Goal: Task Accomplishment & Management: Manage account settings

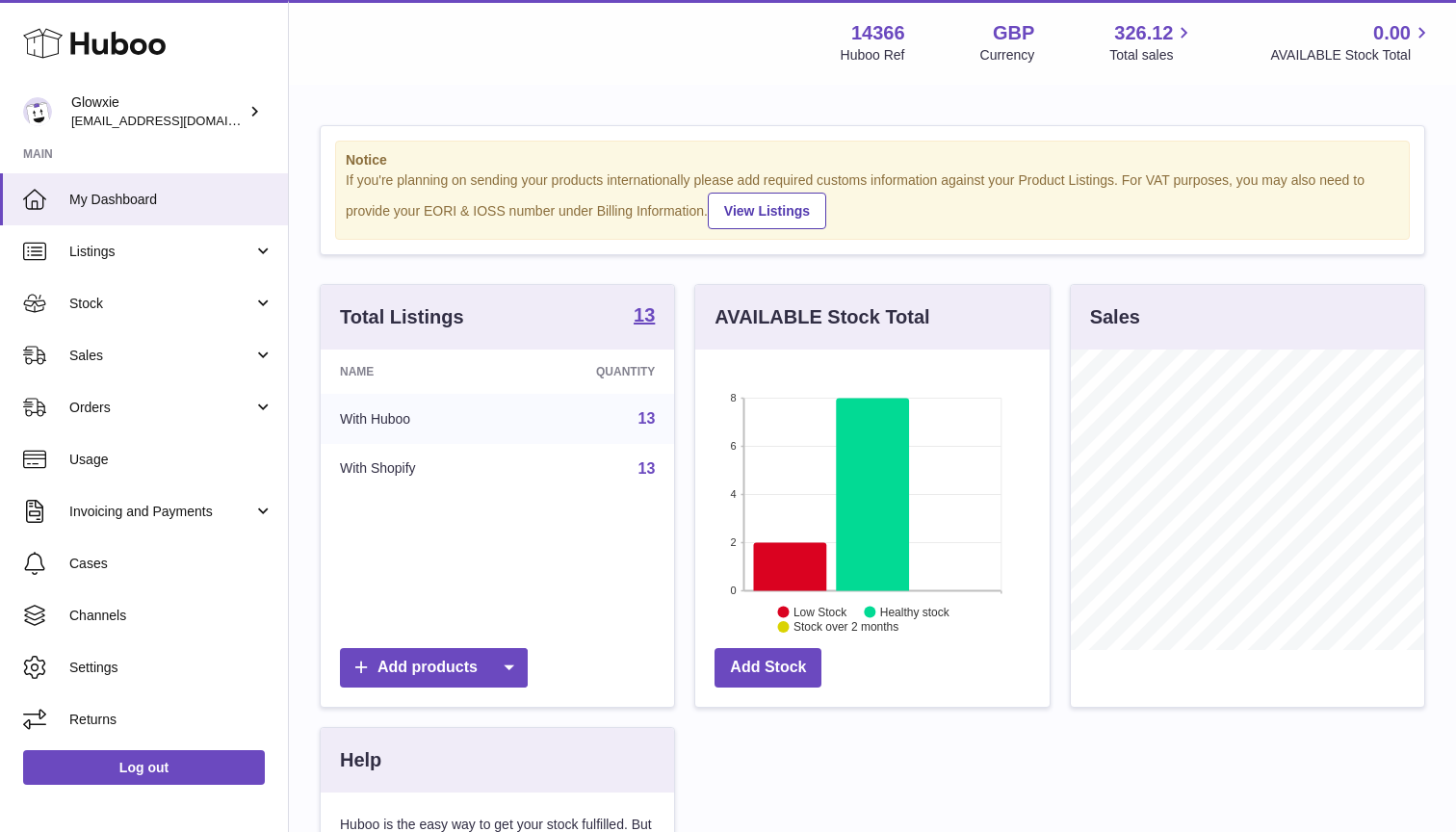
scroll to position [300, 354]
click at [111, 312] on link "Stock" at bounding box center [144, 303] width 288 height 52
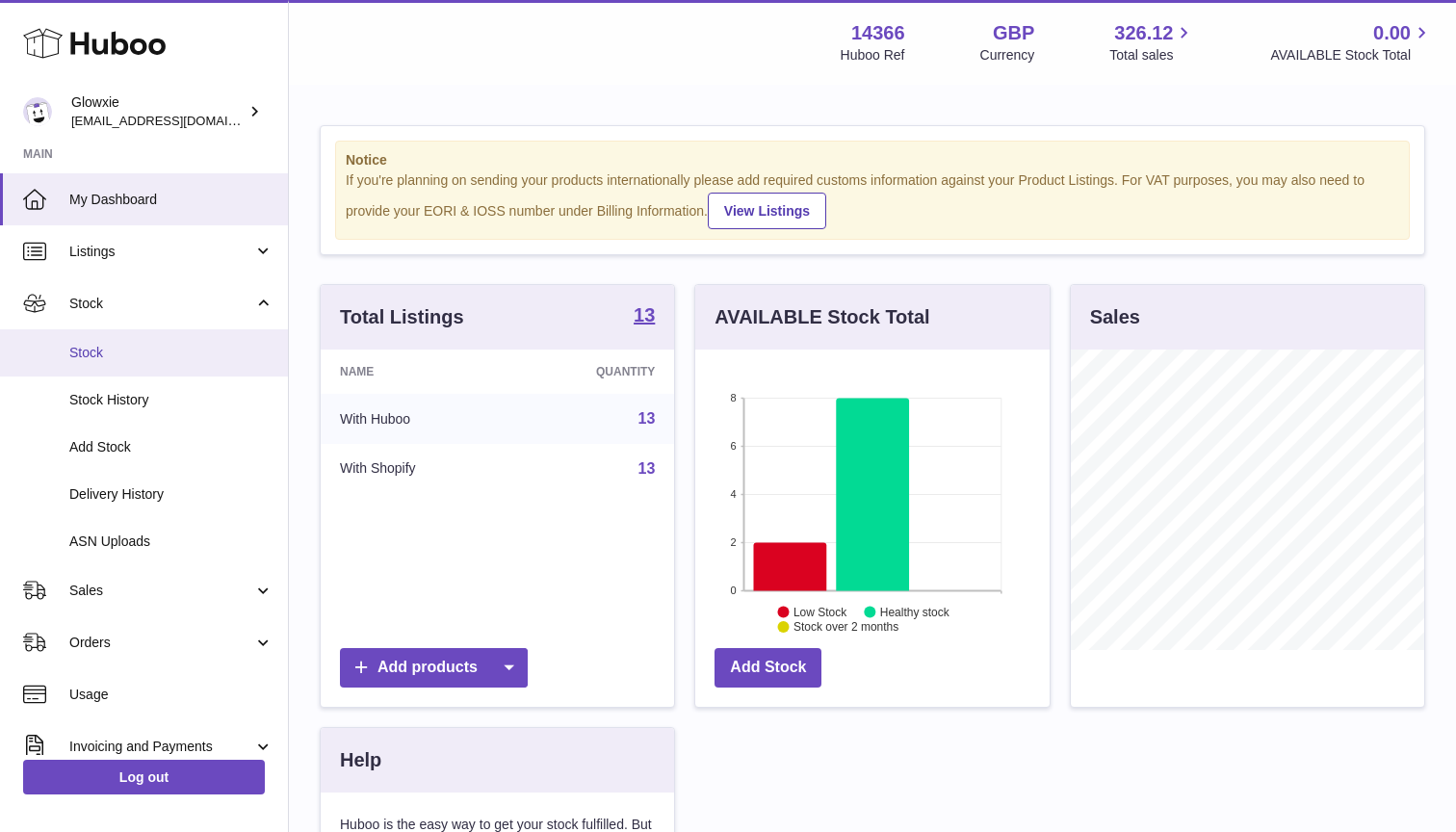
click at [126, 352] on span "Stock" at bounding box center [170, 352] width 204 height 19
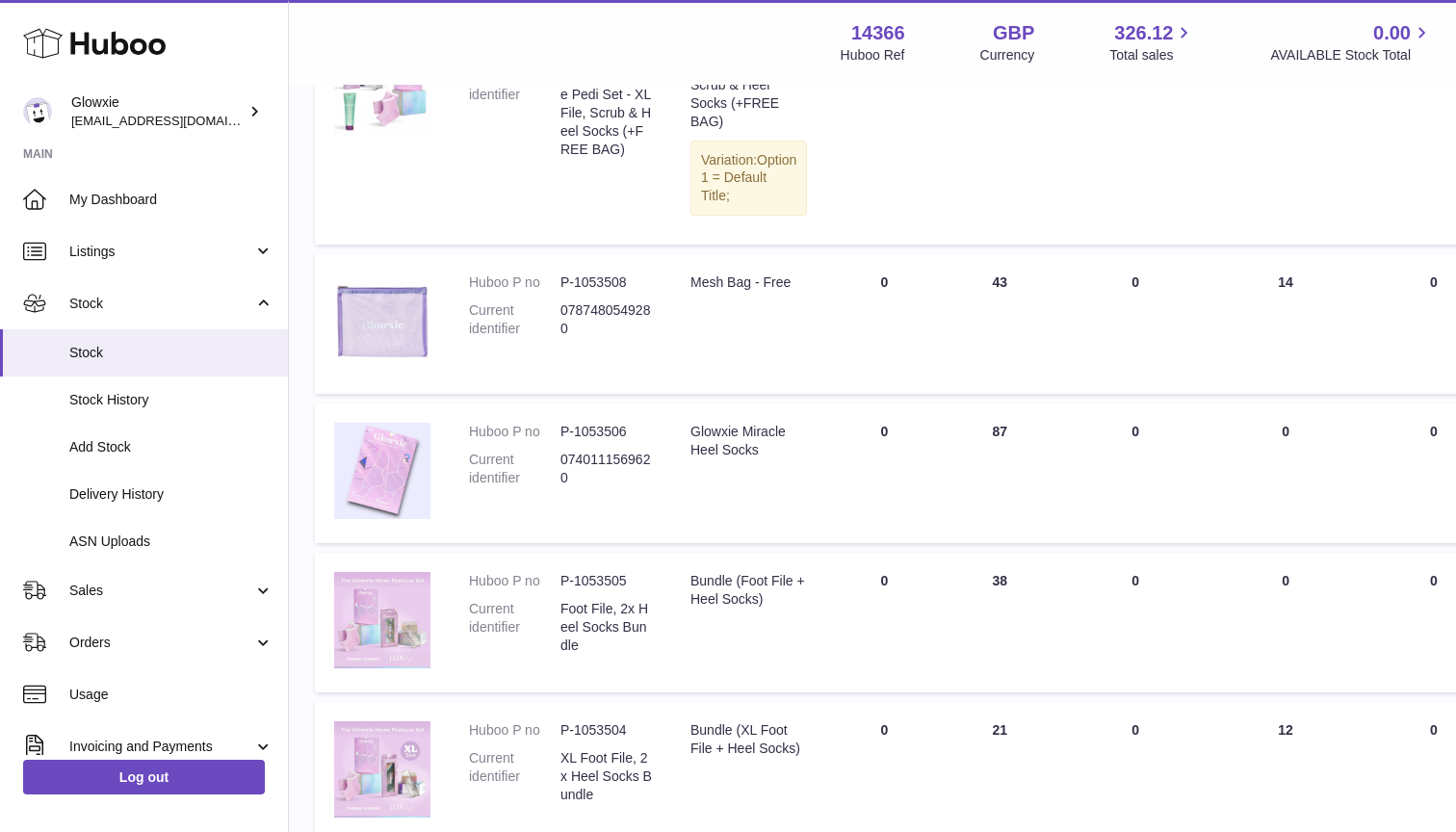
scroll to position [449, 5]
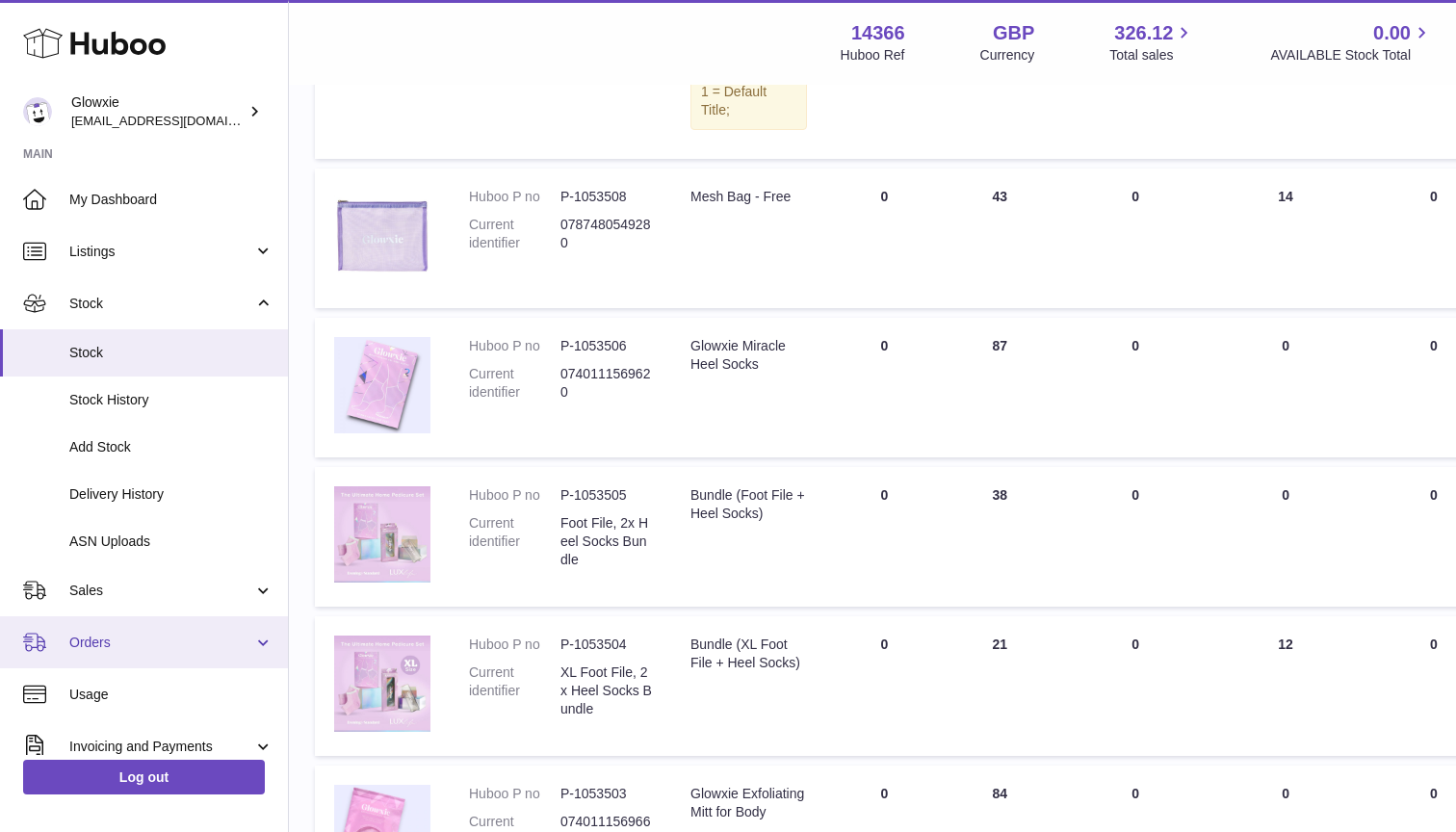
click at [125, 643] on span "Orders" at bounding box center [160, 643] width 184 height 19
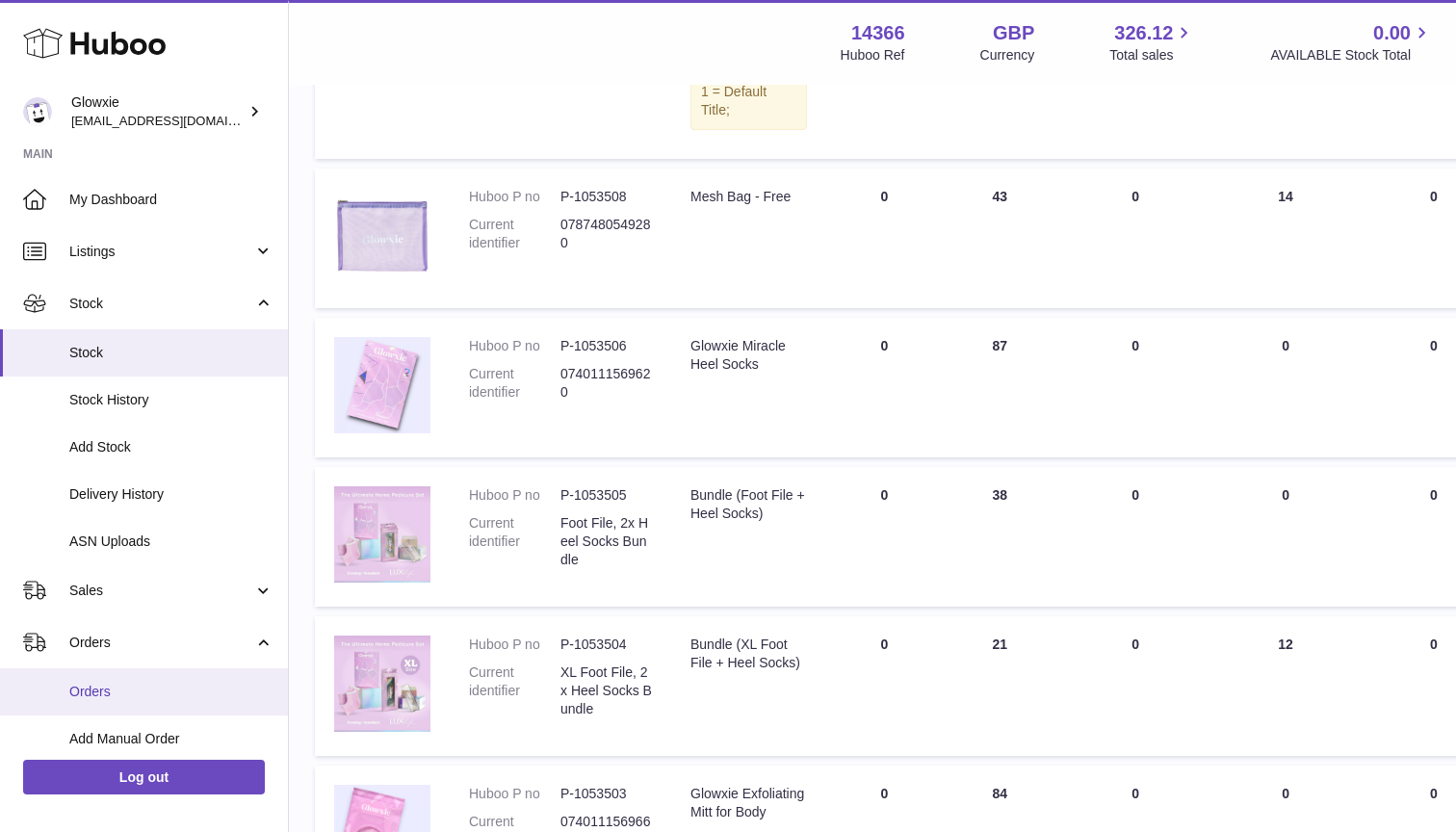
click at [171, 683] on span "Orders" at bounding box center [170, 692] width 204 height 19
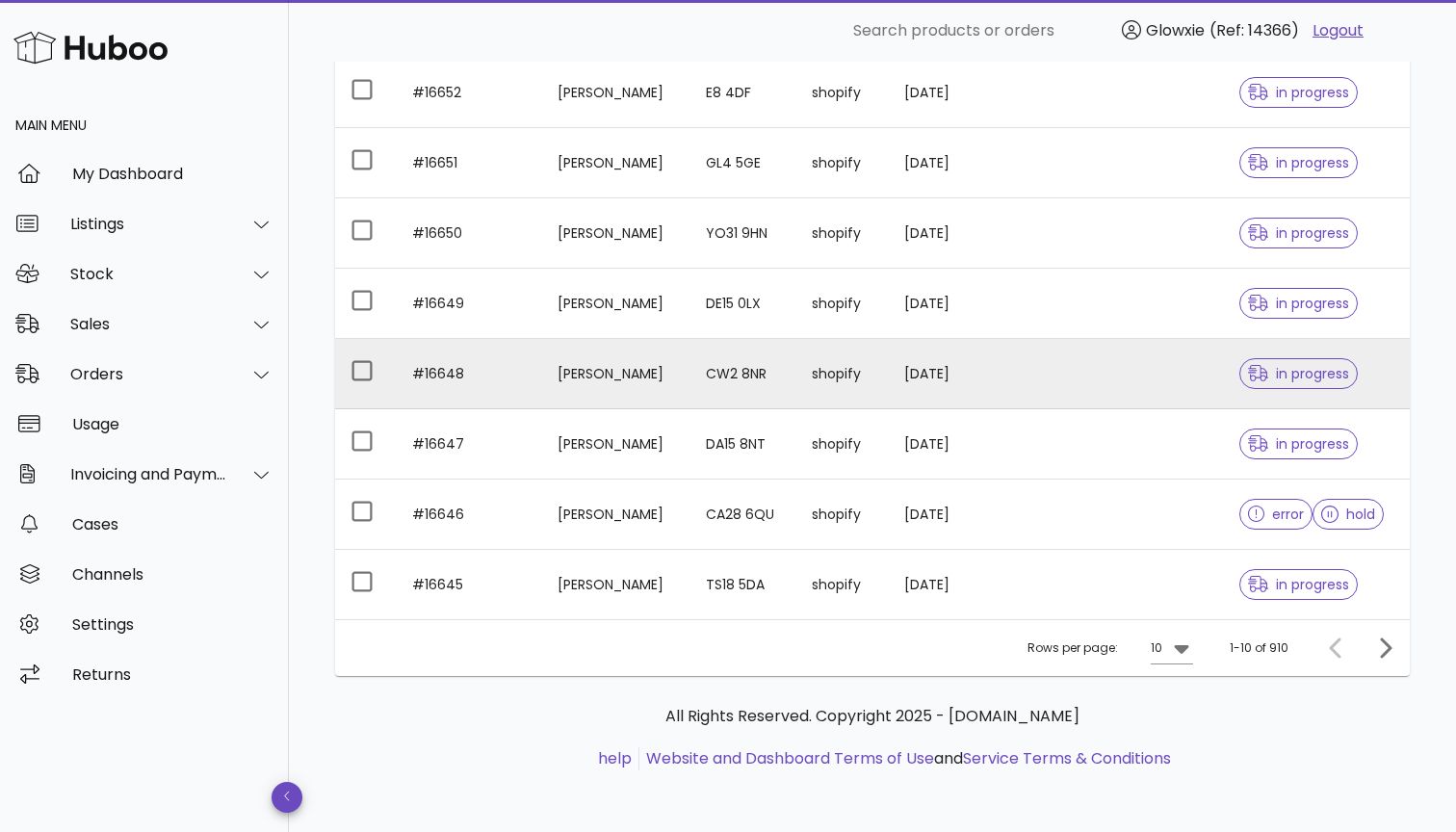
scroll to position [435, 0]
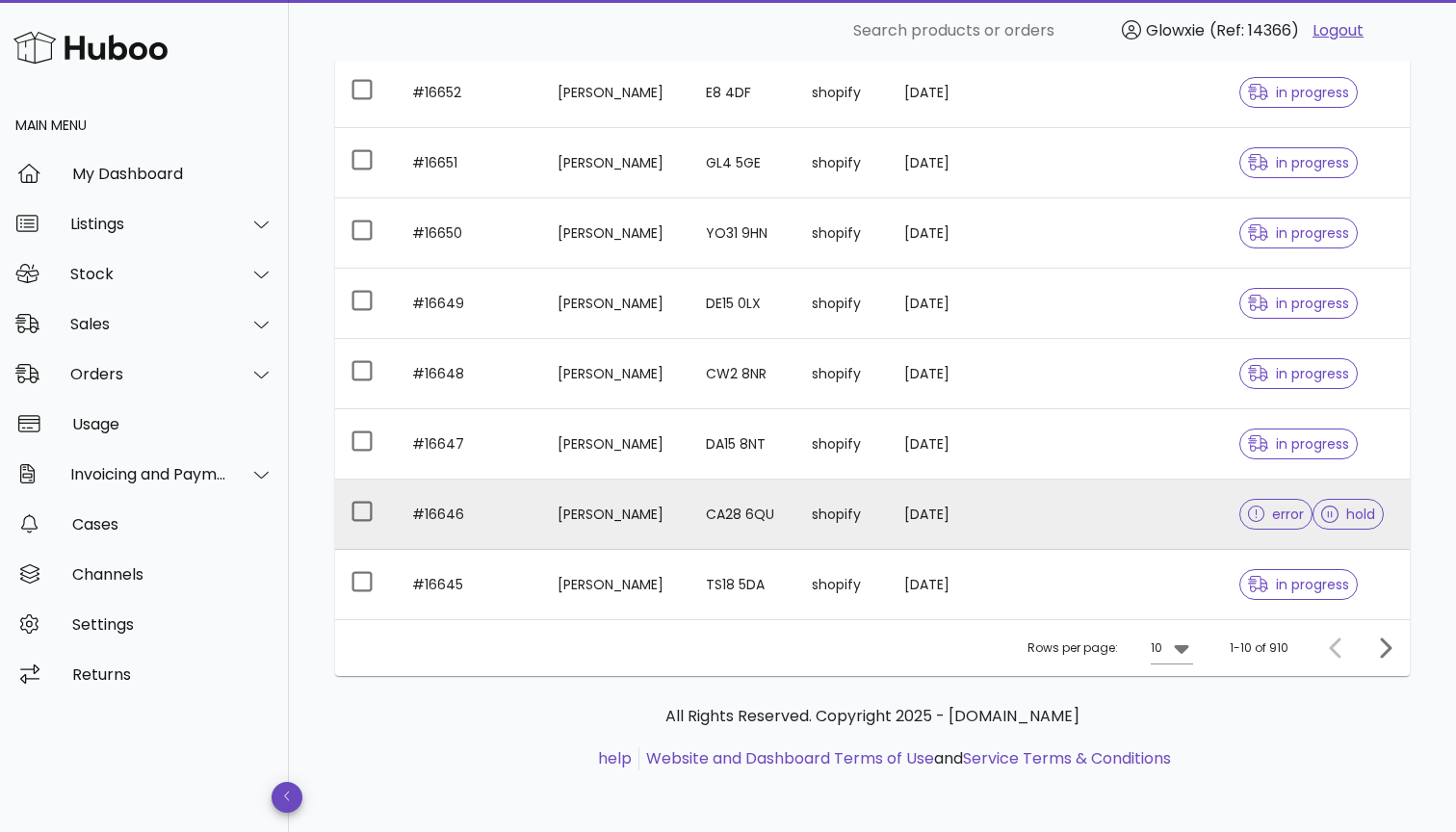
click at [789, 511] on td "CA28 6QU" at bounding box center [743, 514] width 107 height 70
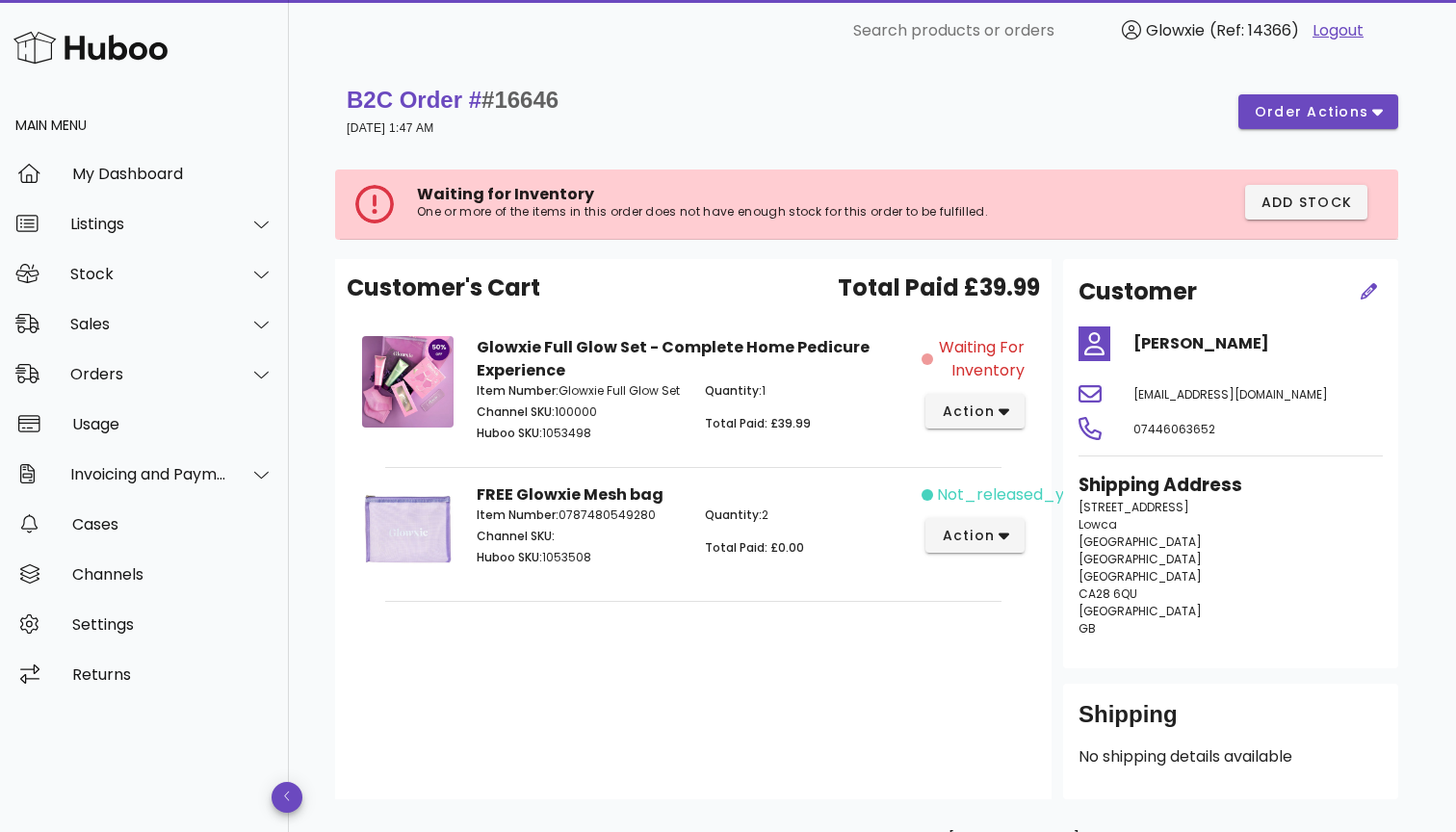
scroll to position [435, 0]
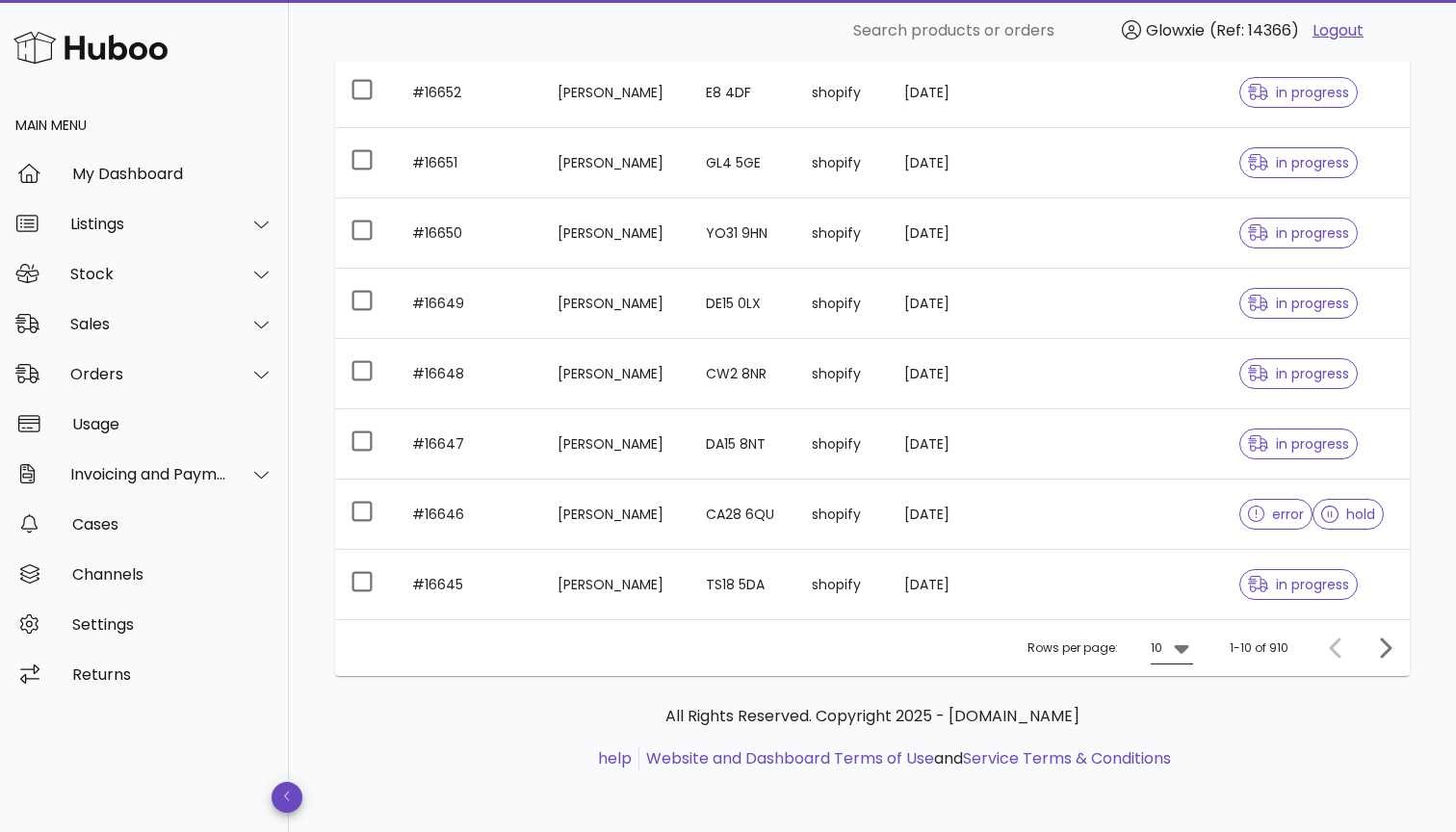
click at [1182, 640] on icon at bounding box center [1181, 648] width 23 height 23
click at [1186, 773] on div "50" at bounding box center [1179, 755] width 20 height 41
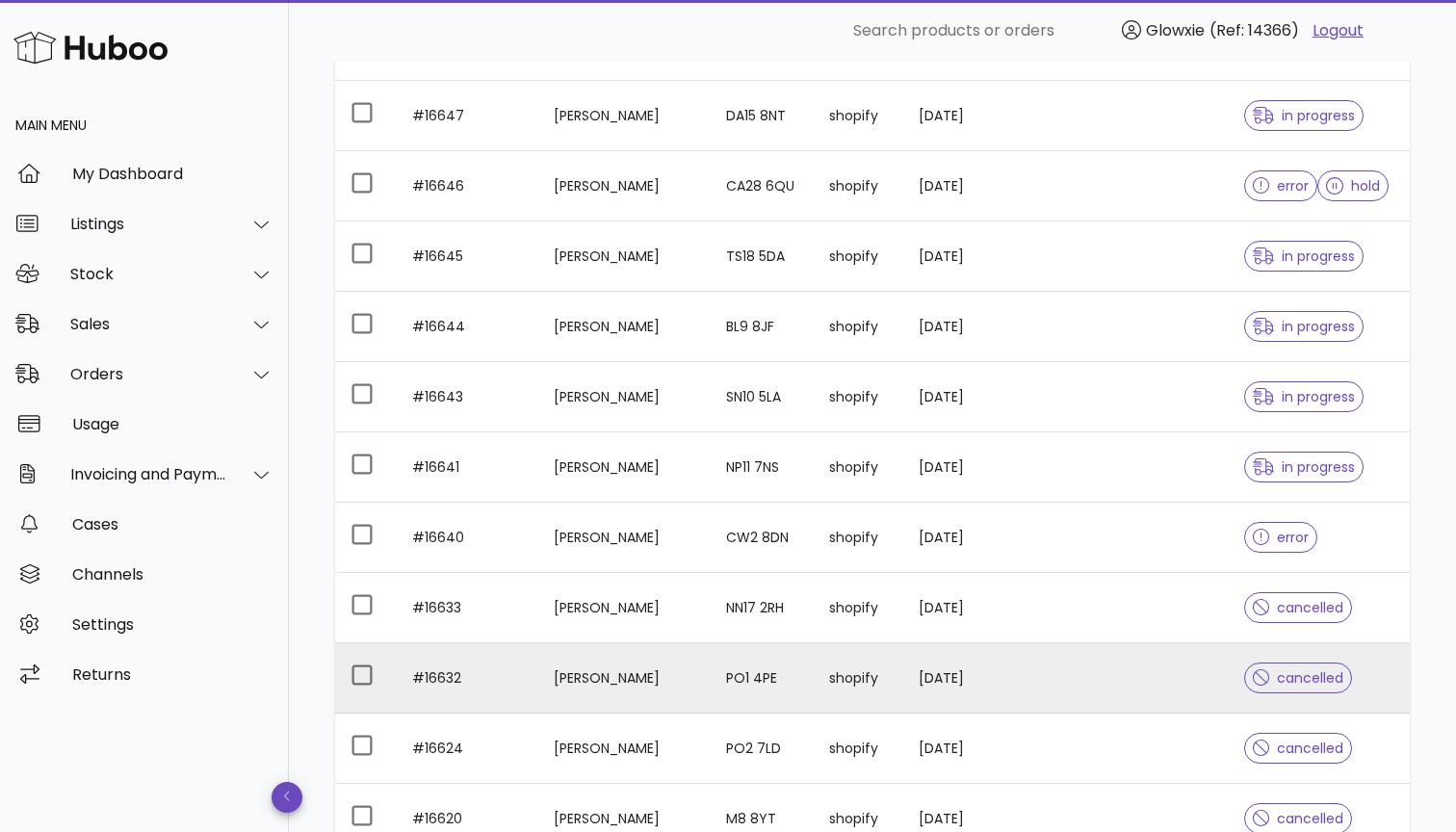
scroll to position [758, 0]
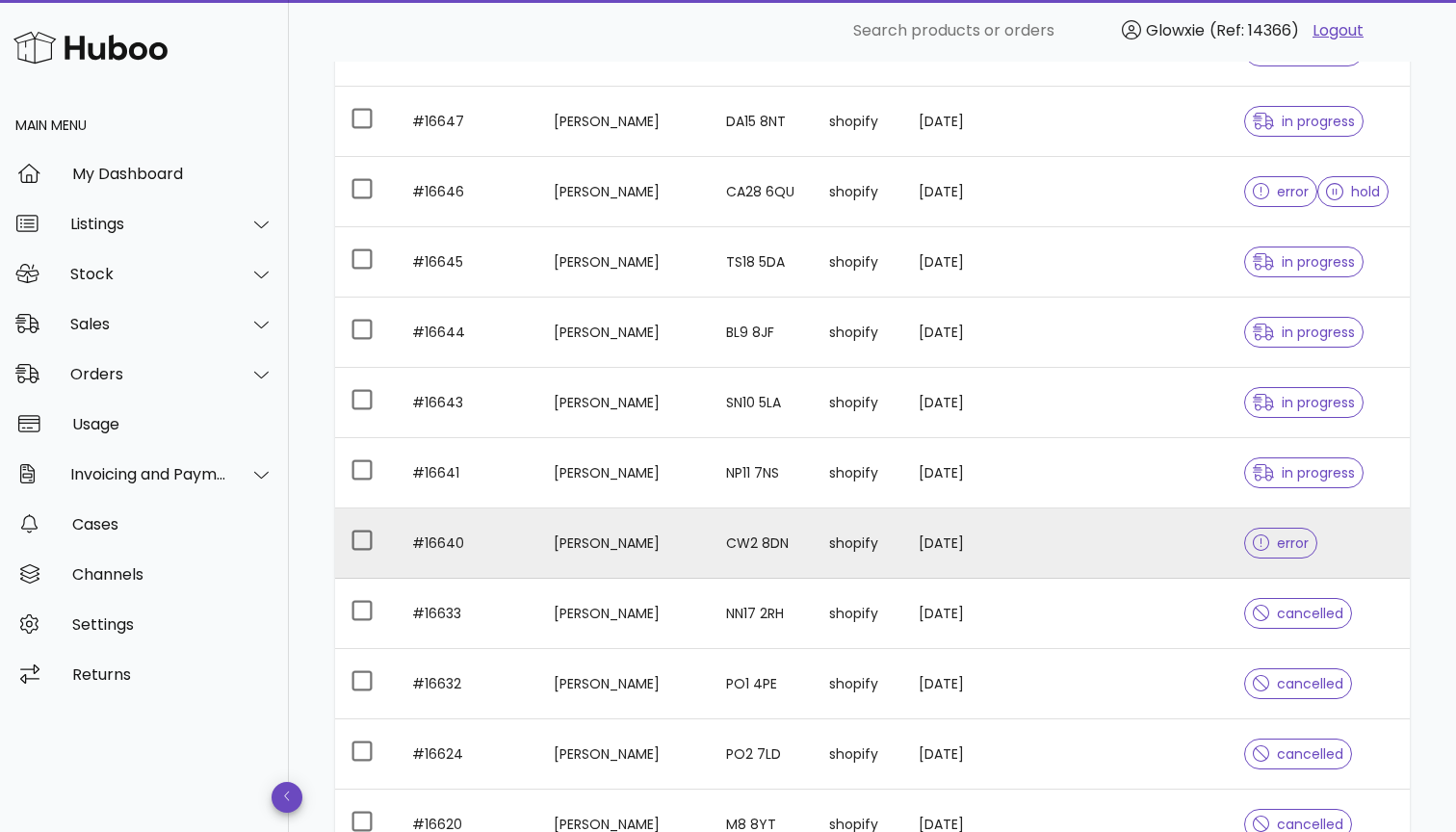
click at [744, 560] on td "CW2 8DN" at bounding box center [762, 544] width 103 height 70
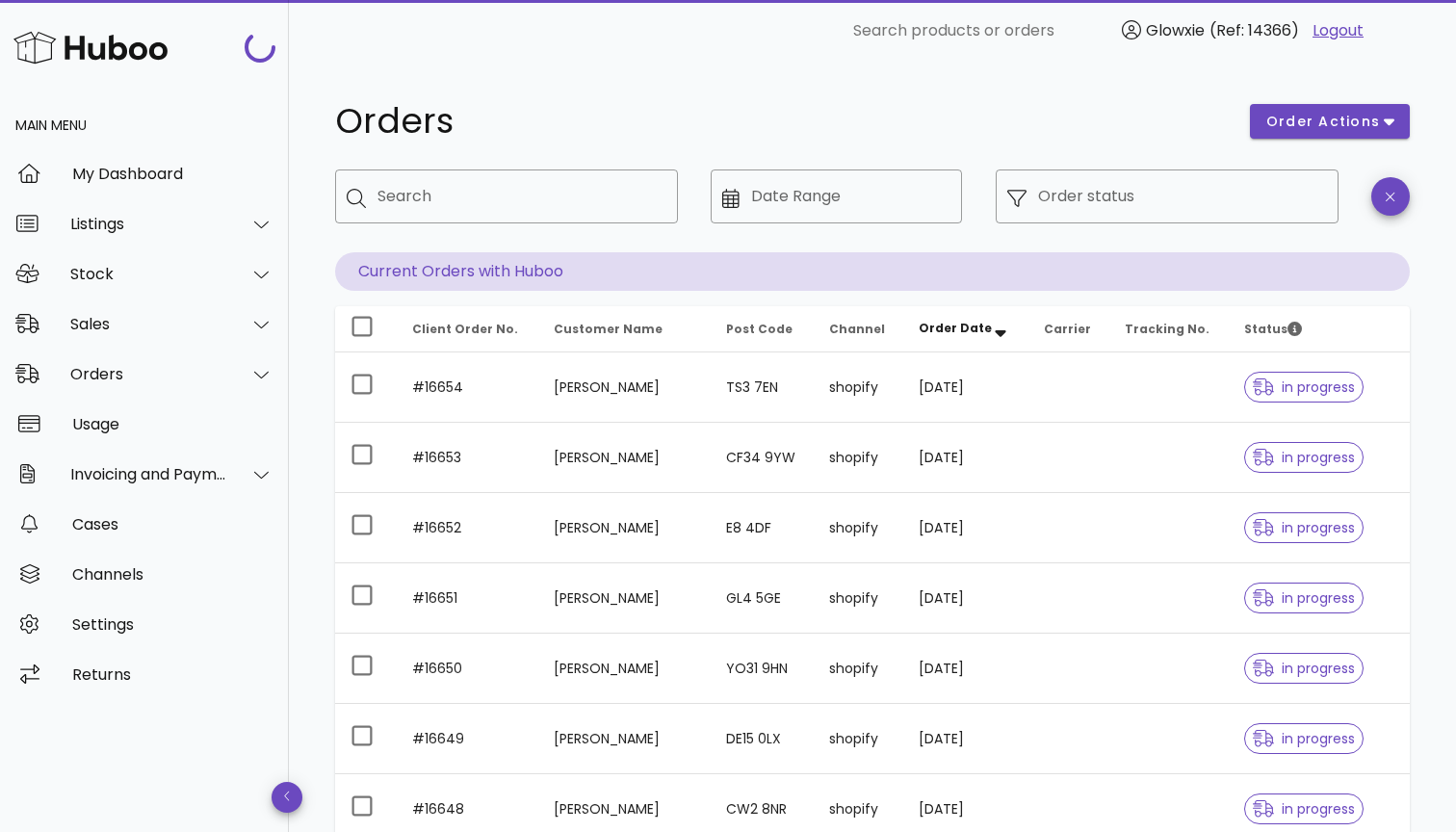
scroll to position [758, 0]
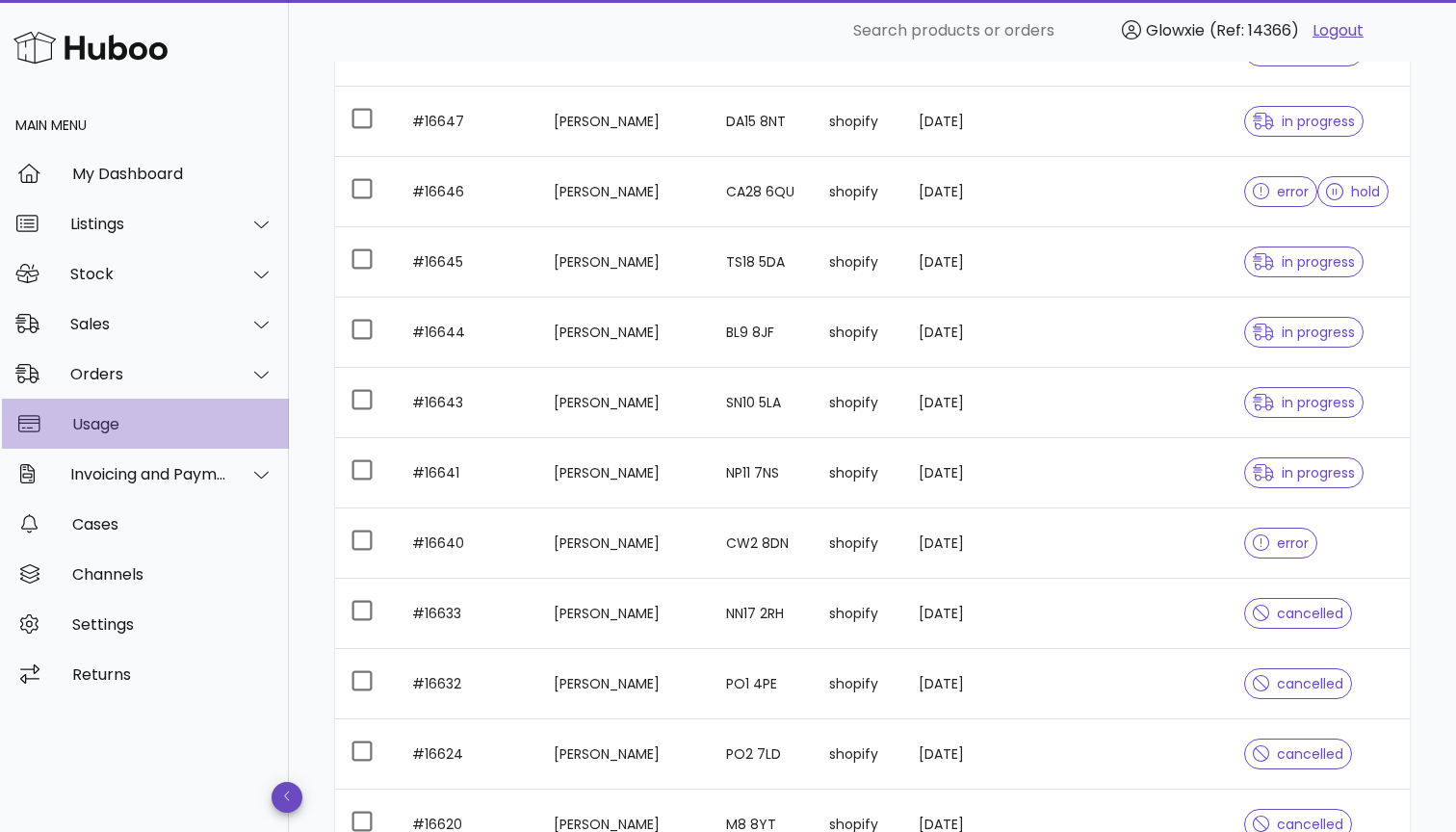
click at [191, 447] on link "Usage" at bounding box center [144, 423] width 288 height 50
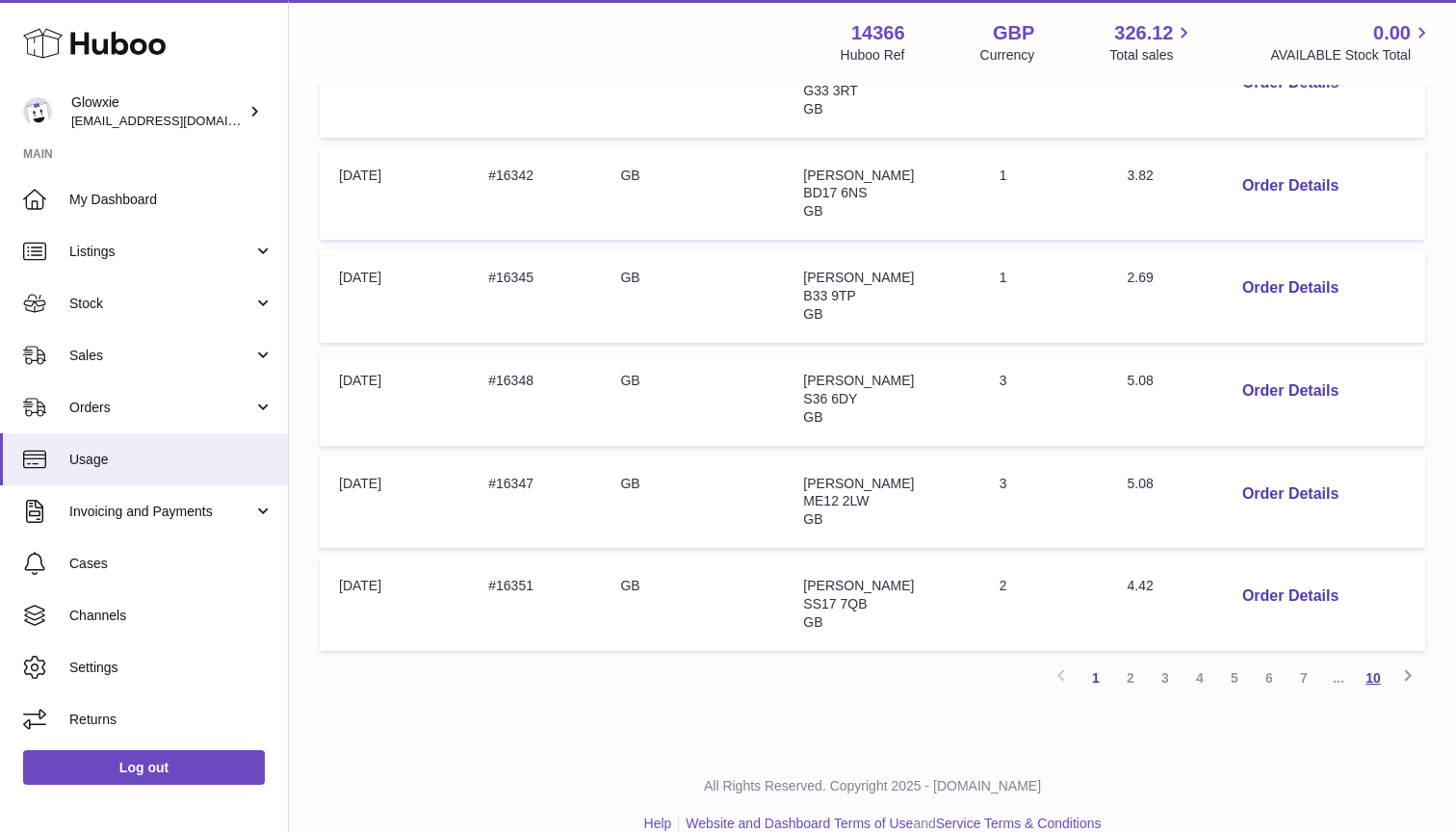
click at [1373, 661] on link "10" at bounding box center [1372, 677] width 34 height 34
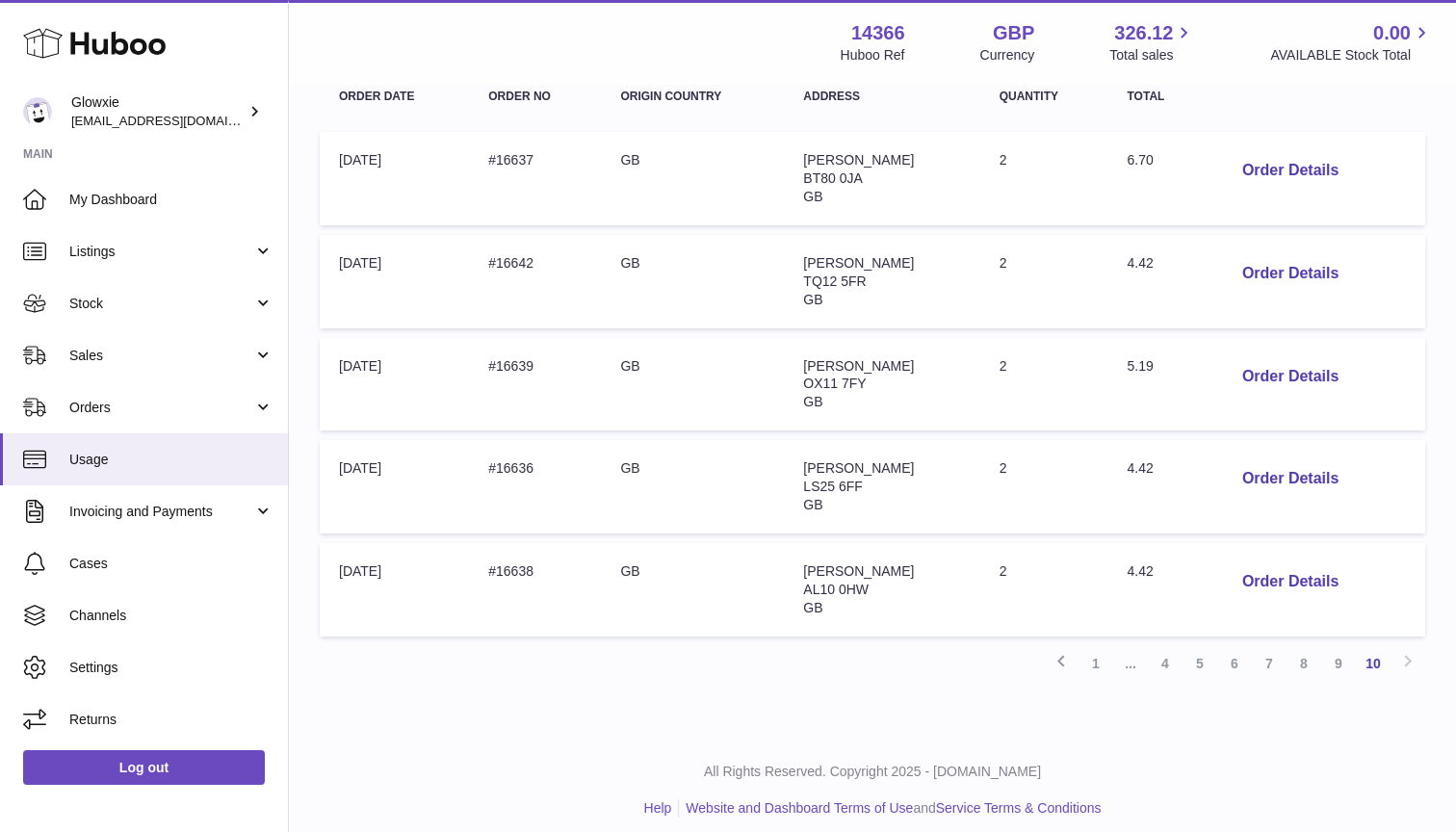
scroll to position [327, 0]
click at [1317, 359] on button "Order Details" at bounding box center [1290, 379] width 127 height 39
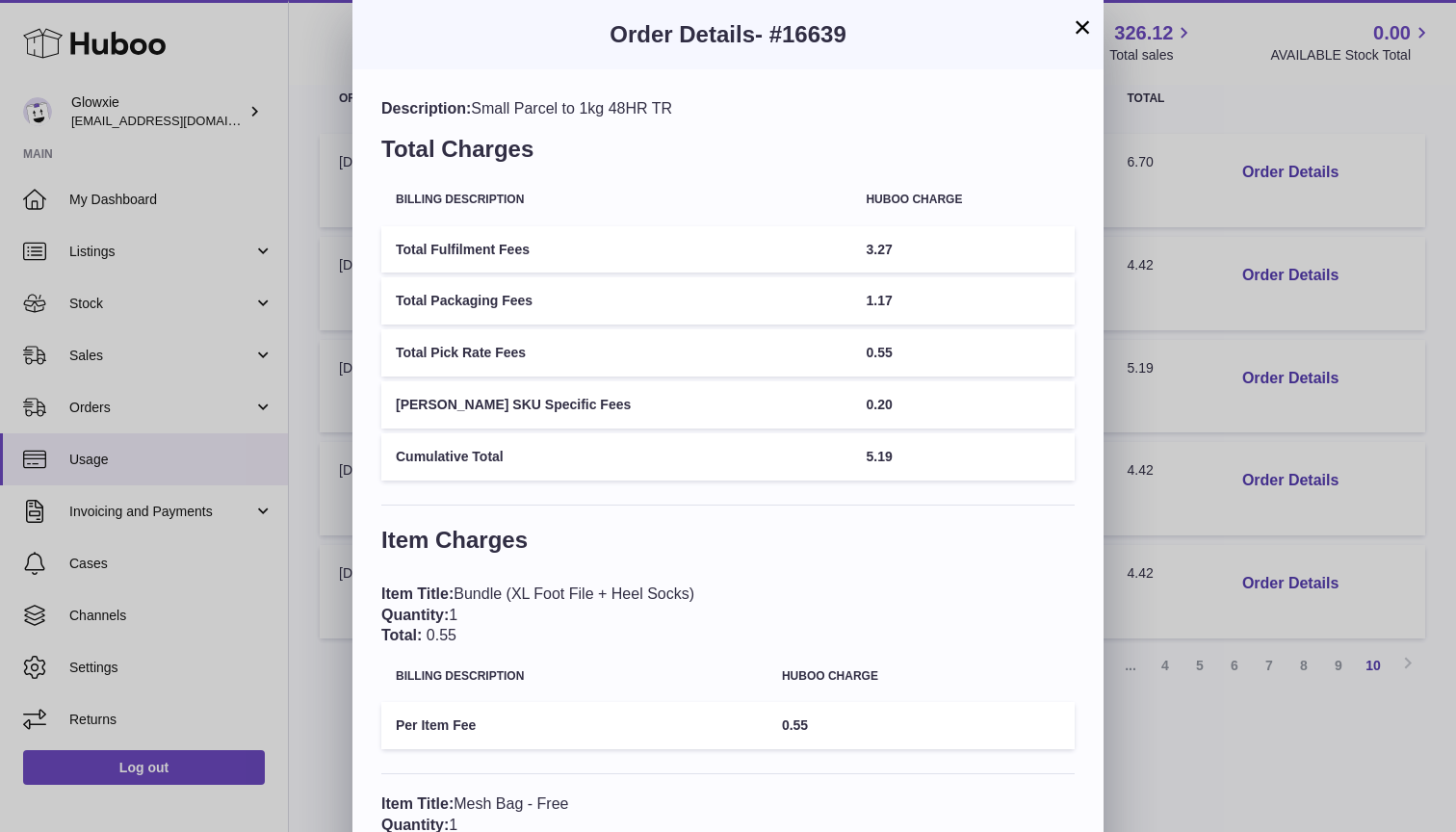
scroll to position [0, 0]
click at [1089, 24] on button "×" at bounding box center [1082, 27] width 23 height 23
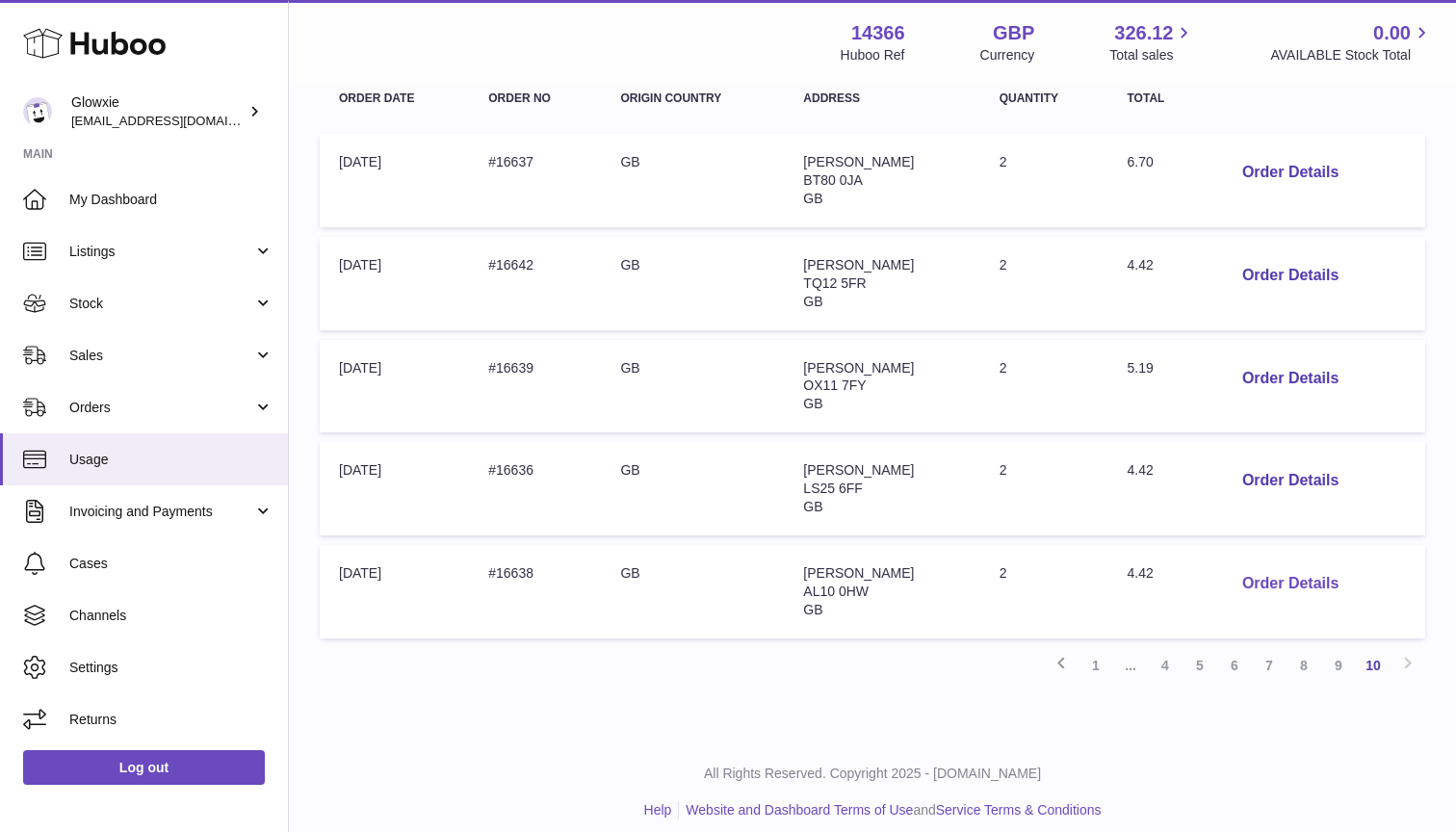
click at [1287, 565] on button "Order Details" at bounding box center [1290, 584] width 127 height 39
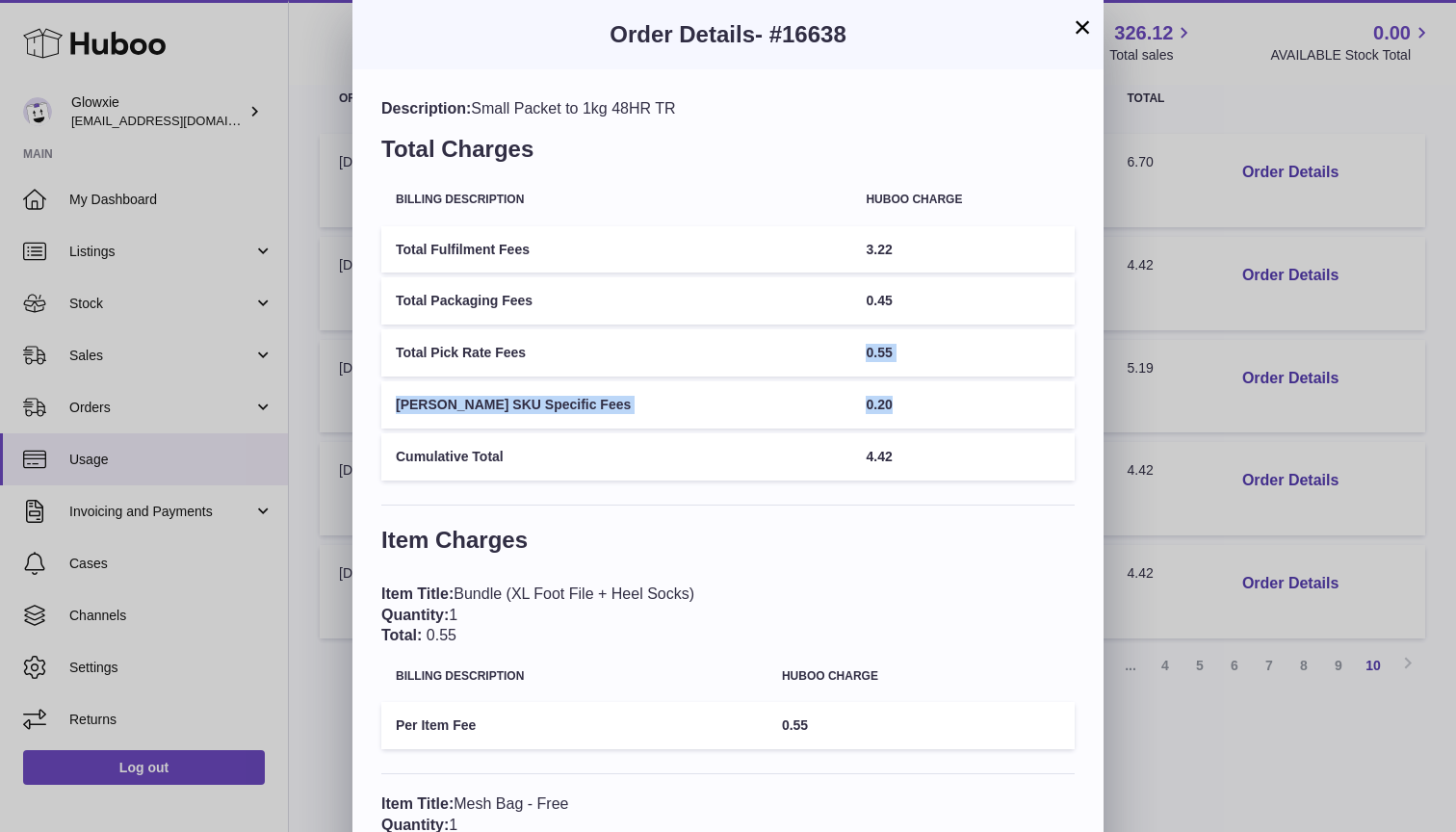
drag, startPoint x: 827, startPoint y: 402, endPoint x: 579, endPoint y: 359, distance: 251.7
click at [579, 359] on tbody "Total Fulfilment Fees 3.22 Total Packaging Fees 0.45 Total Pick Rate Fees 0.55 …" at bounding box center [728, 353] width 693 height 254
click at [579, 359] on td "Total Pick Rate Fees" at bounding box center [615, 353] width 470 height 47
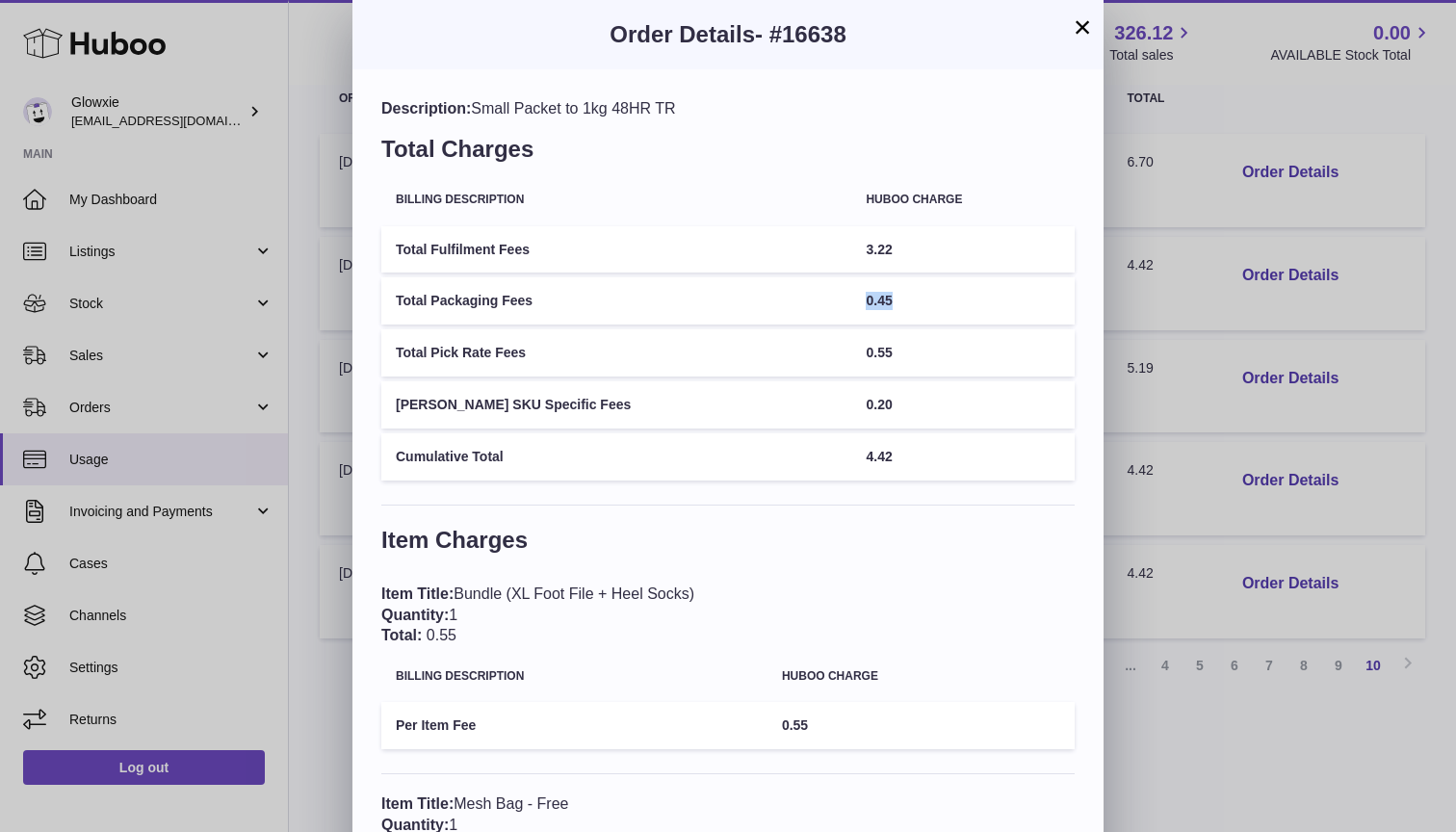
drag, startPoint x: 844, startPoint y: 302, endPoint x: 637, endPoint y: 302, distance: 207.0
click at [637, 302] on tr "Total Packaging Fees 0.45" at bounding box center [728, 301] width 693 height 47
click at [1086, 29] on button "×" at bounding box center [1082, 27] width 23 height 23
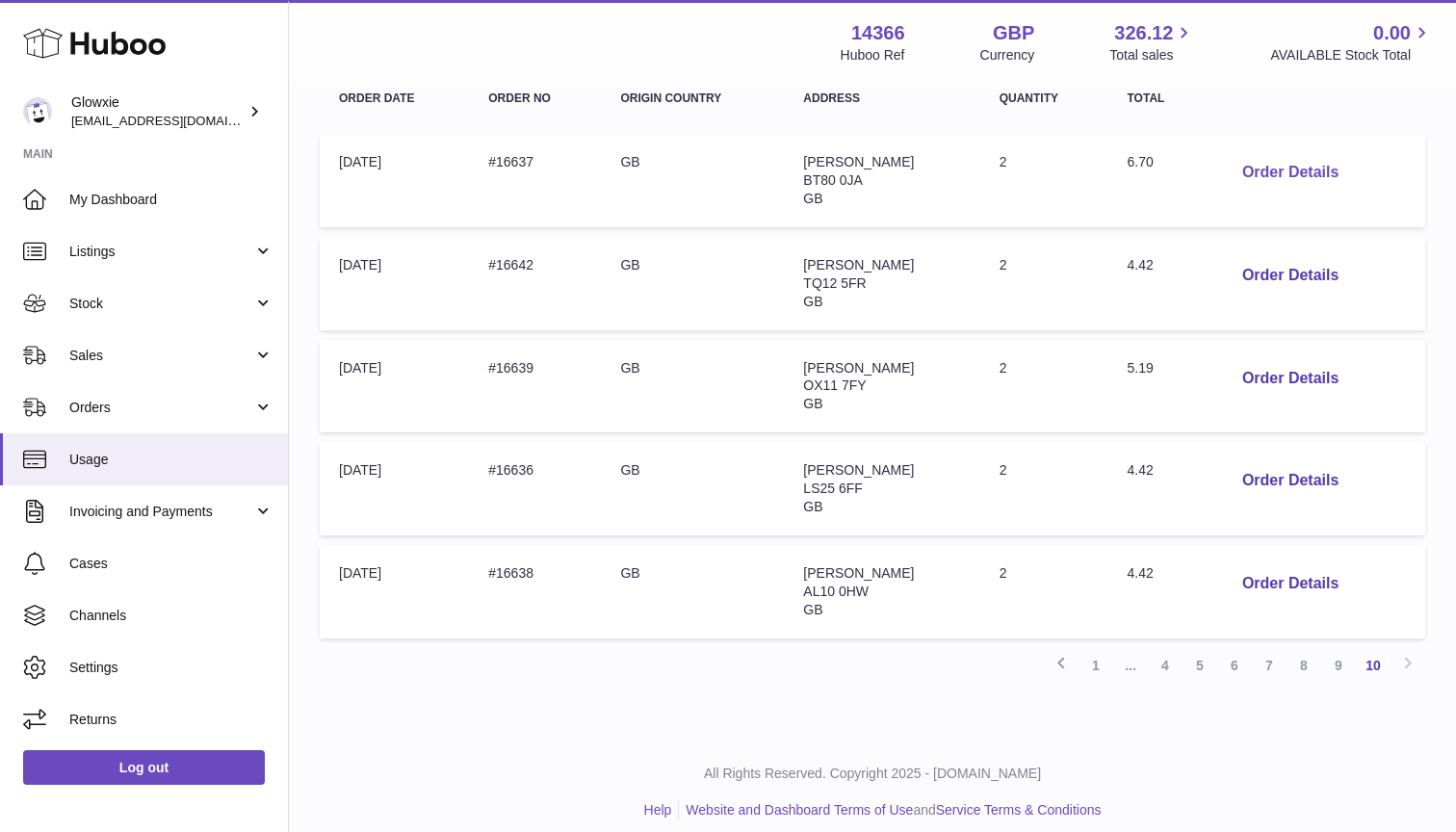
click at [1292, 185] on button "Order Details" at bounding box center [1290, 173] width 127 height 39
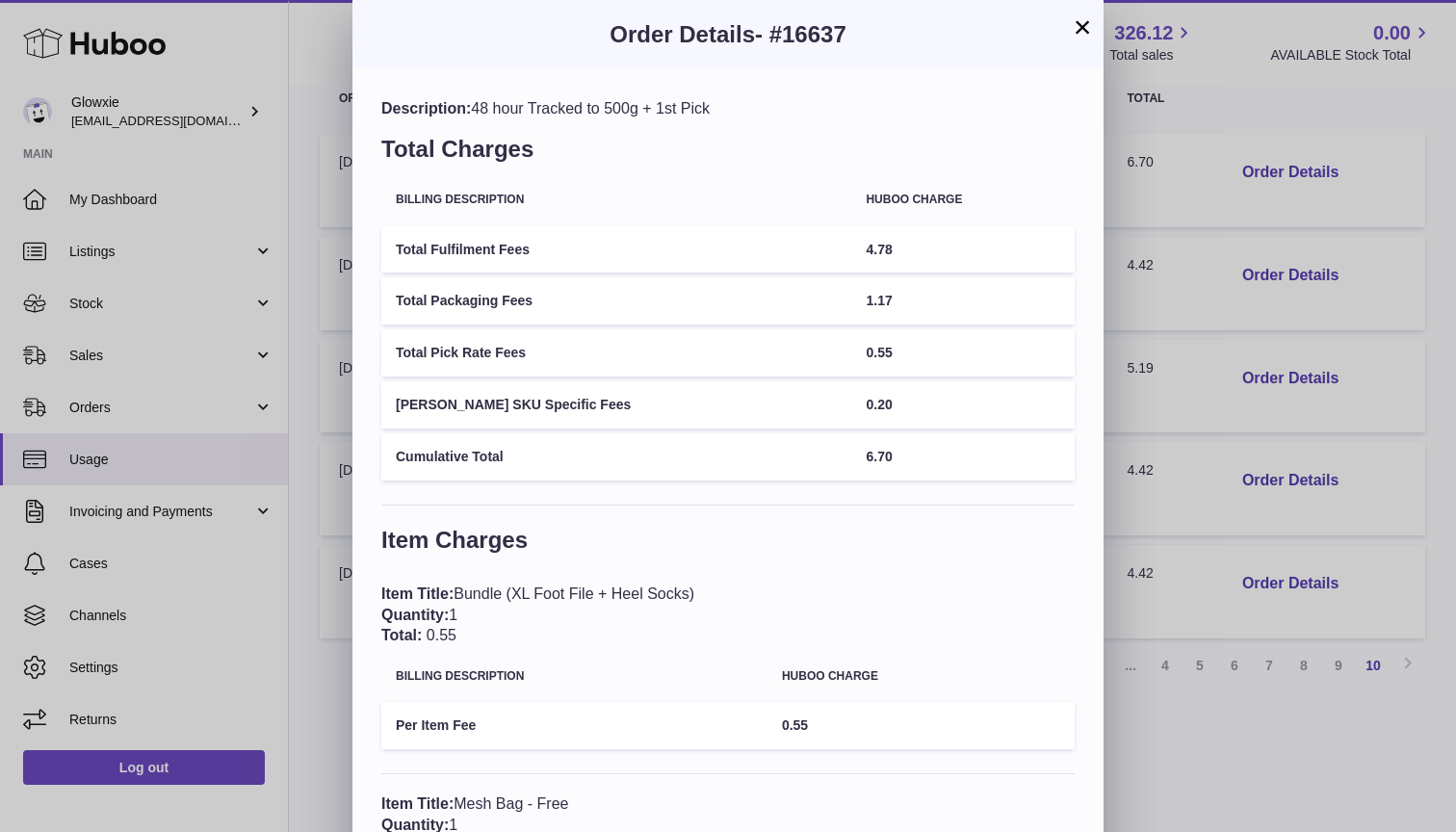
click at [1088, 23] on button "×" at bounding box center [1082, 27] width 23 height 23
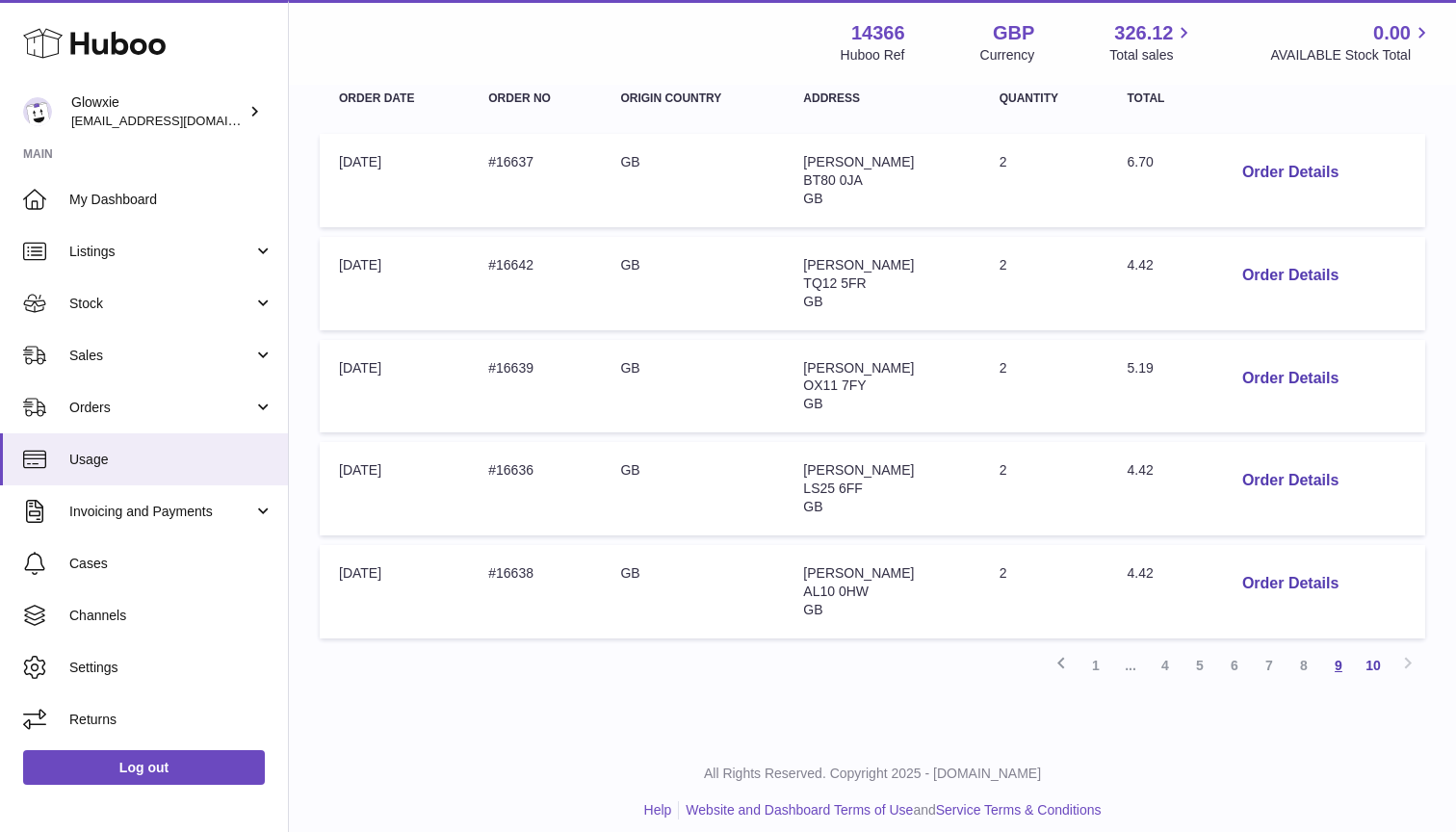
click at [1344, 653] on link "9" at bounding box center [1338, 665] width 34 height 34
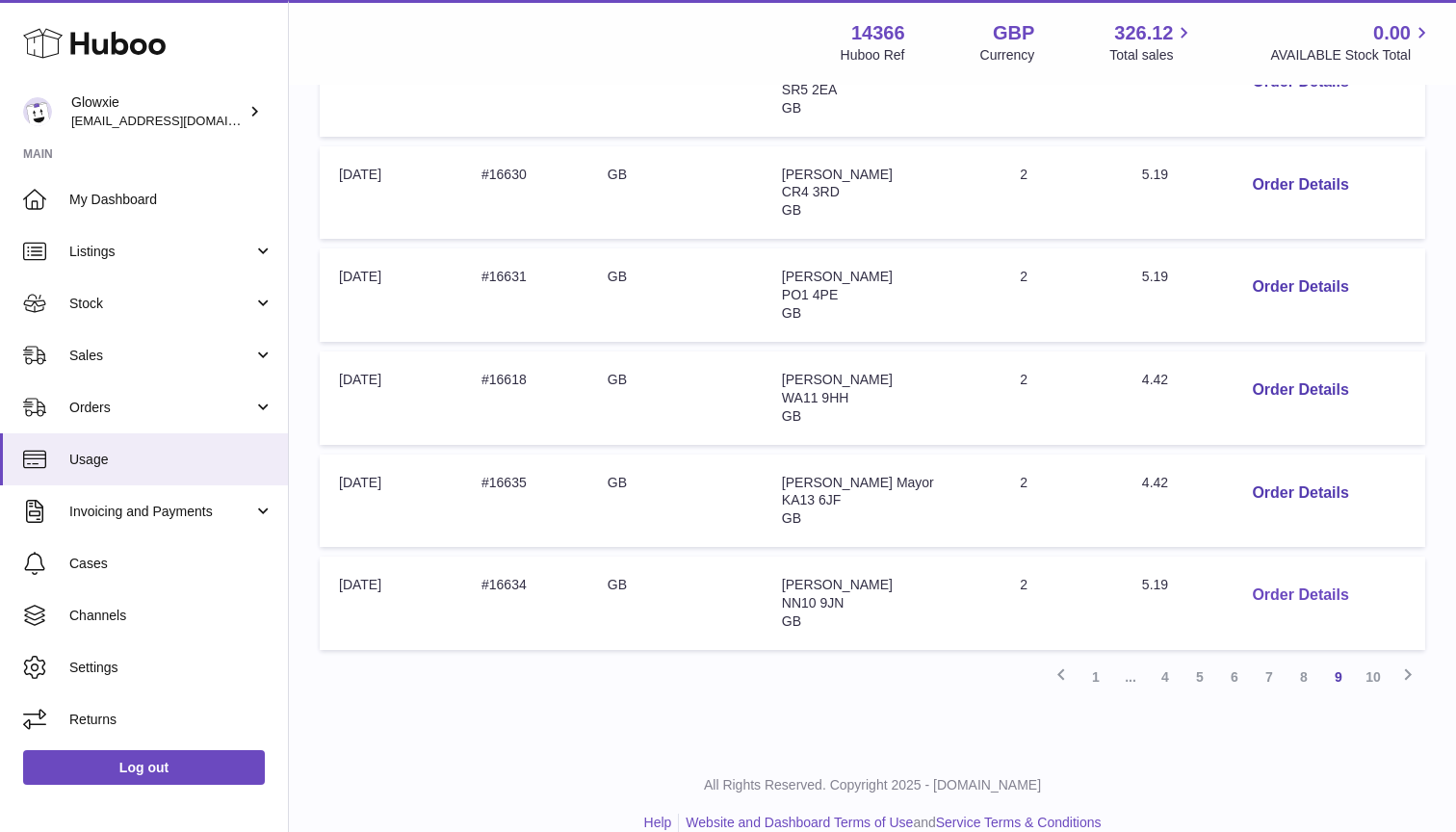
scroll to position [827, 0]
click at [1297, 577] on button "Order Details" at bounding box center [1299, 597] width 127 height 39
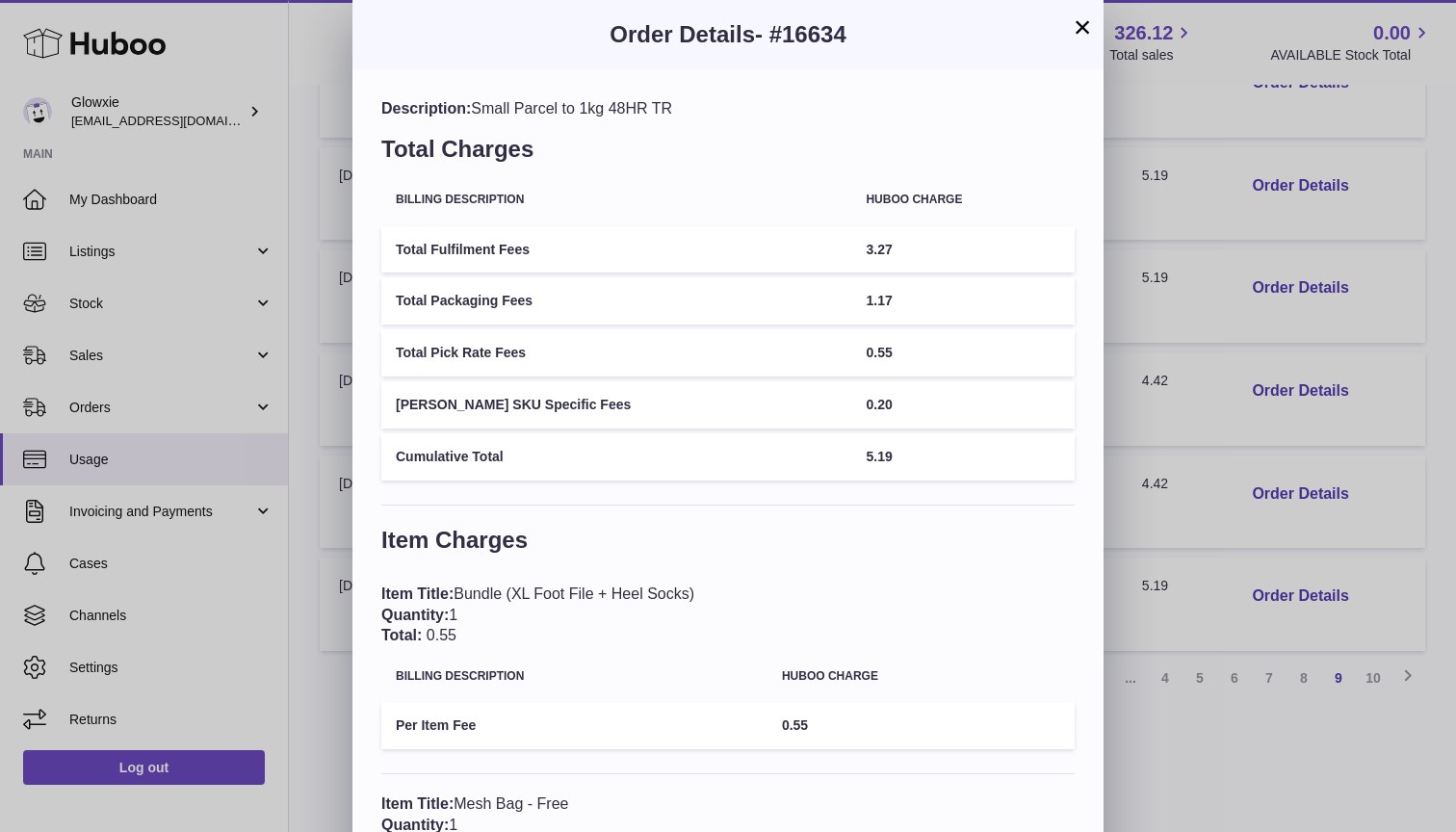
scroll to position [-1, 0]
click at [1080, 36] on button "×" at bounding box center [1082, 27] width 23 height 23
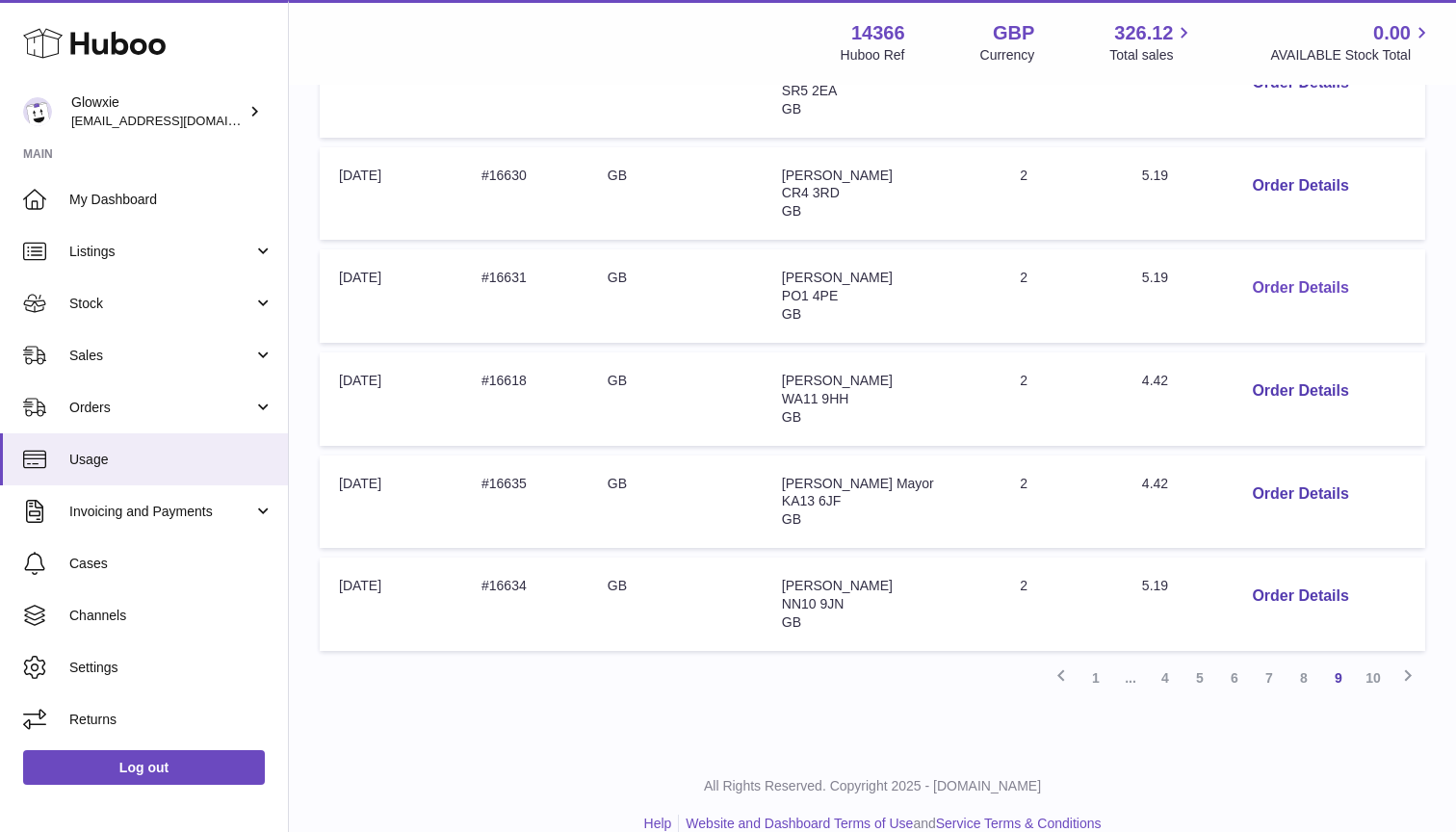
click at [1275, 285] on button "Order Details" at bounding box center [1299, 288] width 127 height 39
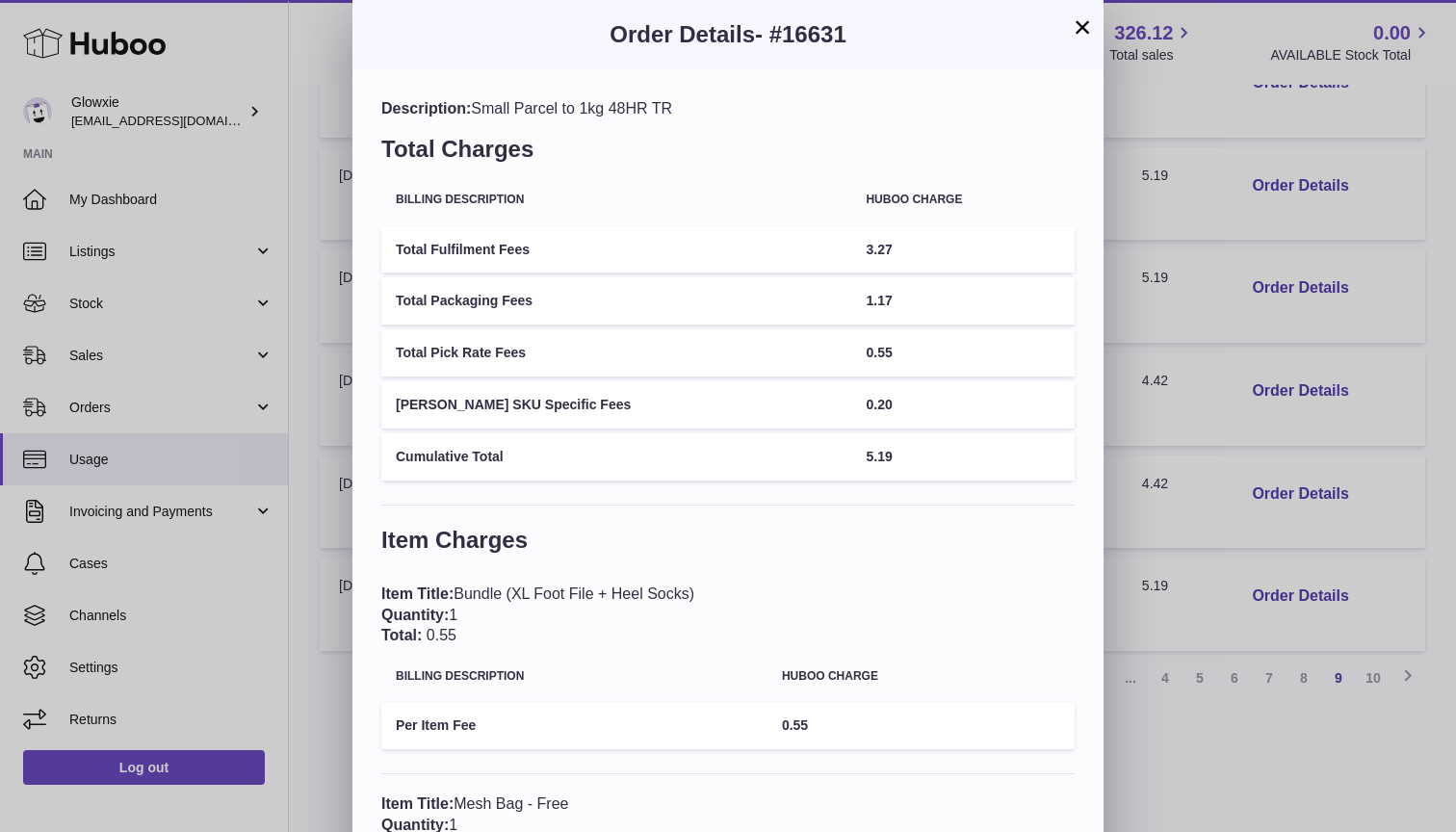
scroll to position [0, 0]
click at [1079, 30] on button "×" at bounding box center [1082, 27] width 23 height 23
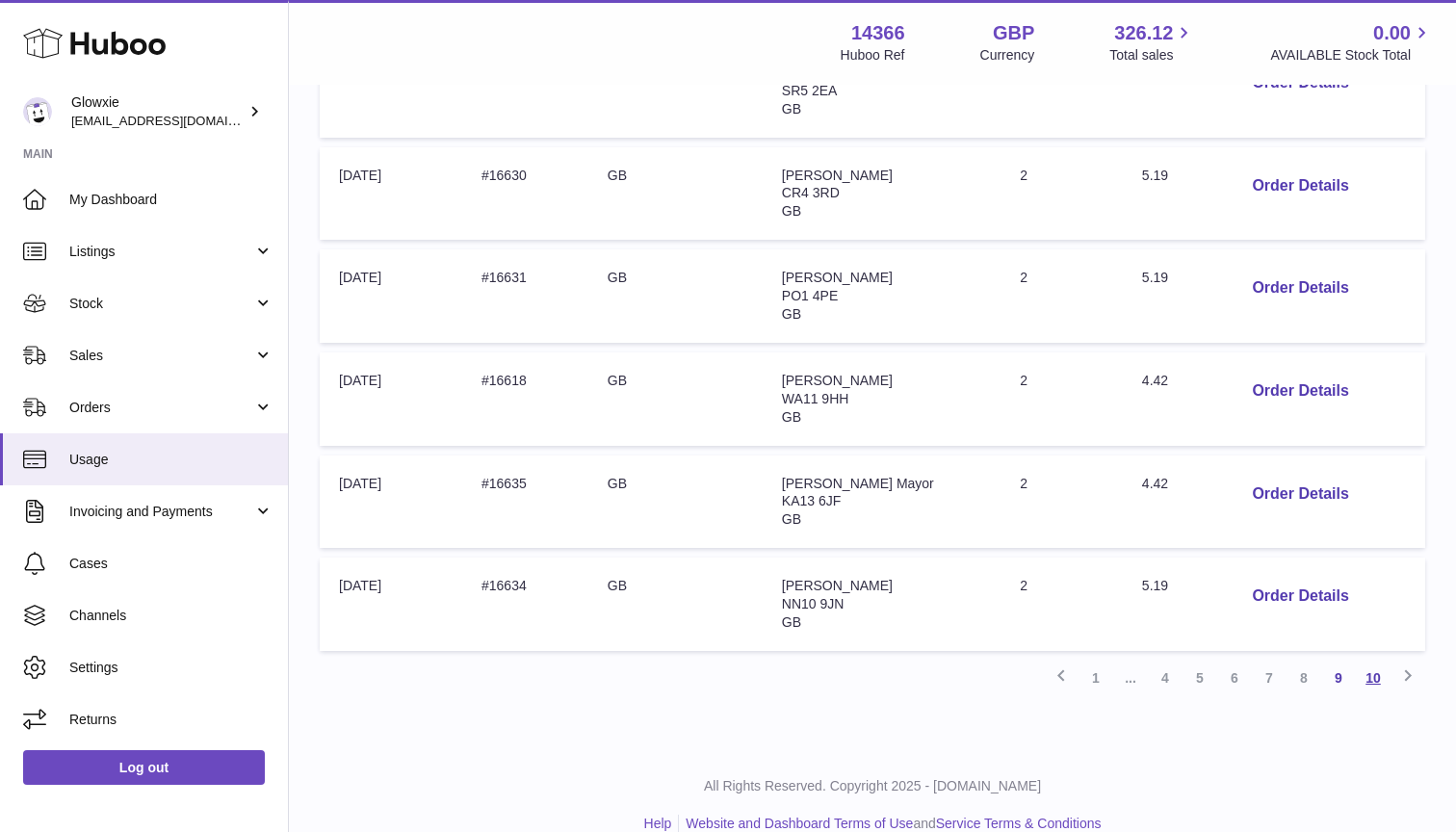
click at [1375, 661] on link "10" at bounding box center [1372, 677] width 34 height 34
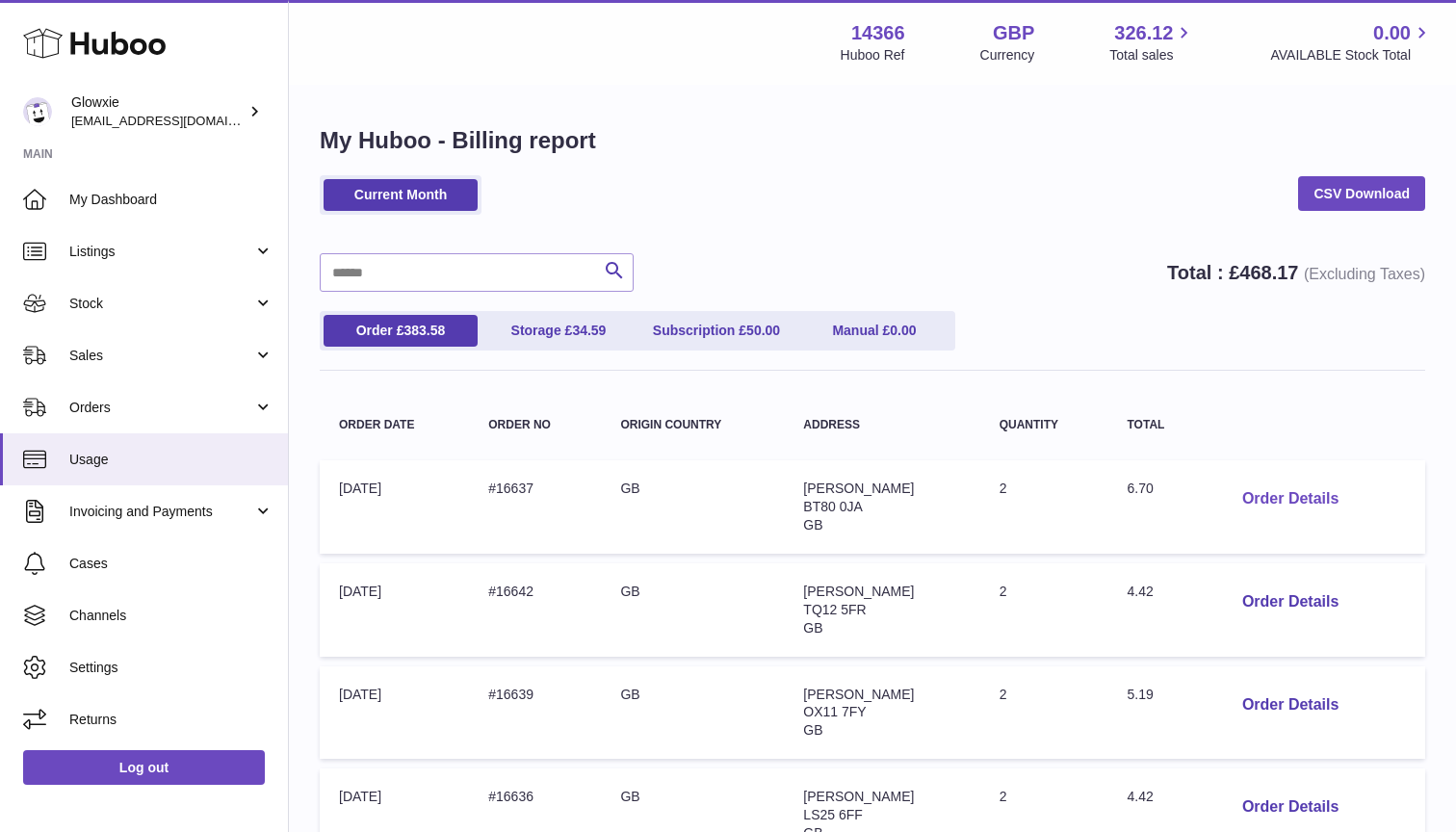
click at [1278, 498] on button "Order Details" at bounding box center [1290, 499] width 127 height 39
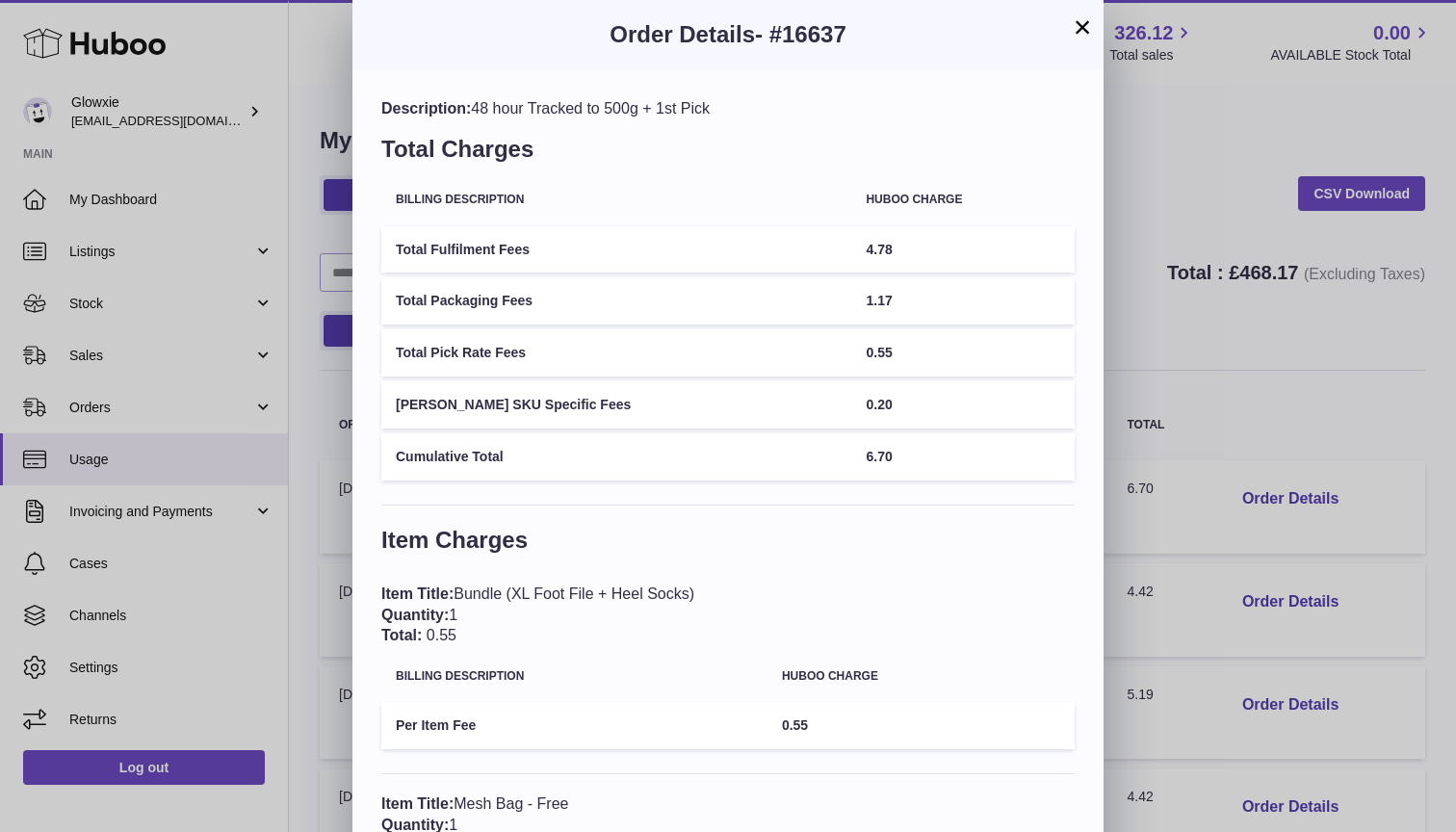
drag, startPoint x: 890, startPoint y: 32, endPoint x: 534, endPoint y: 32, distance: 356.0
click at [534, 32] on h3 "Order Details - #16637" at bounding box center [728, 34] width 693 height 31
copy h3 "Order Details - #16637"
drag, startPoint x: 845, startPoint y: 463, endPoint x: 517, endPoint y: 605, distance: 357.4
click at [517, 605] on div "Description: 48 hour Tracked to 500g + 1st Pick Total Charges Billing Descripti…" at bounding box center [728, 569] width 751 height 1001
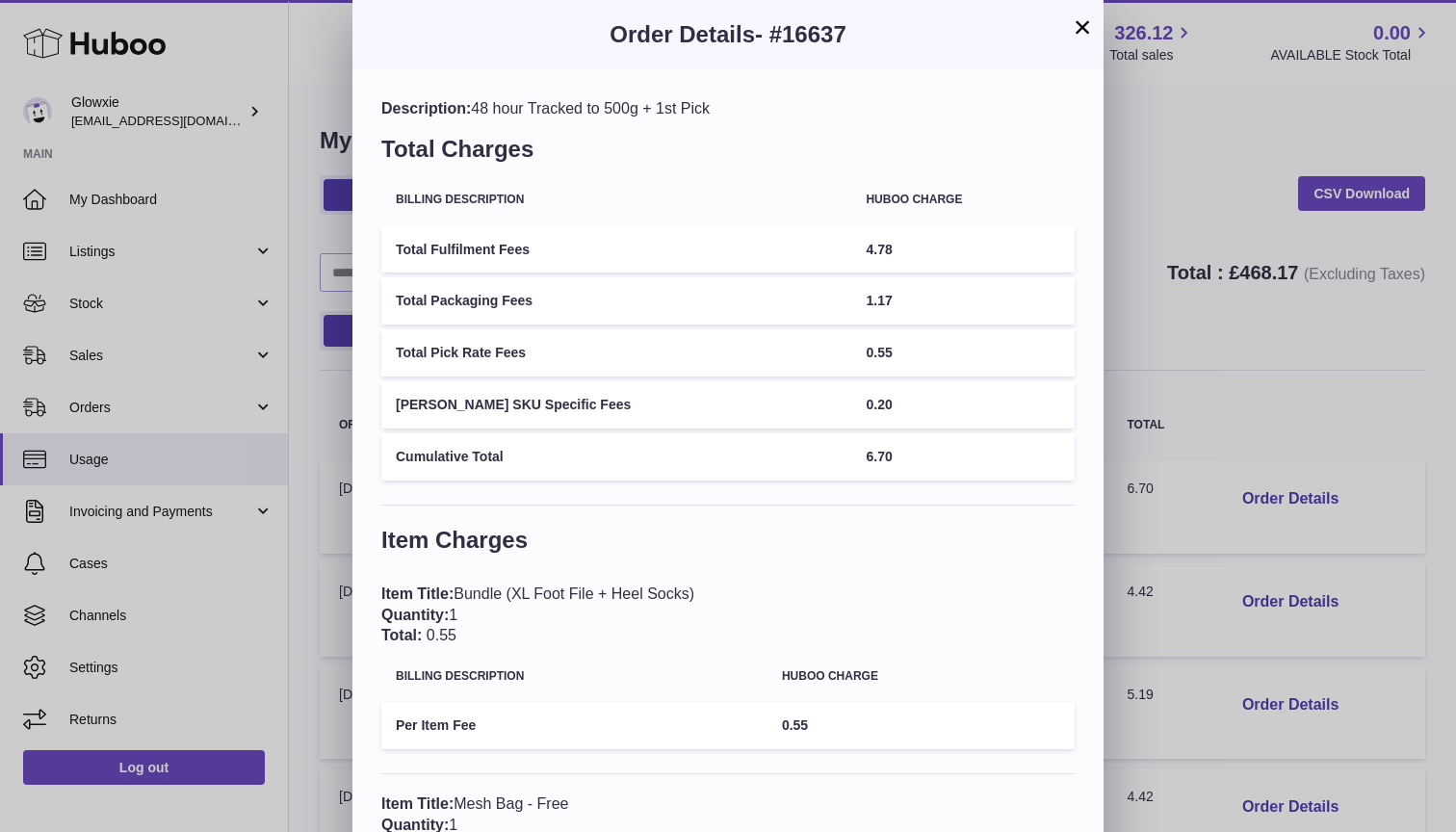
click at [517, 605] on div "Item Title: Bundle (XL Foot File + Heel Socks) Quantity: 1 Total: 0.55" at bounding box center [728, 615] width 693 height 63
click at [1086, 18] on button "×" at bounding box center [1082, 27] width 23 height 23
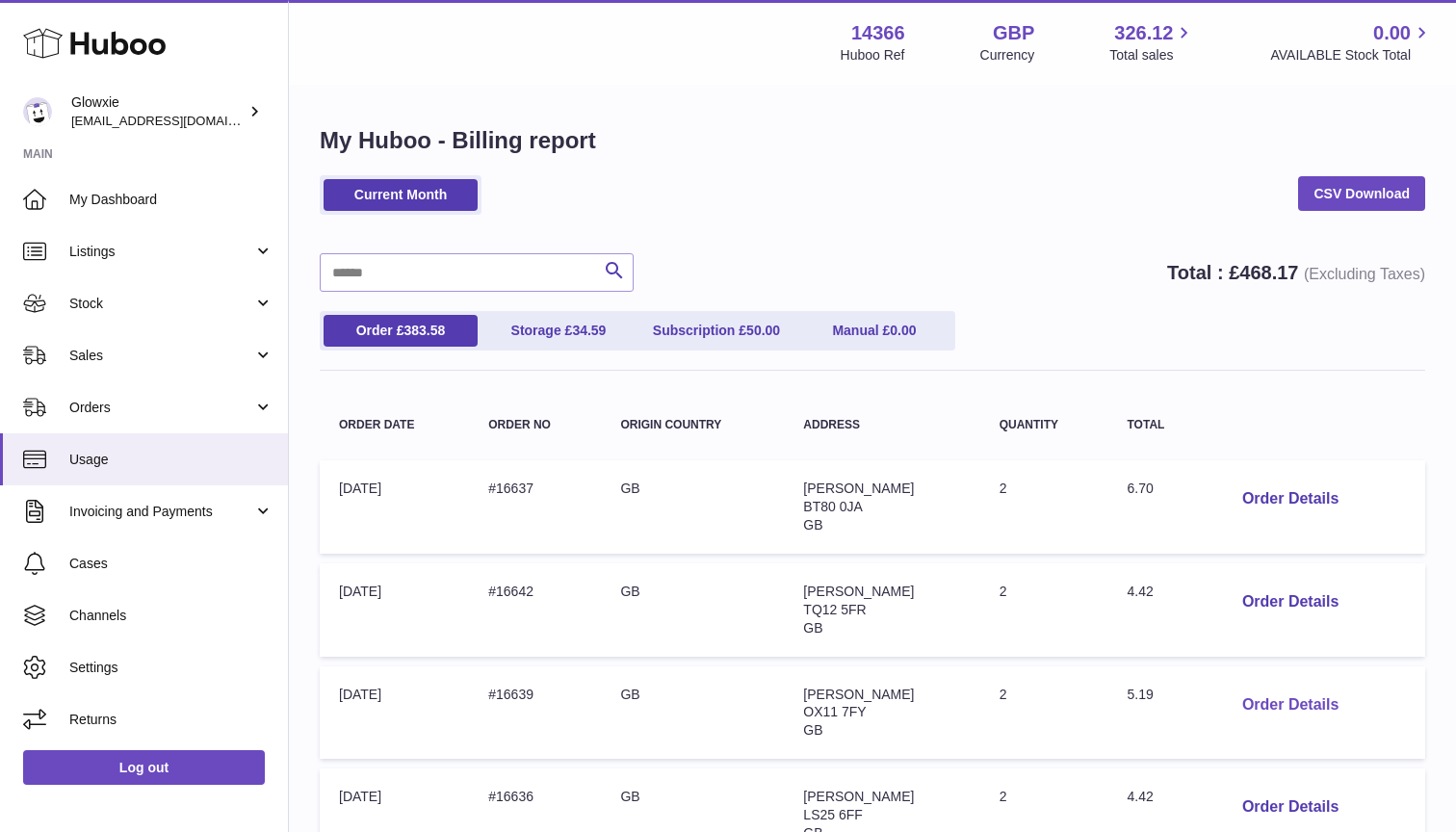
click at [1281, 694] on button "Order Details" at bounding box center [1290, 706] width 127 height 39
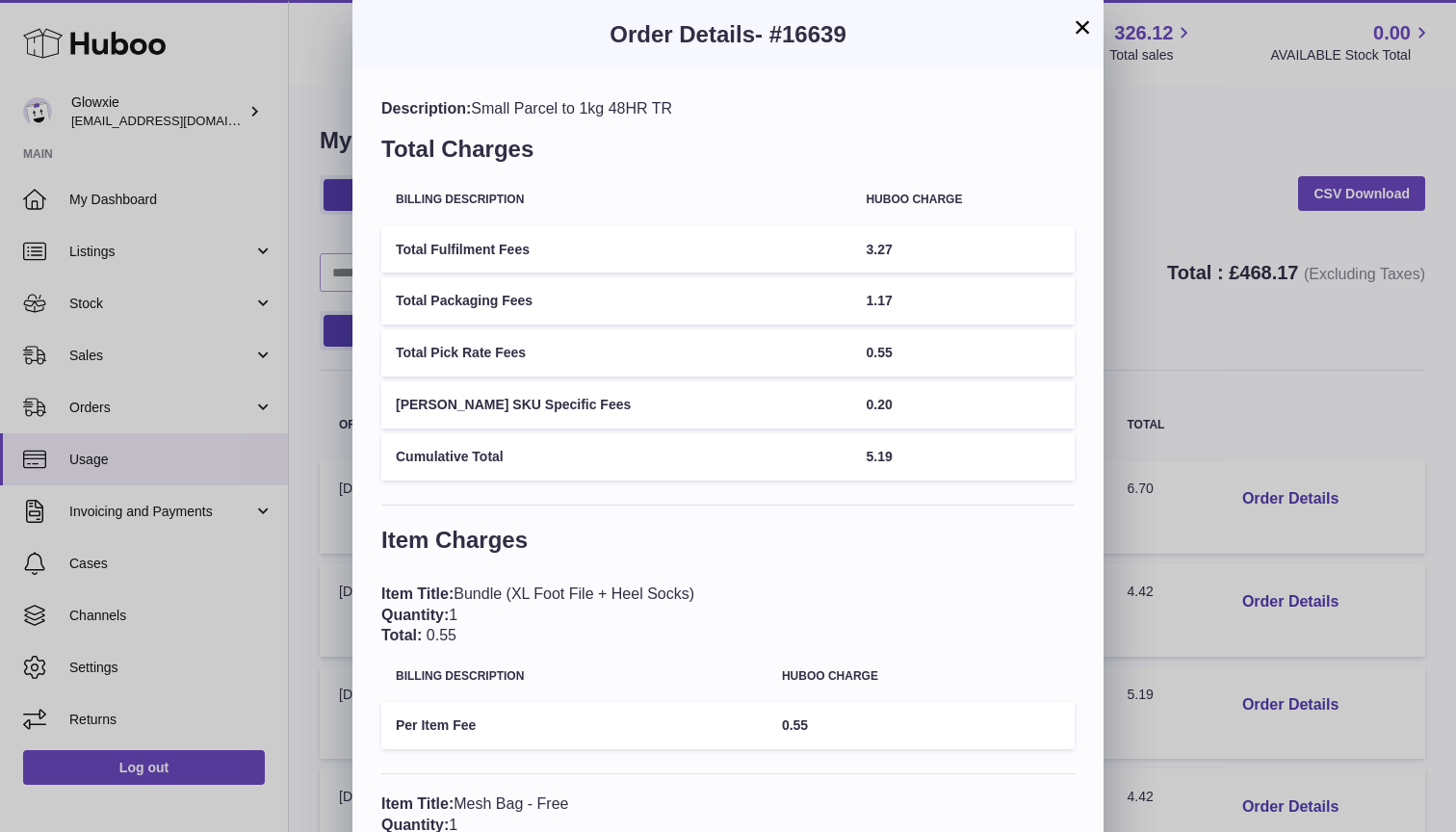
click at [1082, 31] on button "×" at bounding box center [1082, 27] width 23 height 23
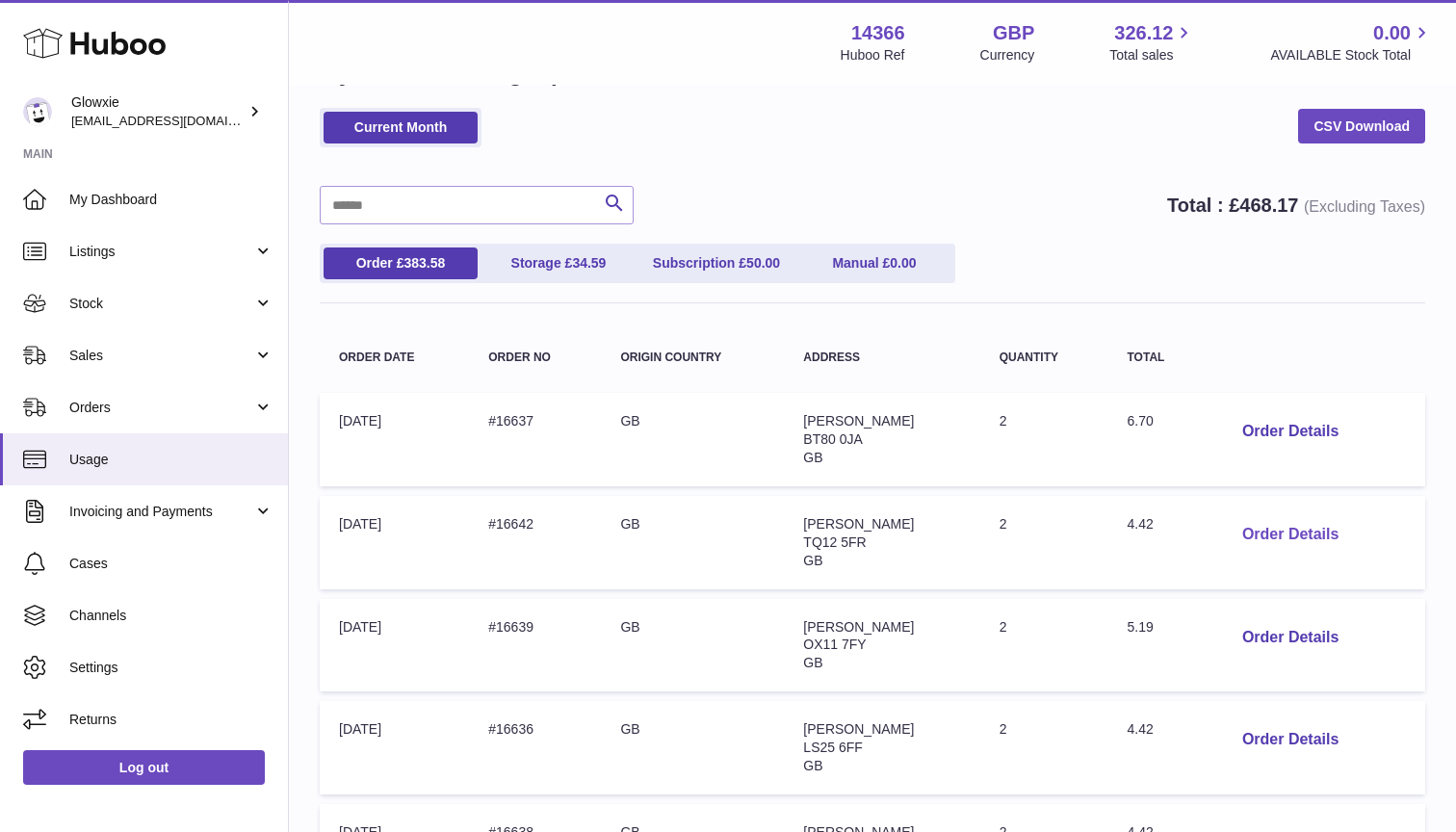
scroll to position [68, 0]
click at [1290, 519] on button "Order Details" at bounding box center [1290, 534] width 127 height 39
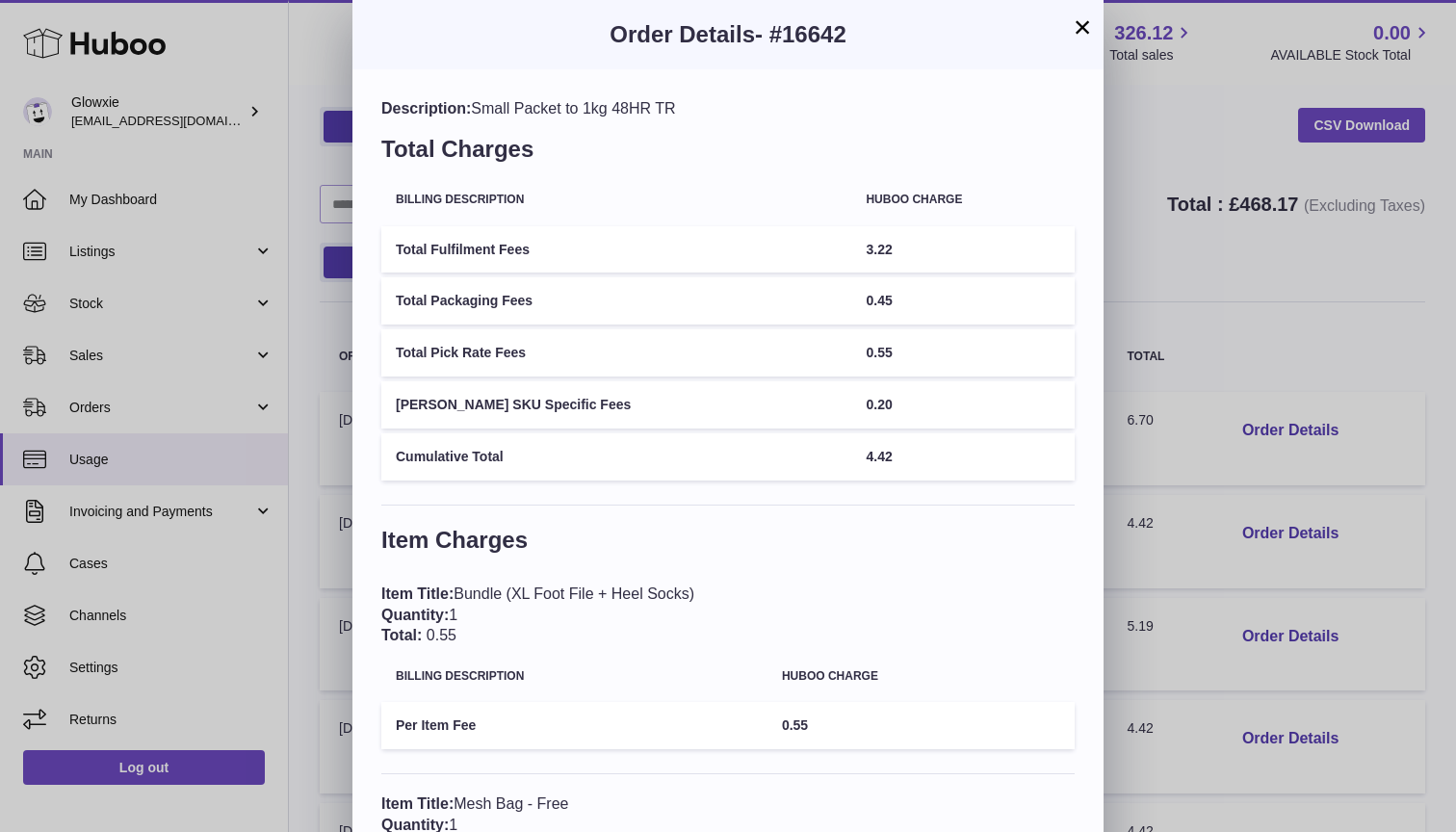
click at [1091, 34] on button "×" at bounding box center [1082, 27] width 23 height 23
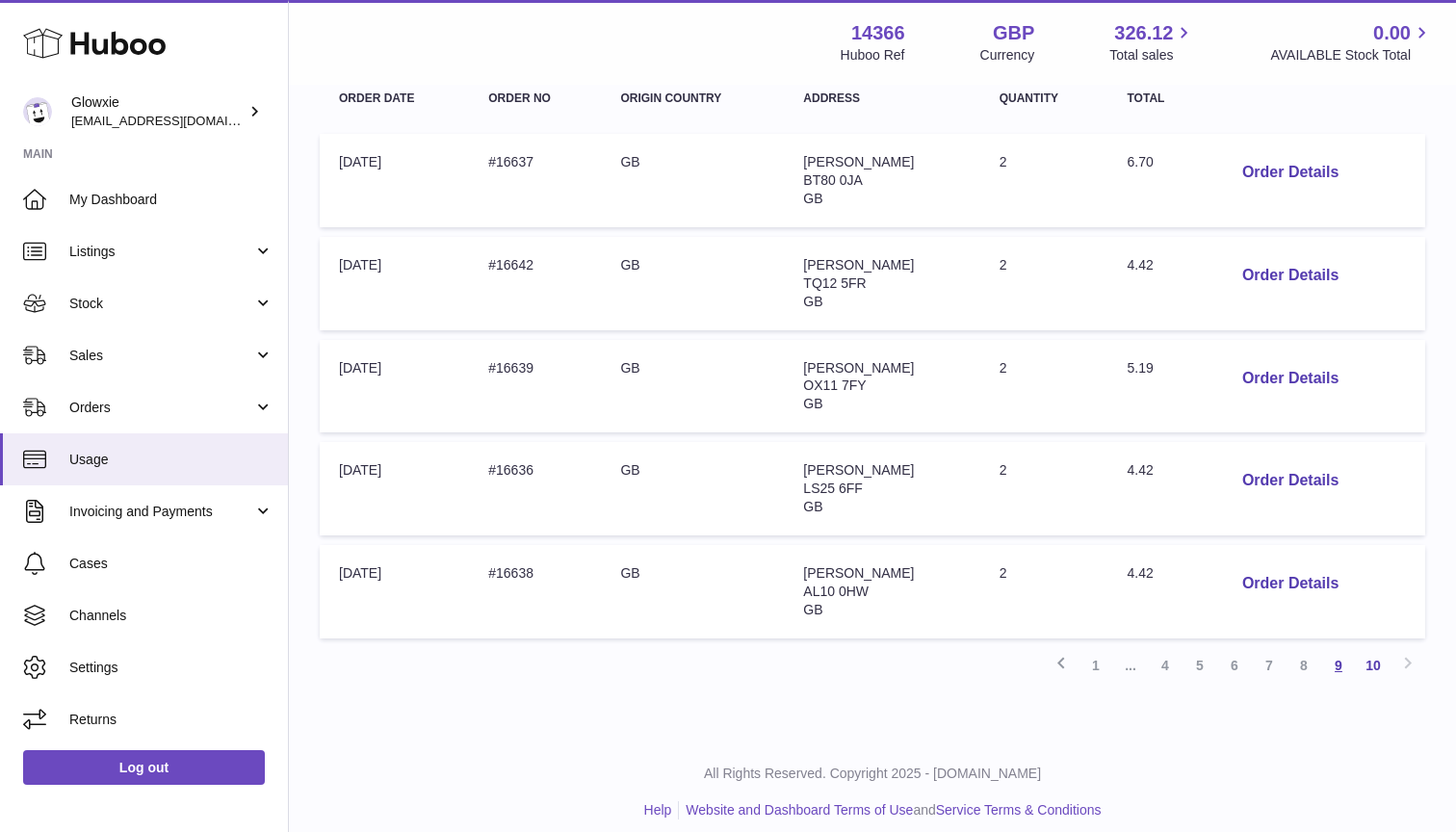
click at [1335, 648] on link "9" at bounding box center [1338, 665] width 34 height 34
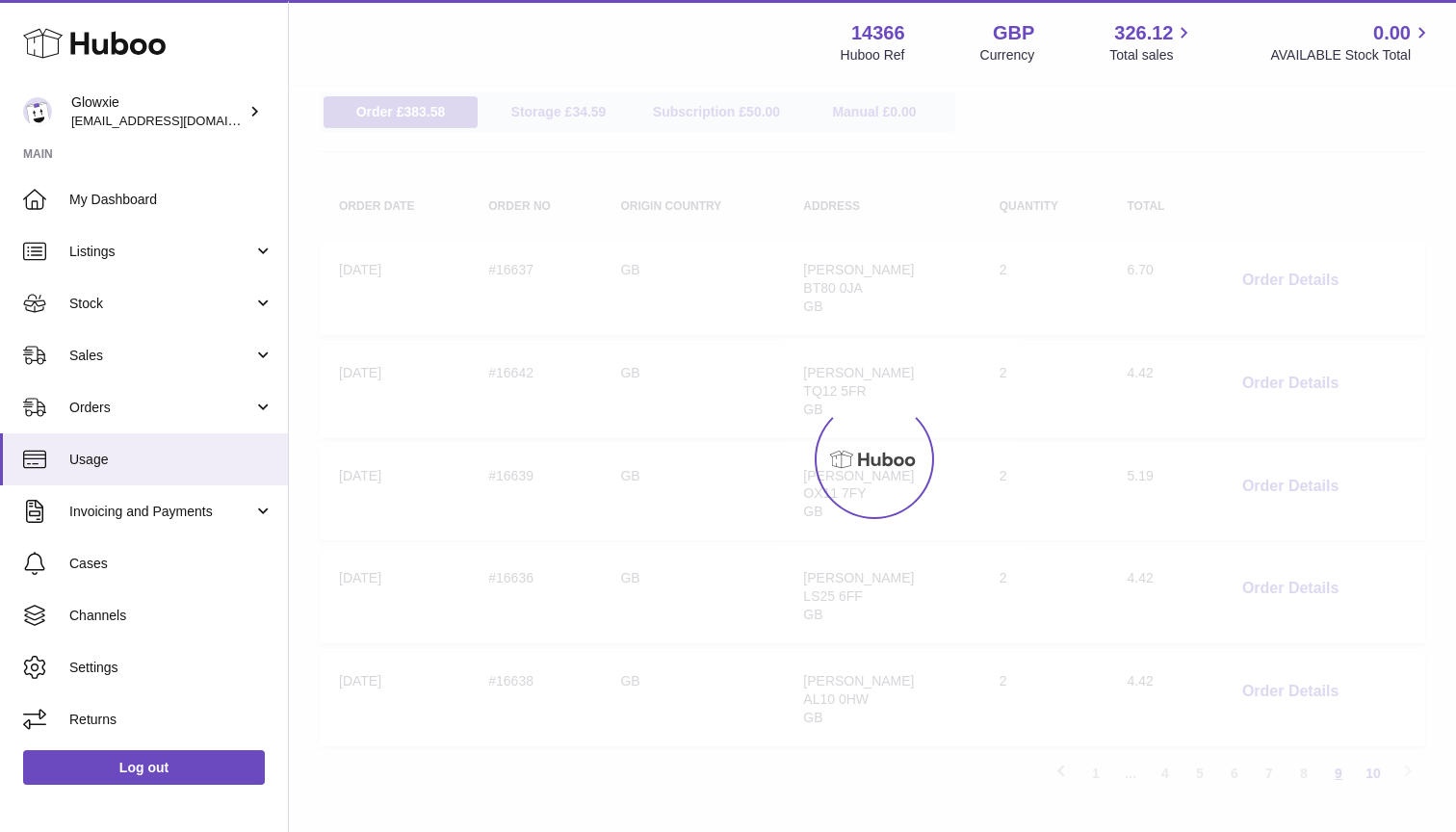
scroll to position [87, 0]
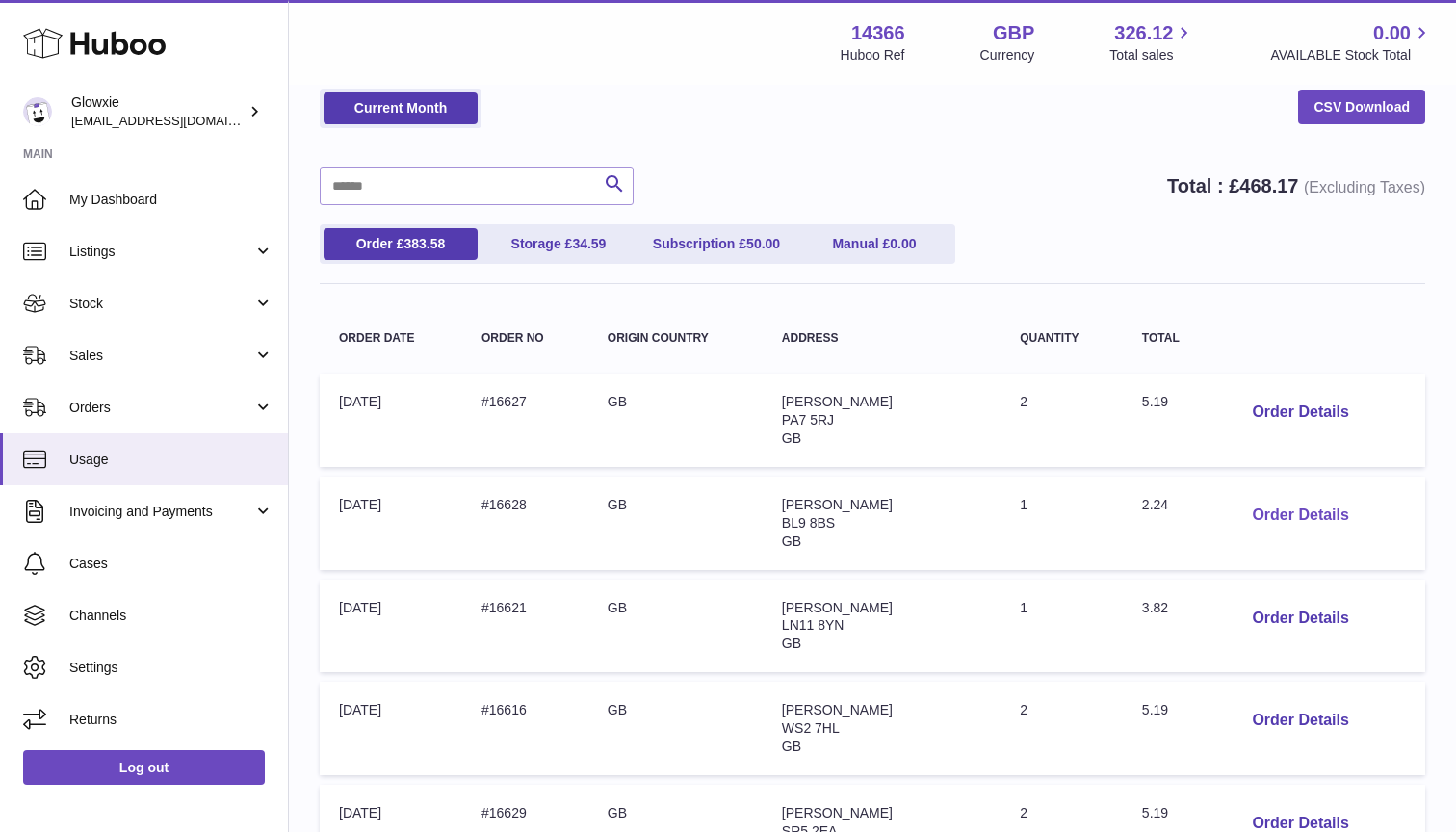
click at [1270, 500] on button "Order Details" at bounding box center [1299, 516] width 127 height 39
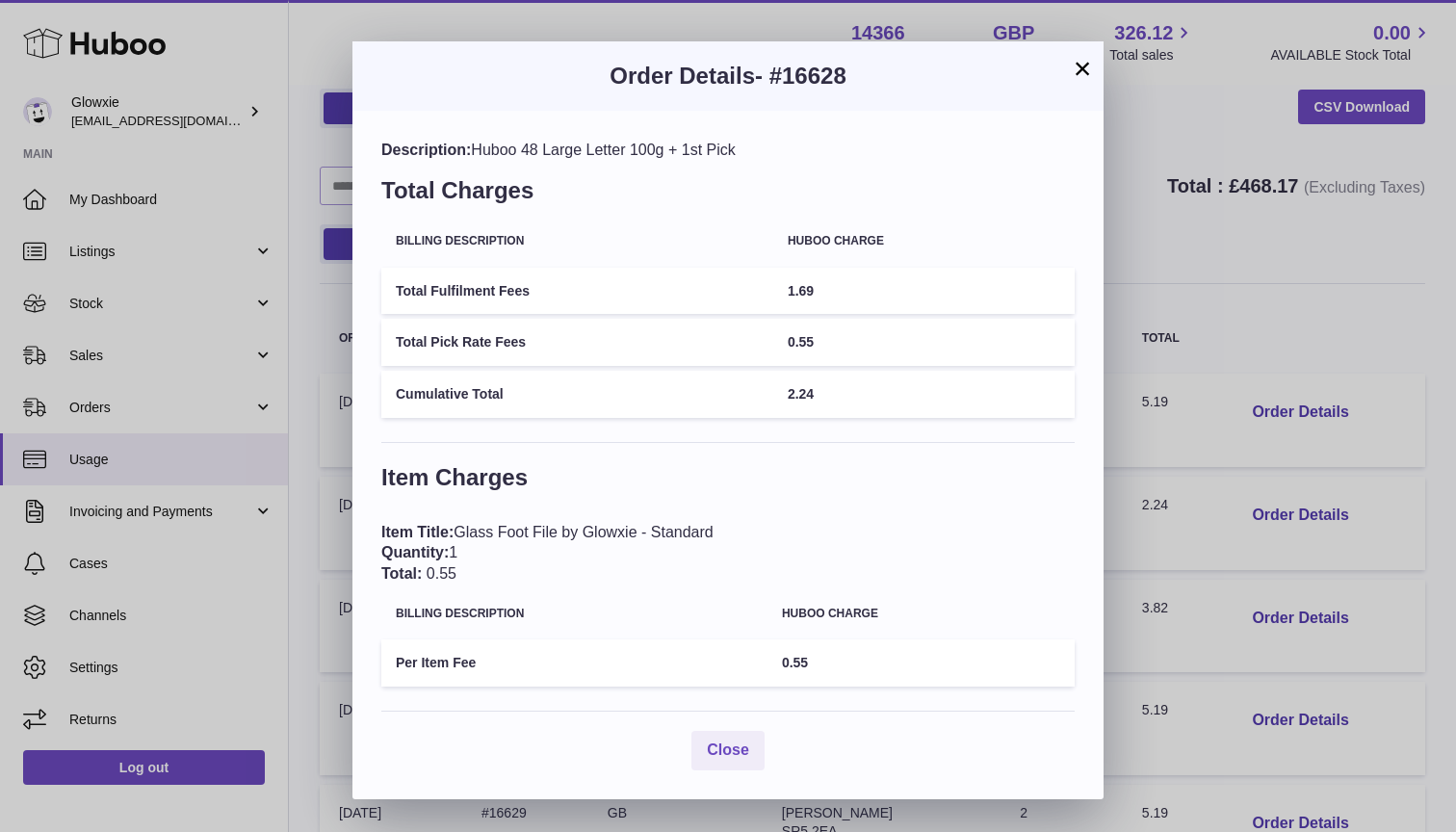
click at [1079, 70] on button "×" at bounding box center [1082, 68] width 23 height 23
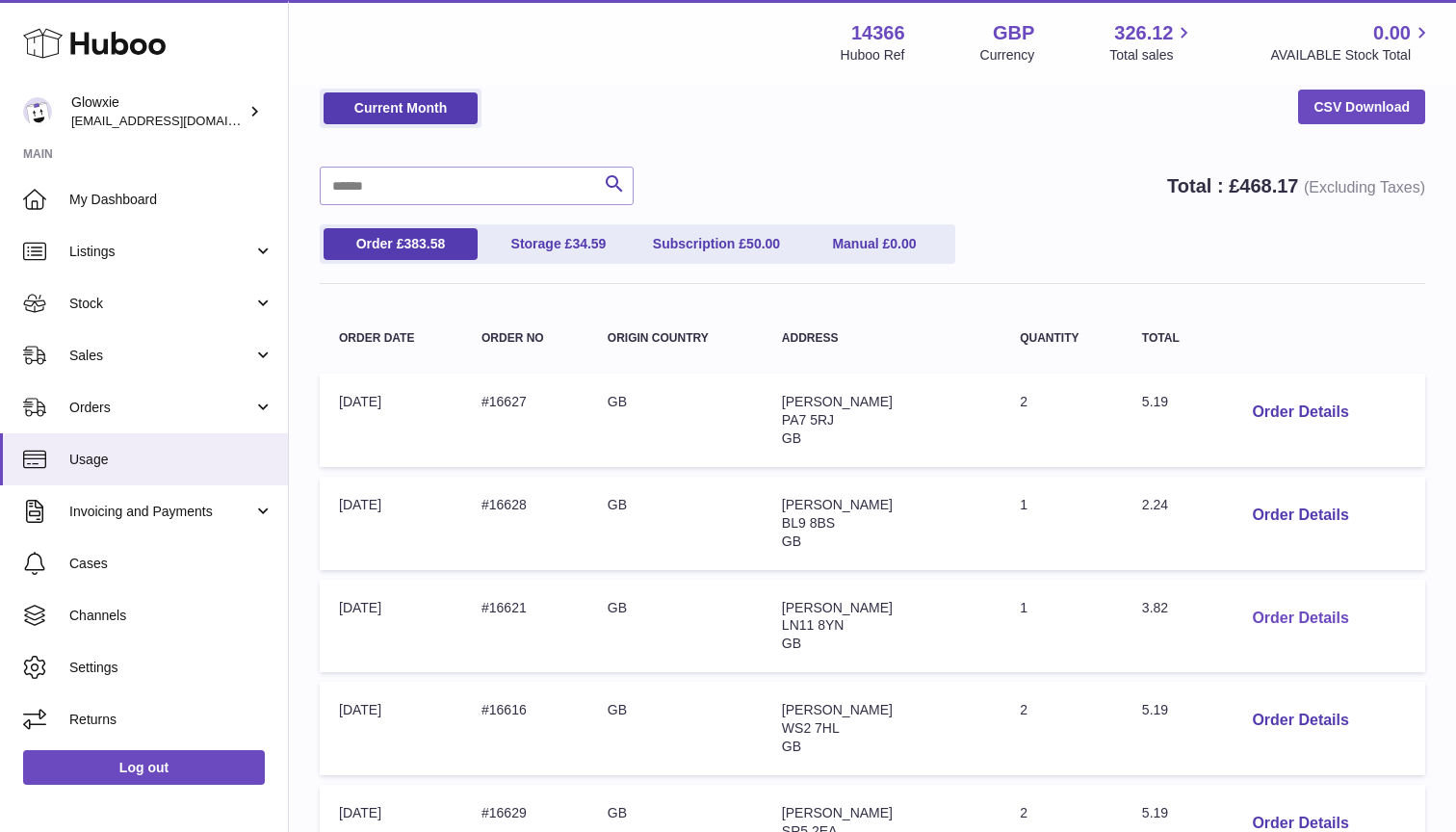
click at [1306, 616] on button "Order Details" at bounding box center [1299, 618] width 127 height 39
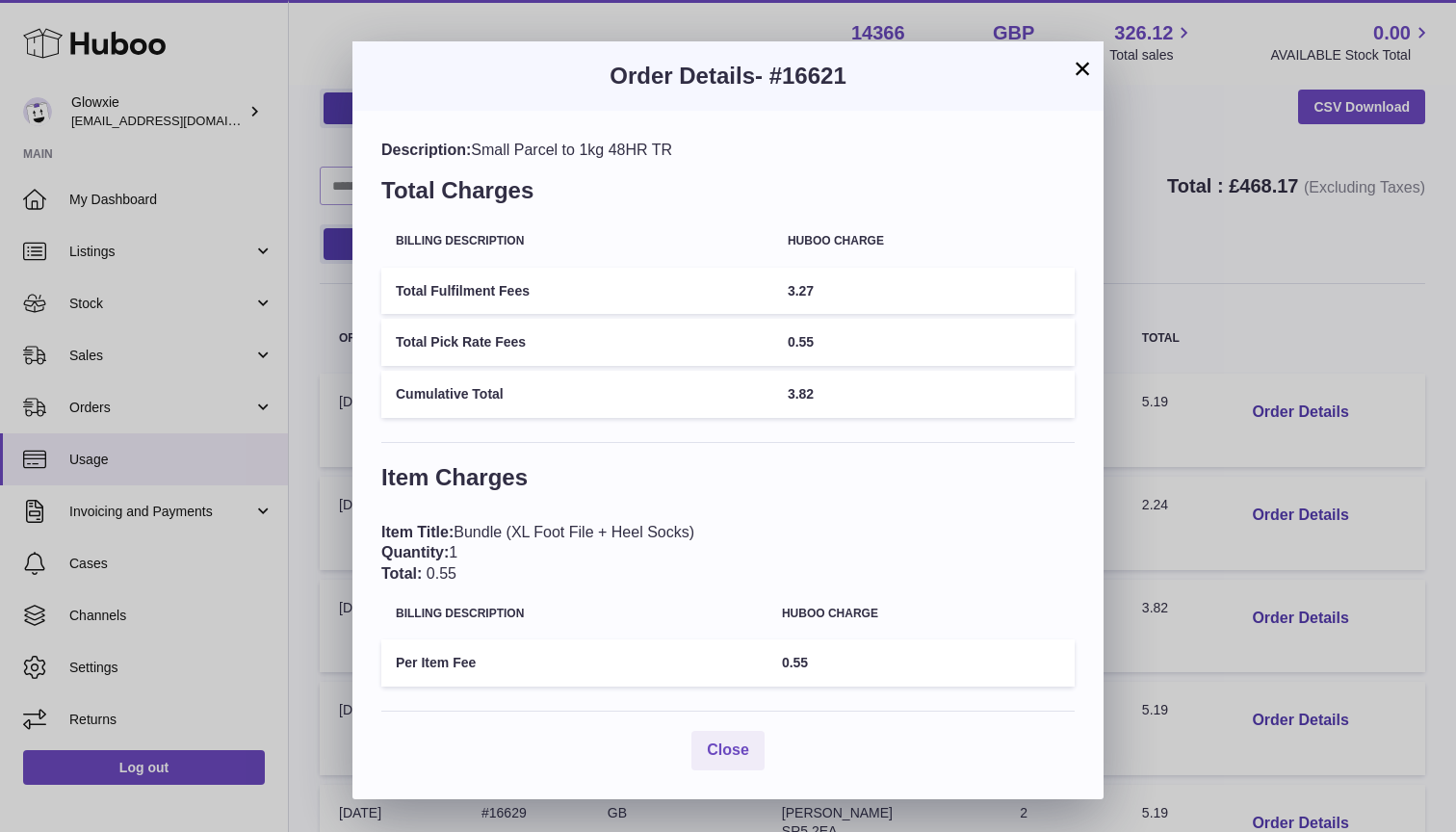
click at [1084, 70] on button "×" at bounding box center [1082, 68] width 23 height 23
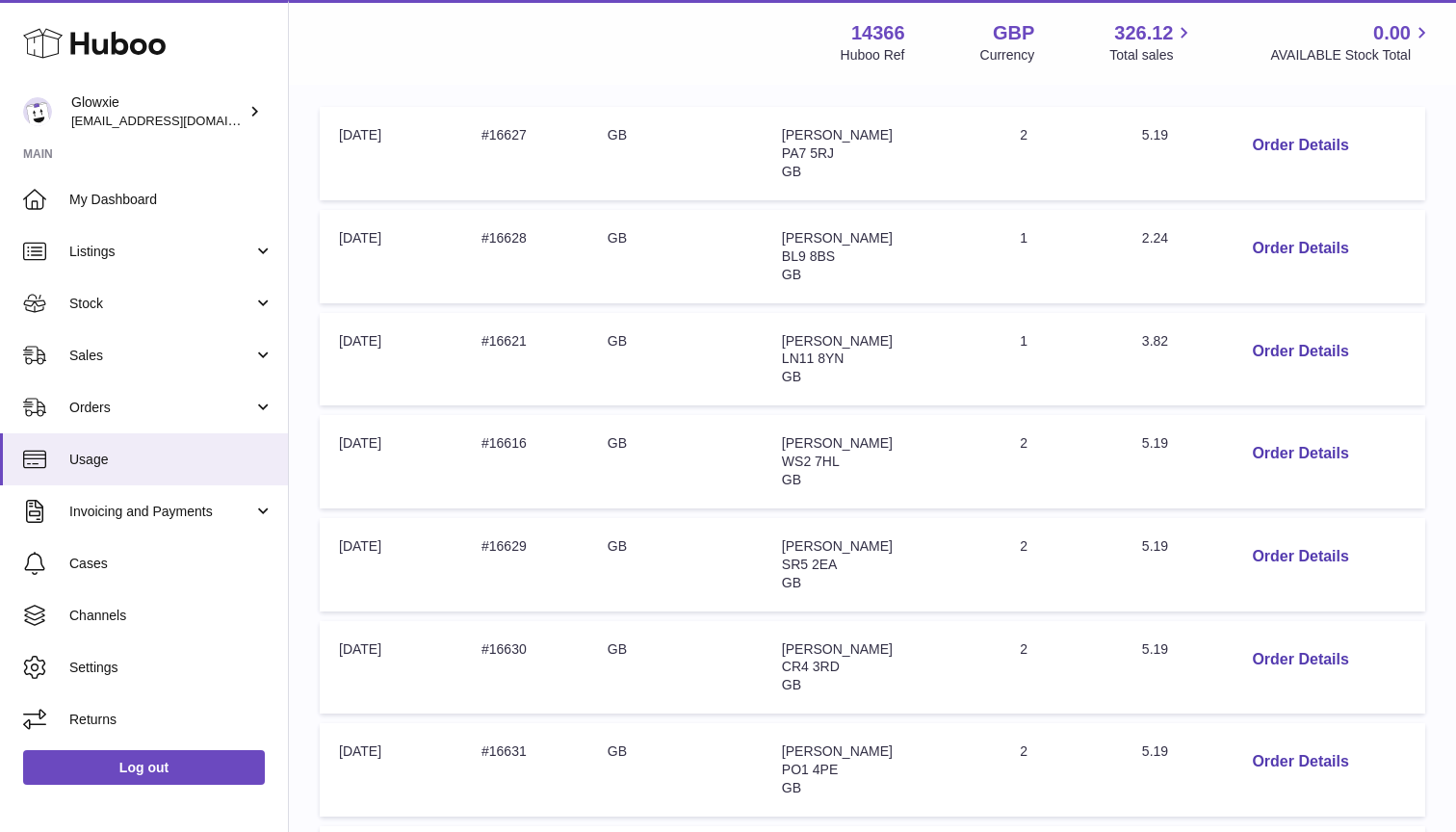
scroll to position [453, 0]
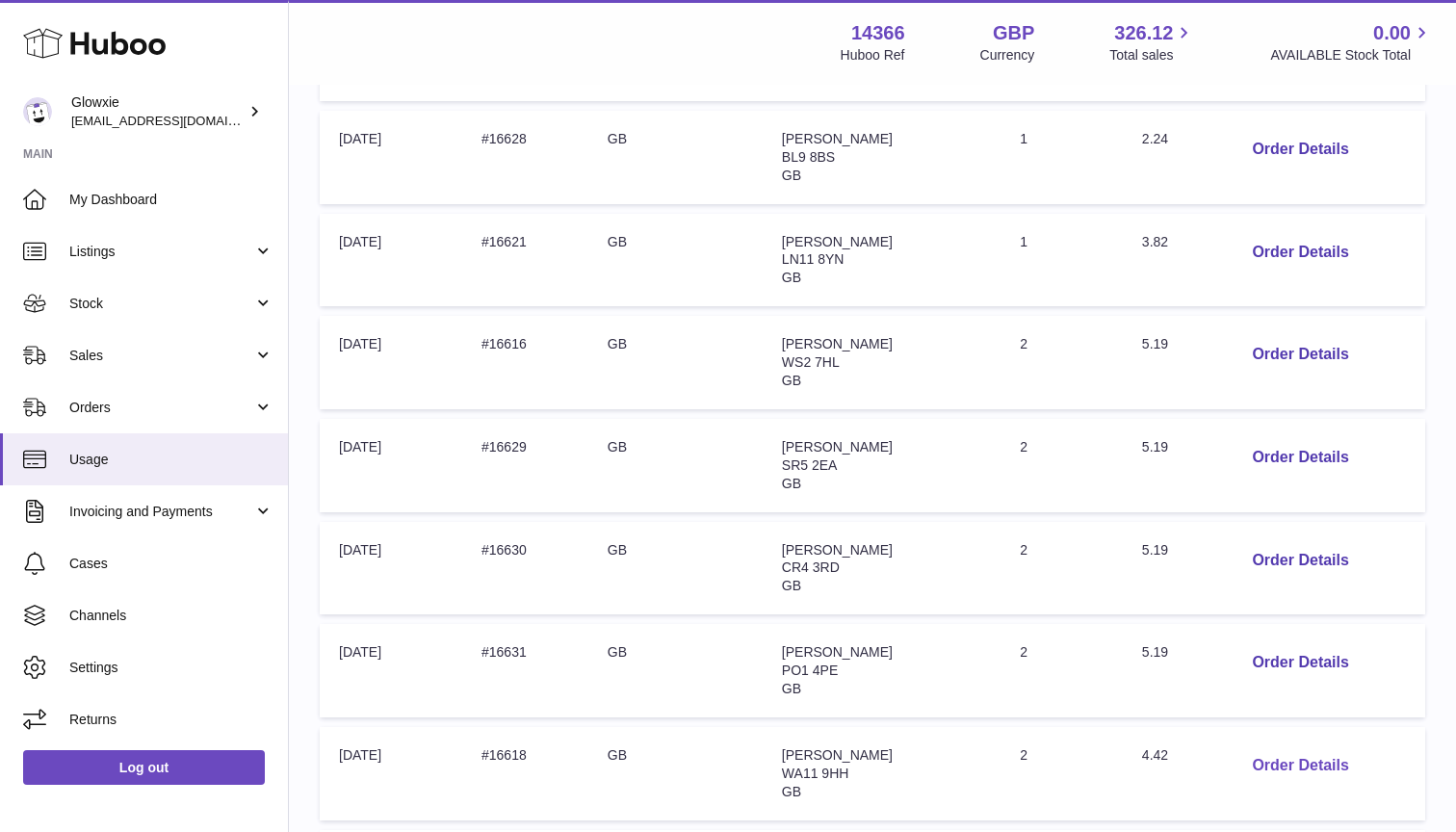
click at [1270, 746] on button "Order Details" at bounding box center [1299, 766] width 127 height 39
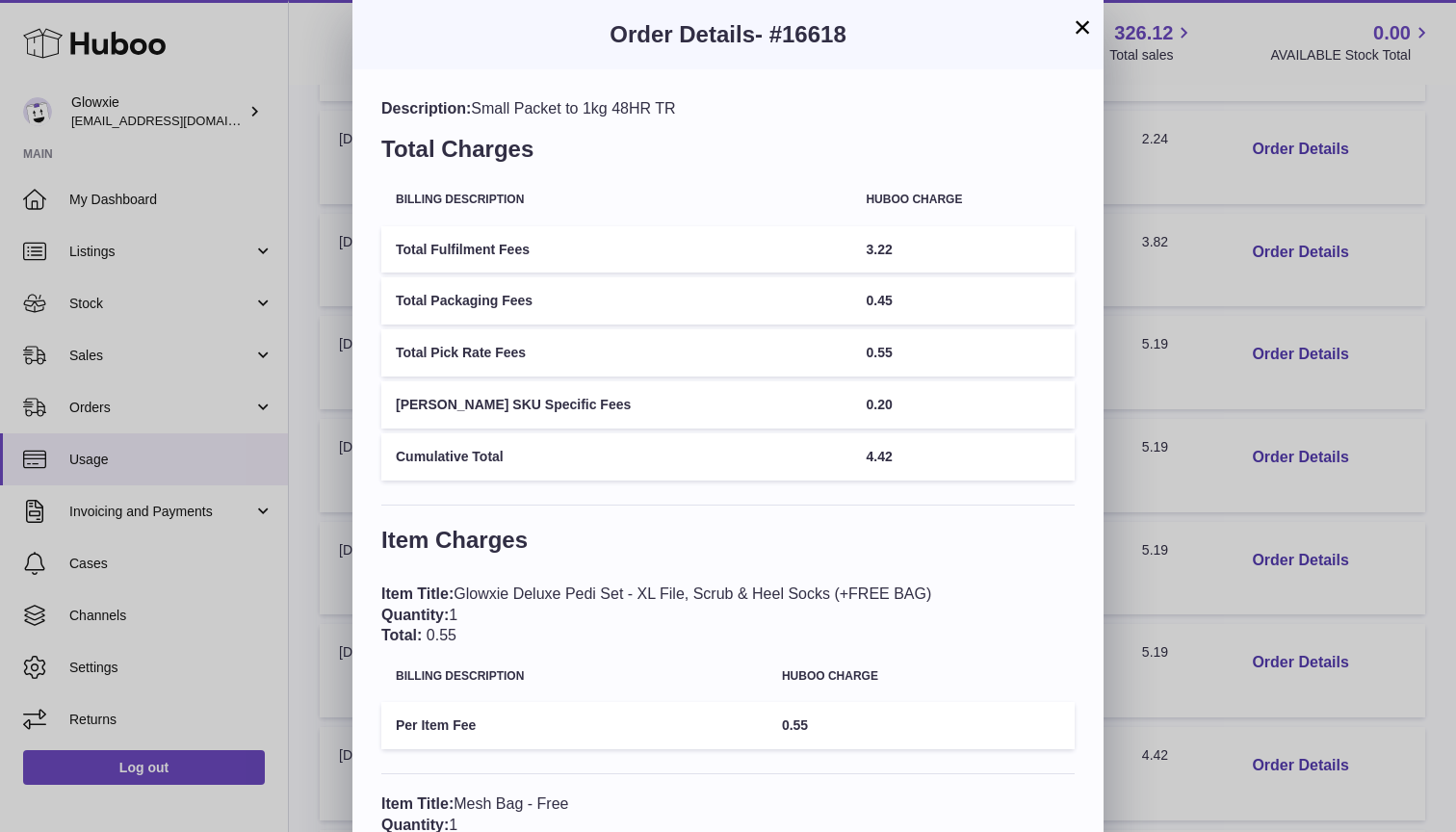
click at [1081, 32] on button "×" at bounding box center [1082, 27] width 23 height 23
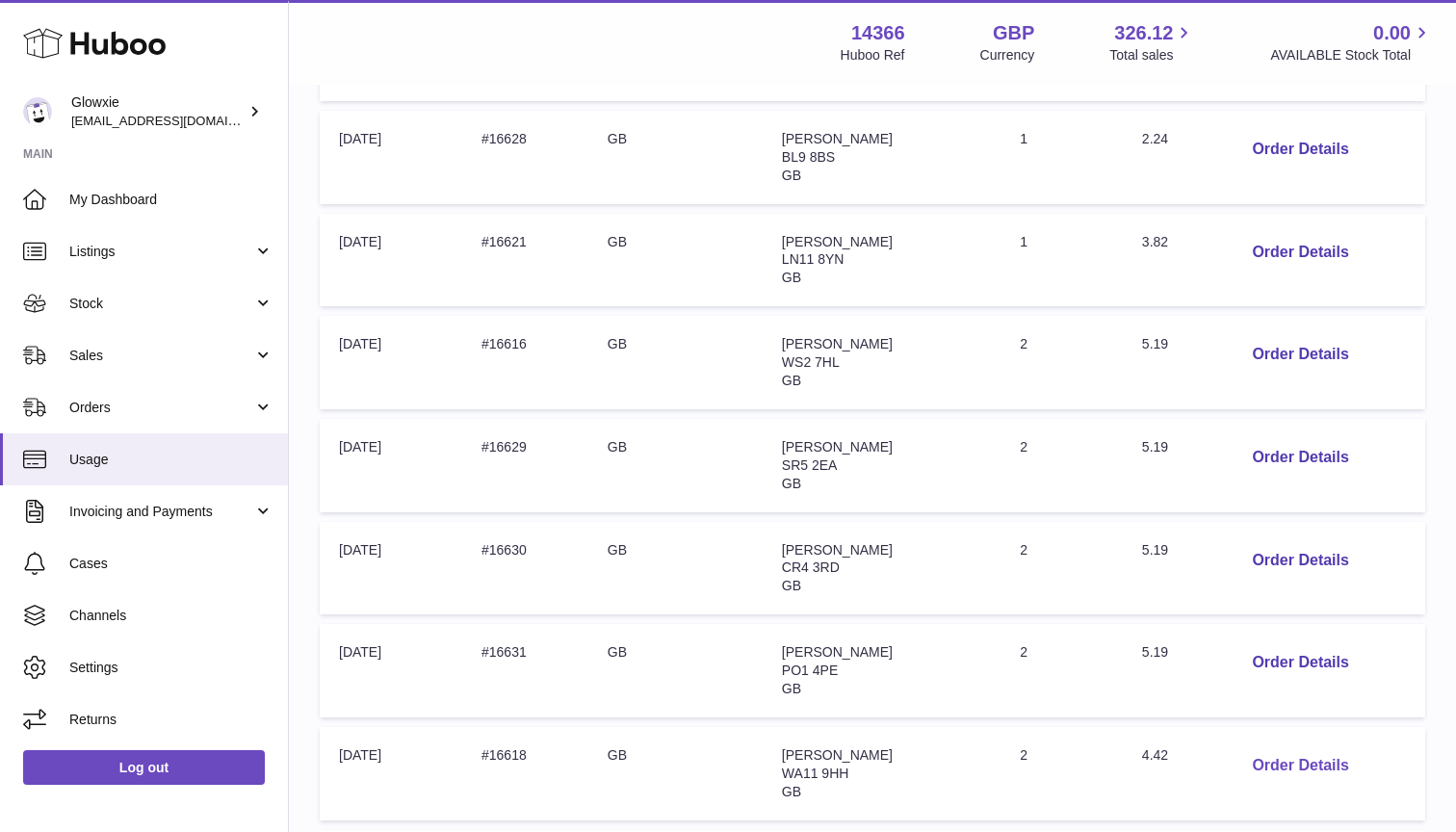
click at [1283, 747] on button "Order Details" at bounding box center [1299, 766] width 127 height 39
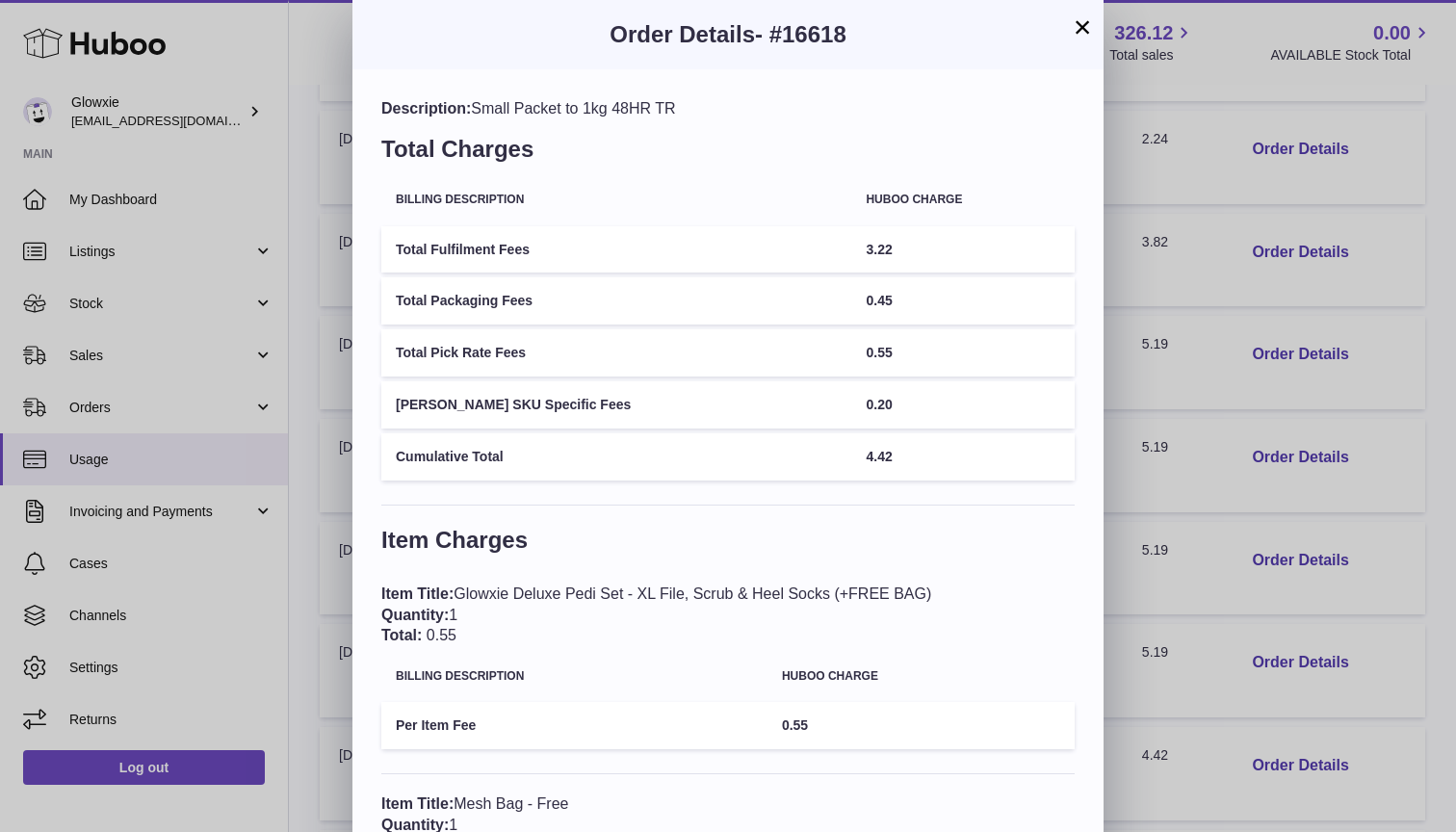
scroll to position [0, 0]
click at [1083, 27] on button "×" at bounding box center [1082, 27] width 23 height 23
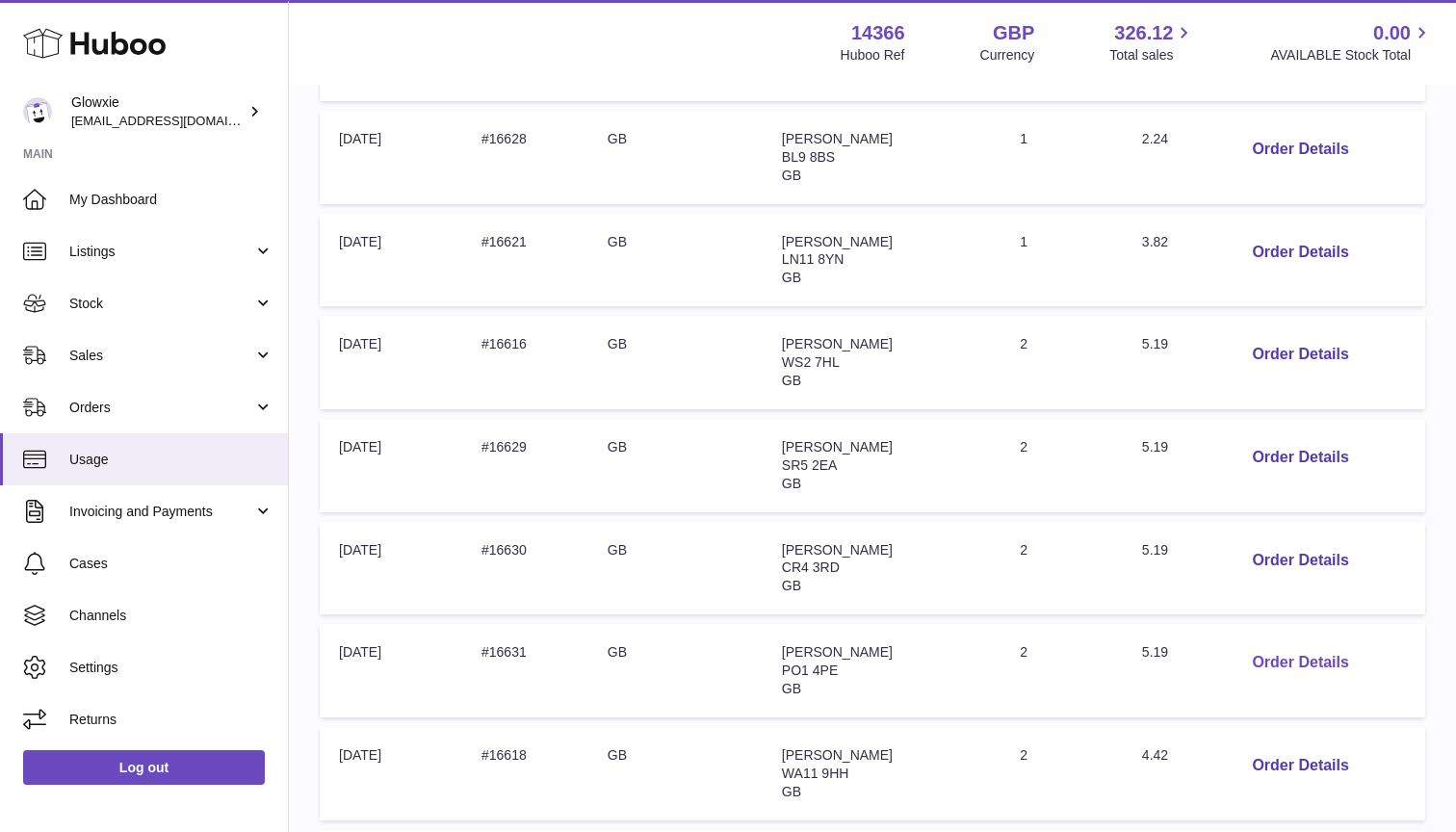
click at [1284, 651] on button "Order Details" at bounding box center [1299, 663] width 127 height 39
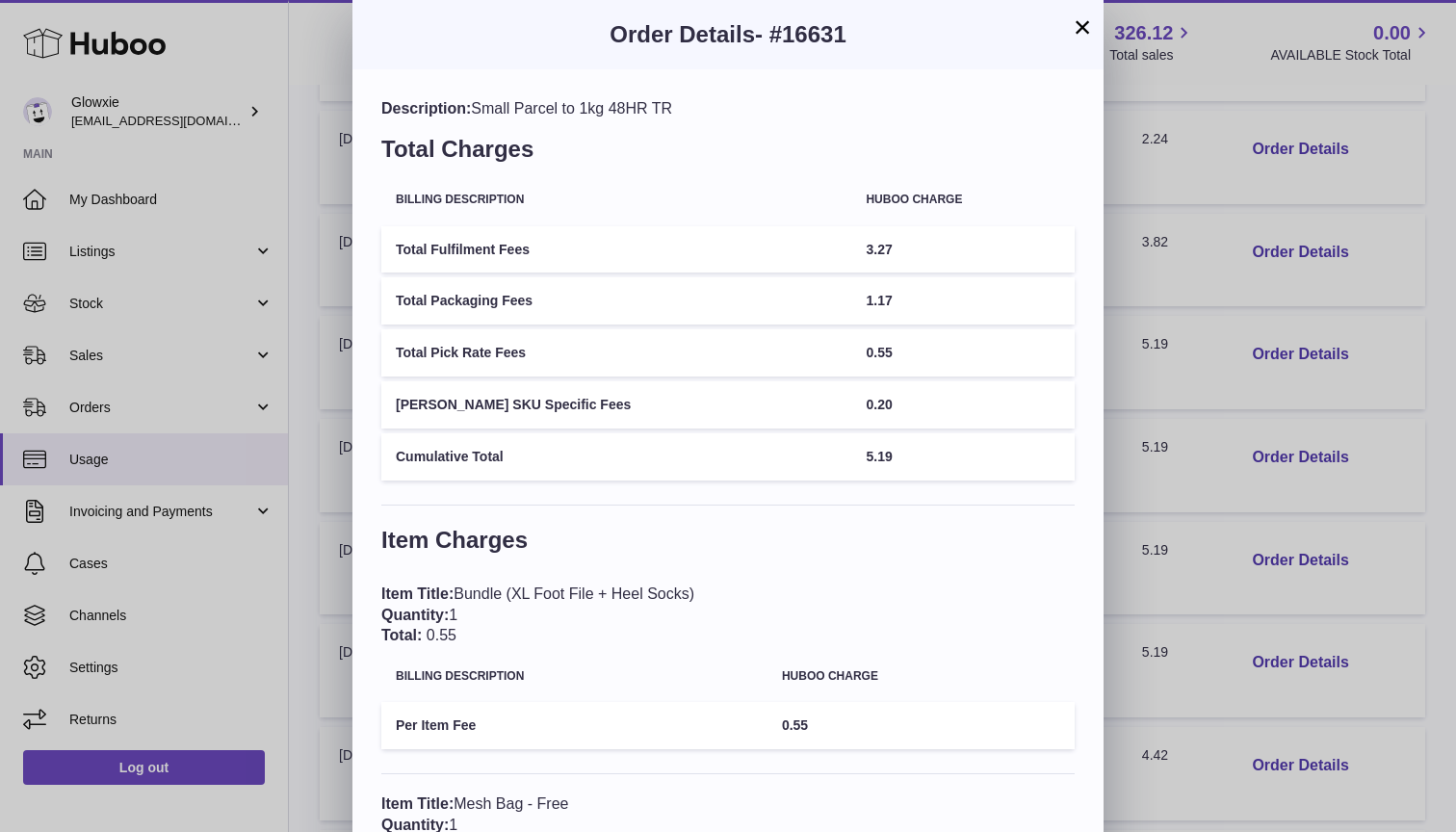
click at [1081, 35] on button "×" at bounding box center [1082, 27] width 23 height 23
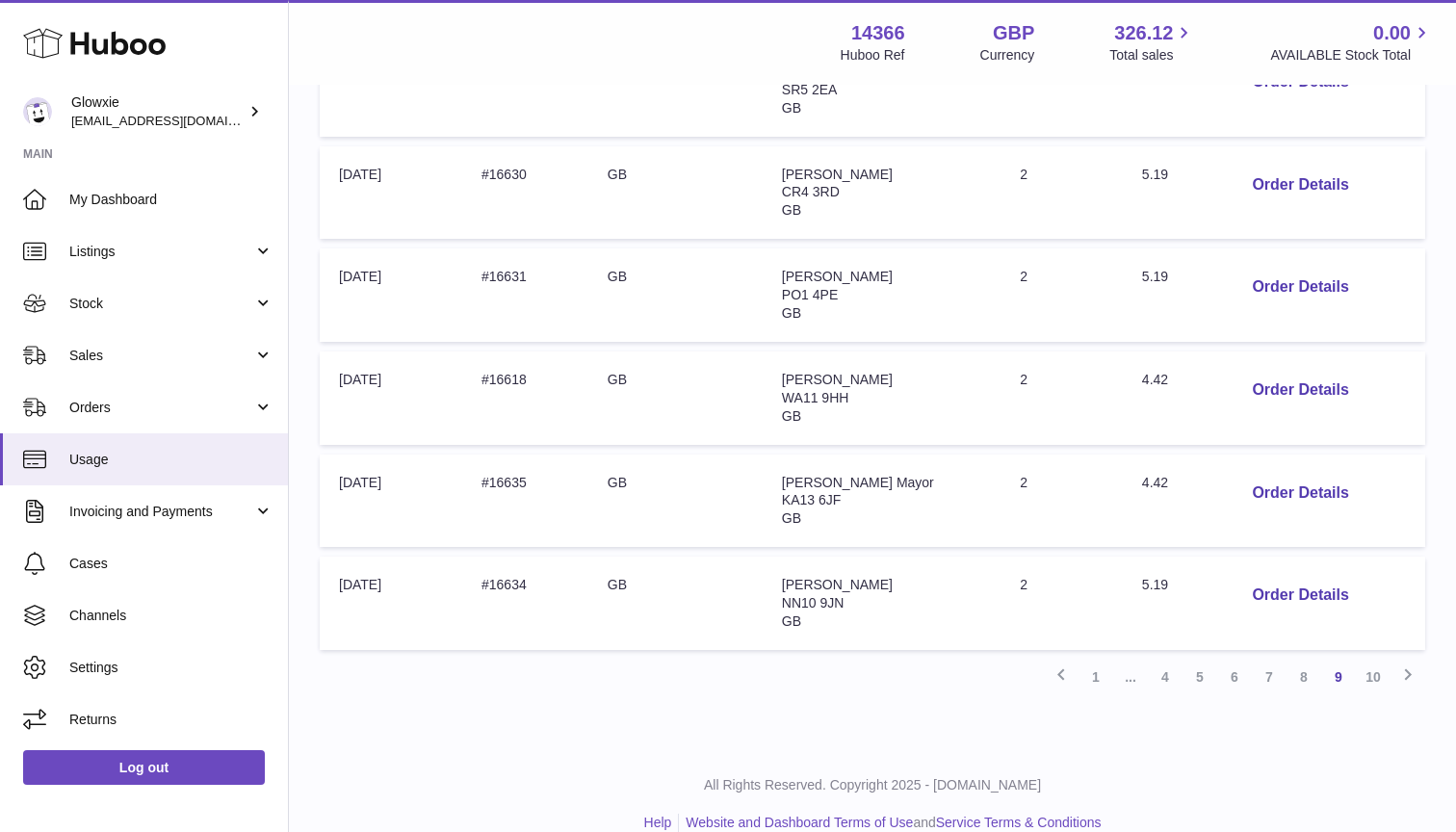
scroll to position [827, 0]
click at [1274, 661] on link "7" at bounding box center [1269, 677] width 34 height 34
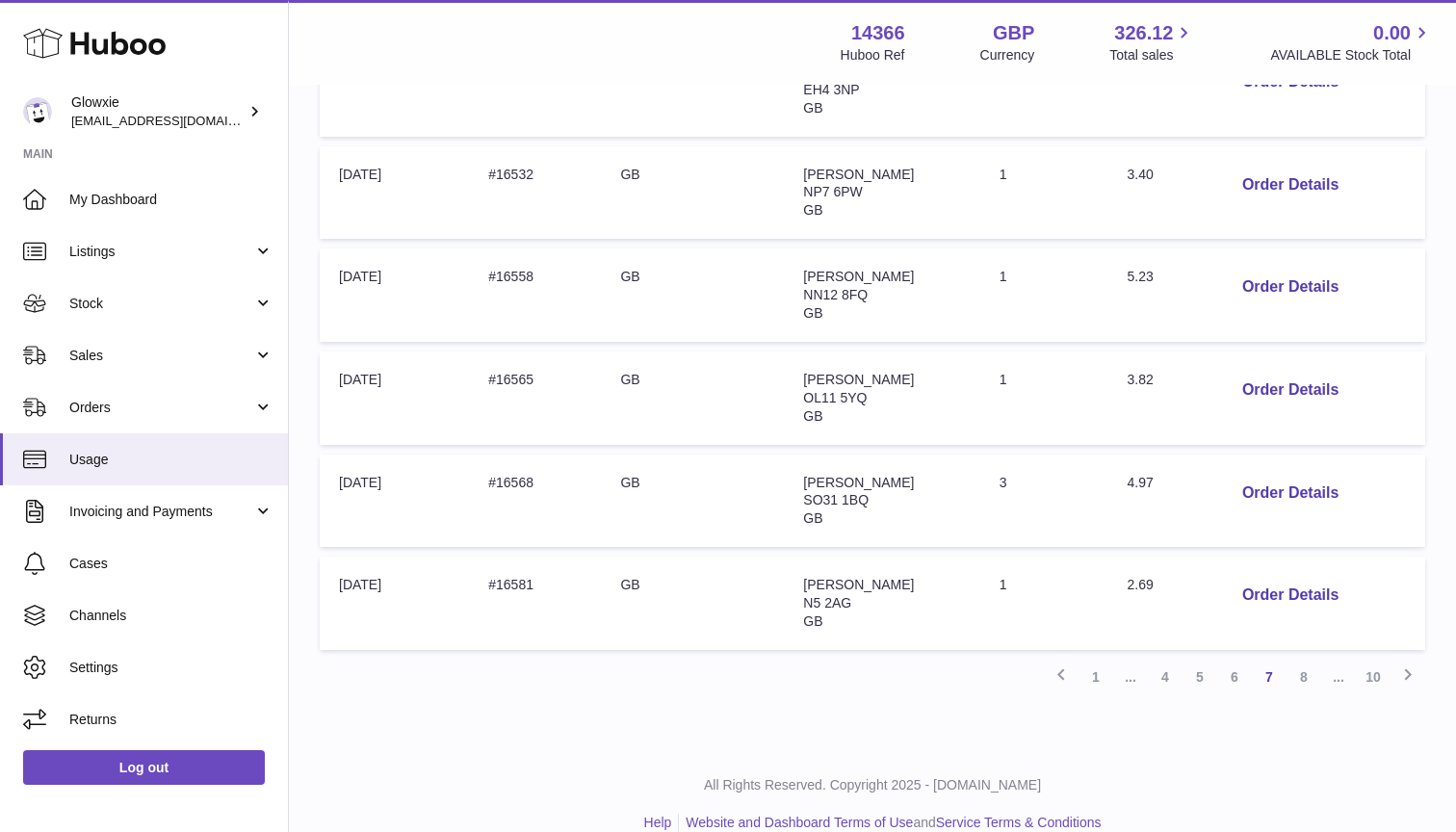
scroll to position [827, 0]
click at [1281, 475] on button "Order Details" at bounding box center [1290, 494] width 127 height 39
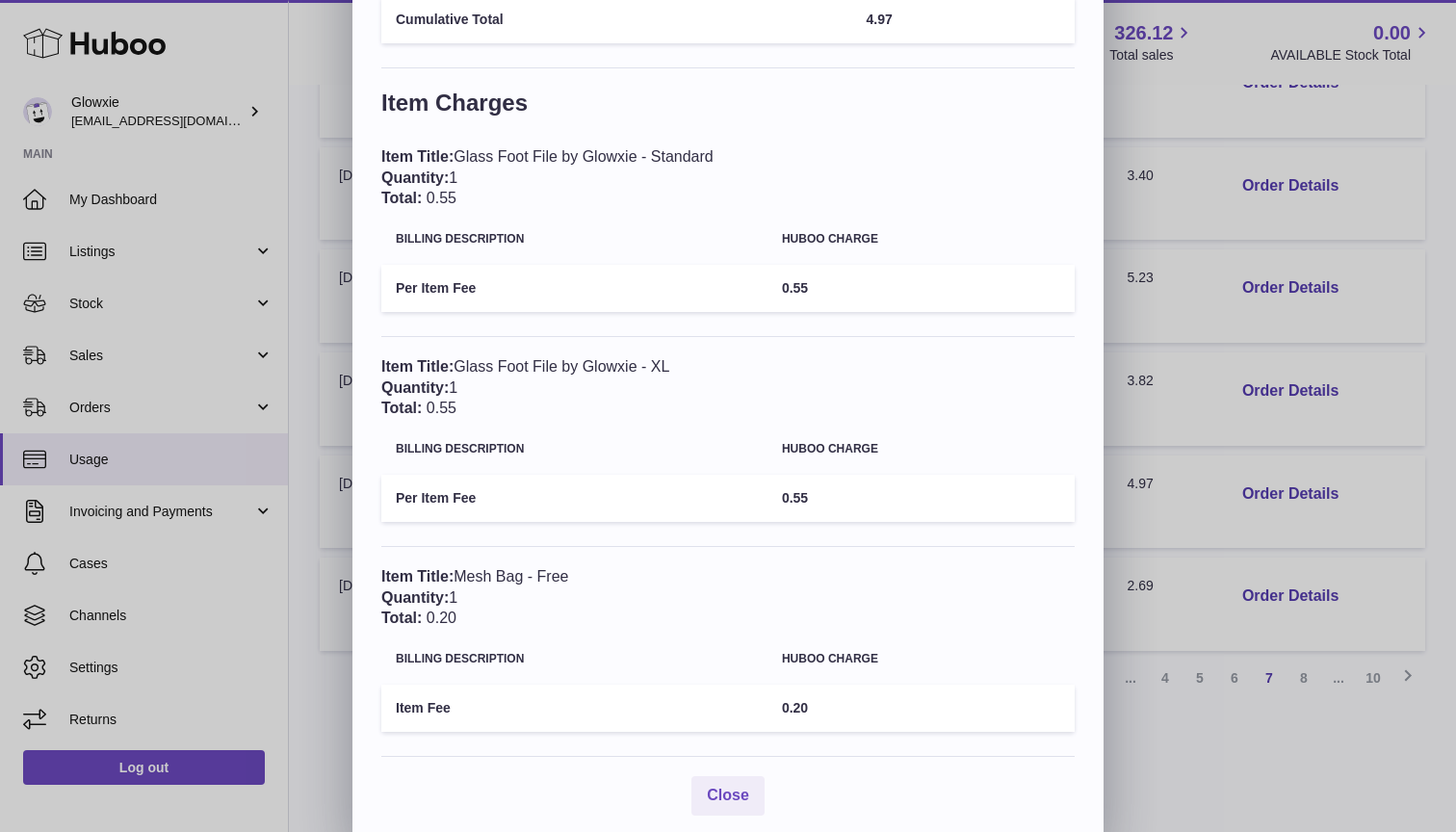
scroll to position [435, 0]
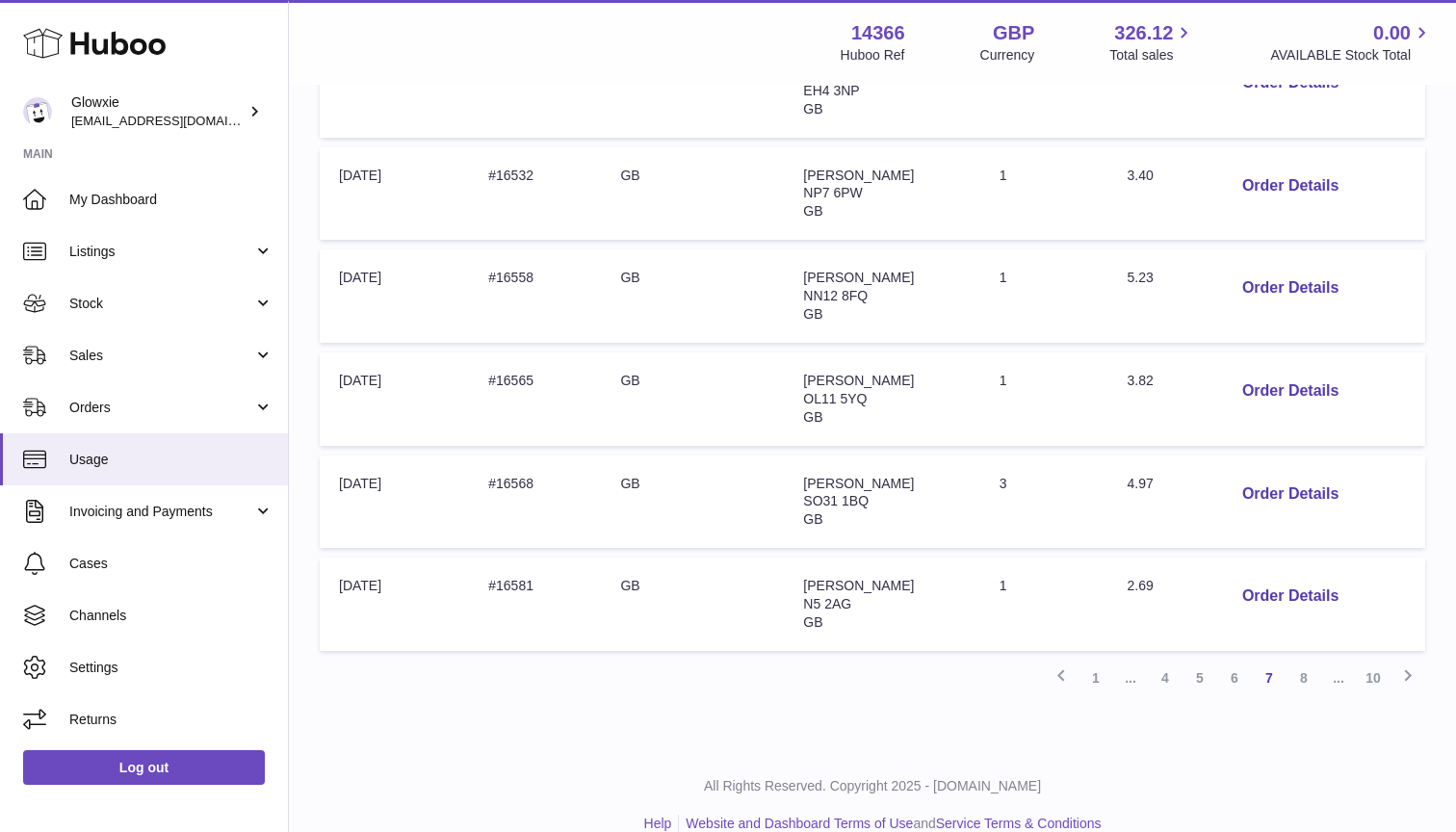
click at [1275, 572] on div "× Order Details - #16568 Description: Small Packet to 1kg 48HR TR Total Charges…" at bounding box center [728, 206] width 1456 height 1282
click at [1299, 577] on button "Order Details" at bounding box center [1290, 597] width 127 height 39
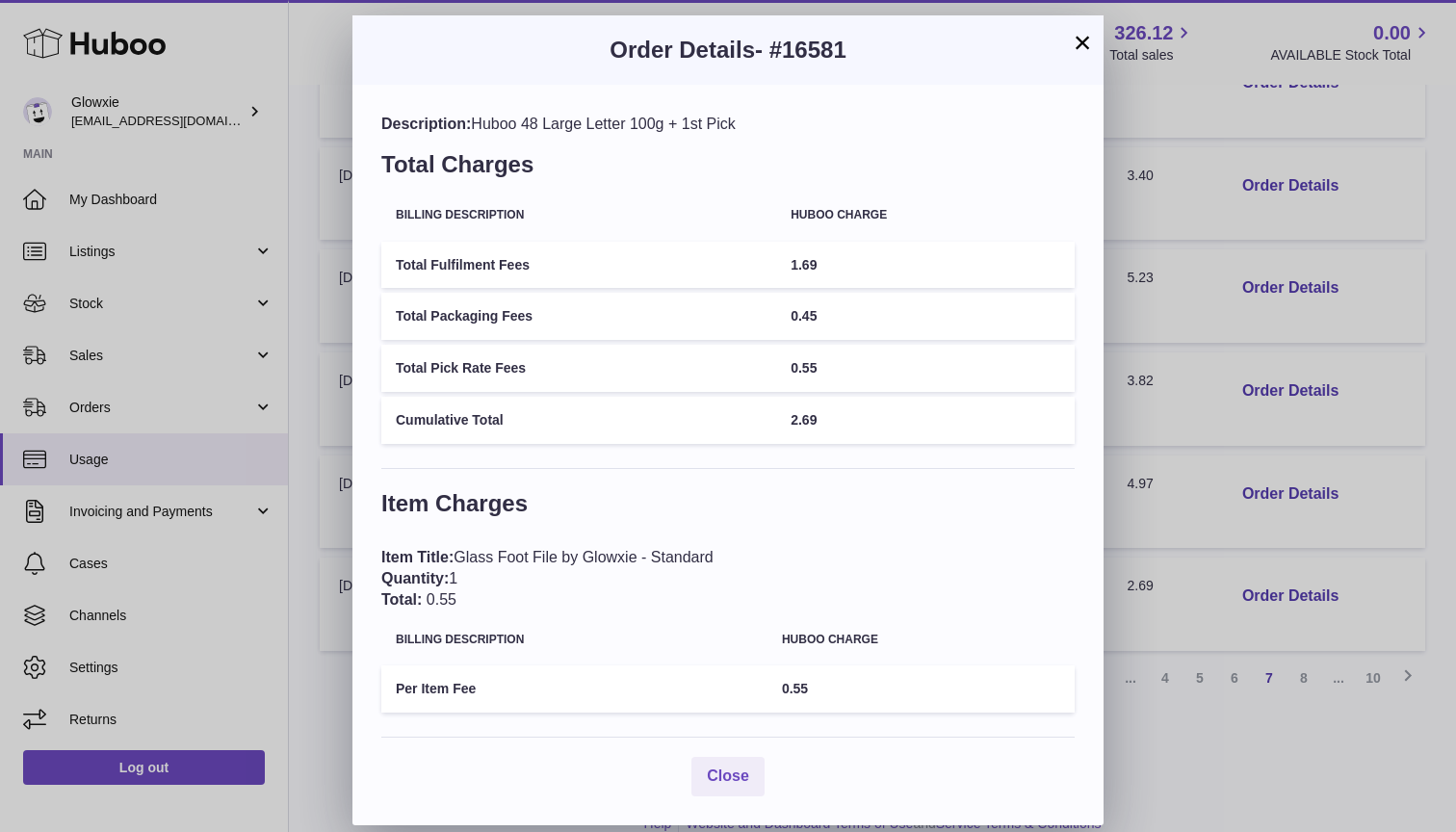
click at [1352, 542] on div "× Order Details - #16581 Description: Huboo 48 Large Letter 100g + 1st Pick Tot…" at bounding box center [728, 416] width 1456 height 832
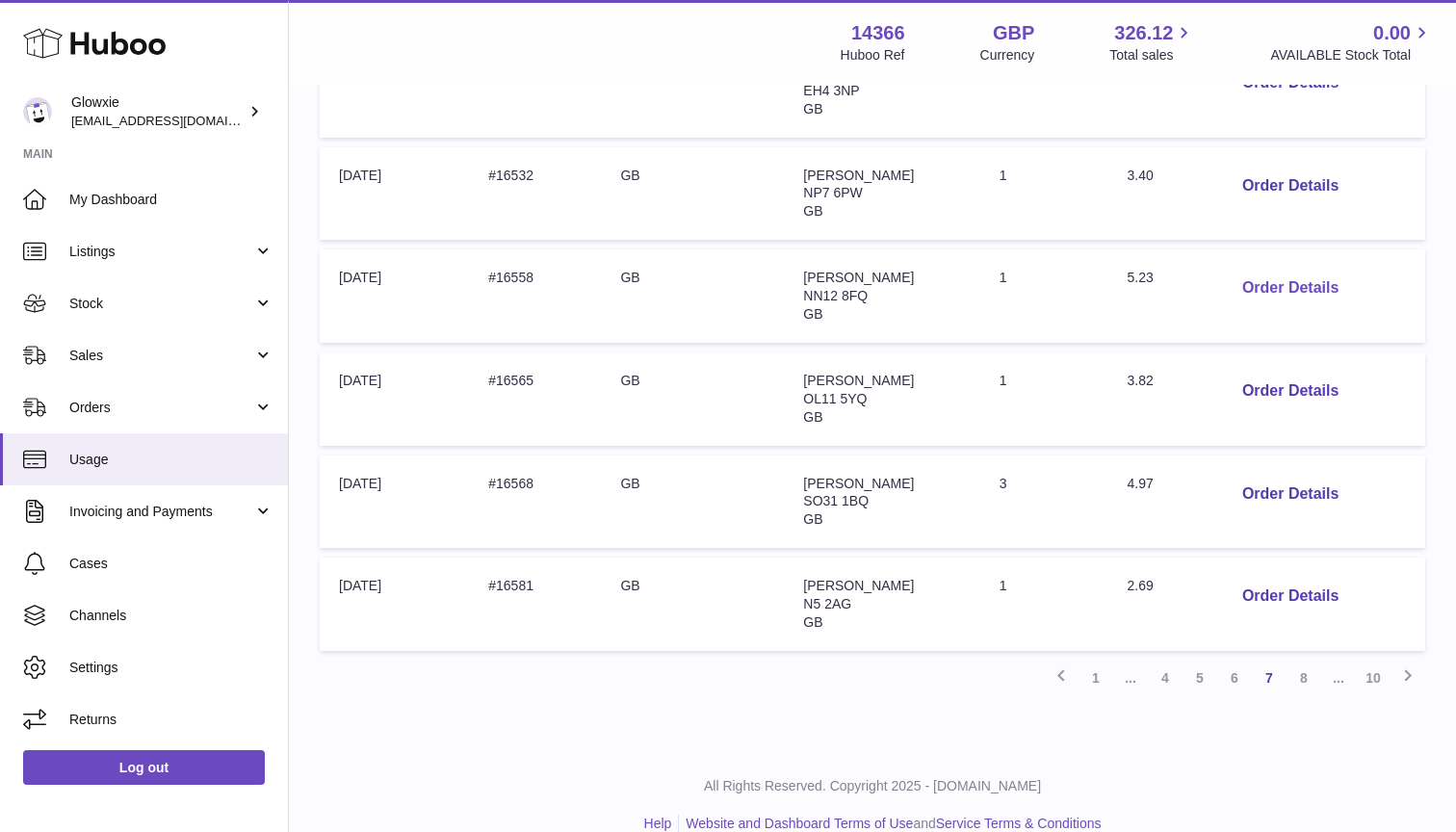
click at [1271, 276] on button "Order Details" at bounding box center [1290, 288] width 127 height 39
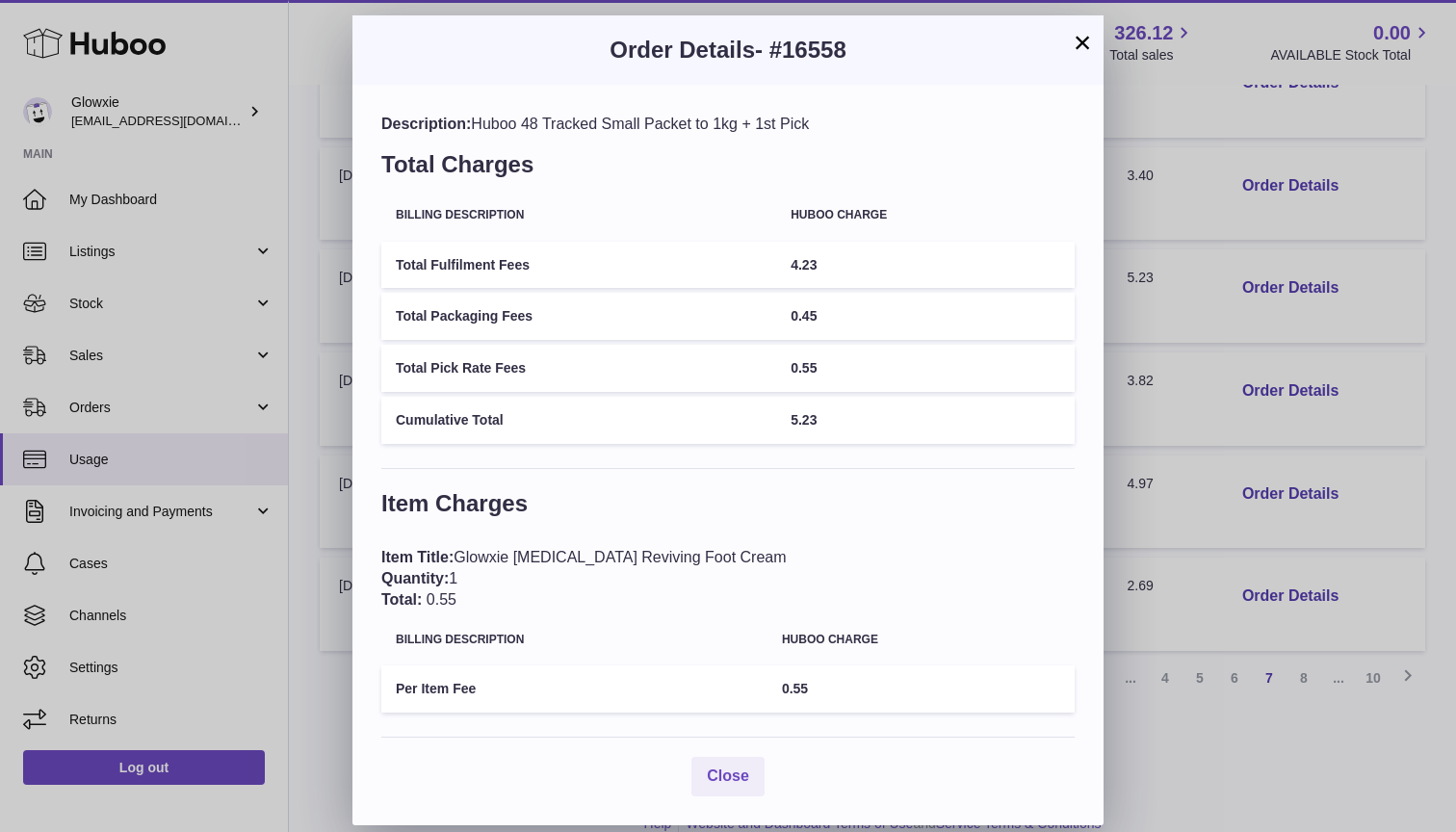
click at [1077, 42] on button "×" at bounding box center [1082, 41] width 23 height 23
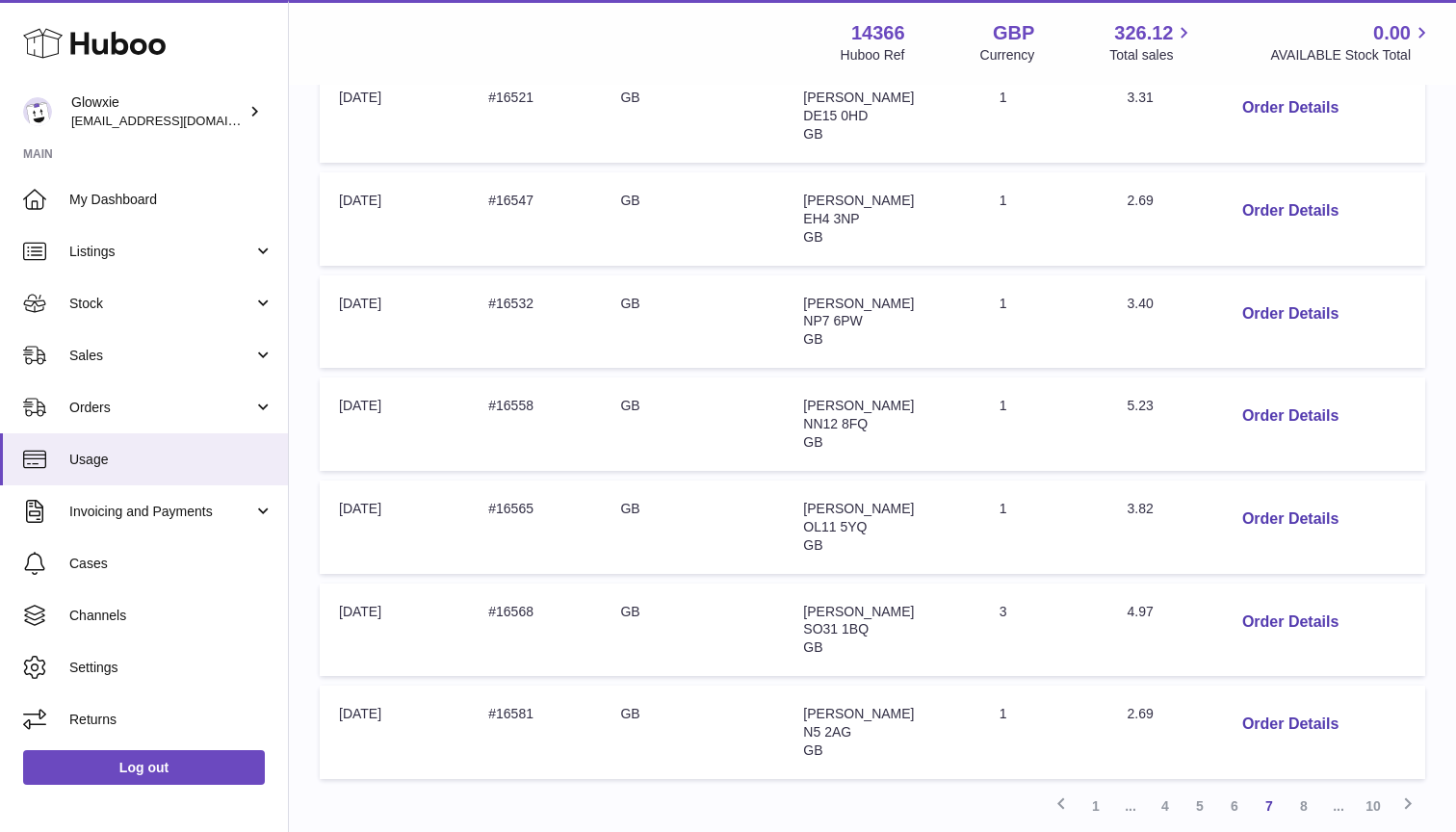
scroll to position [686, 0]
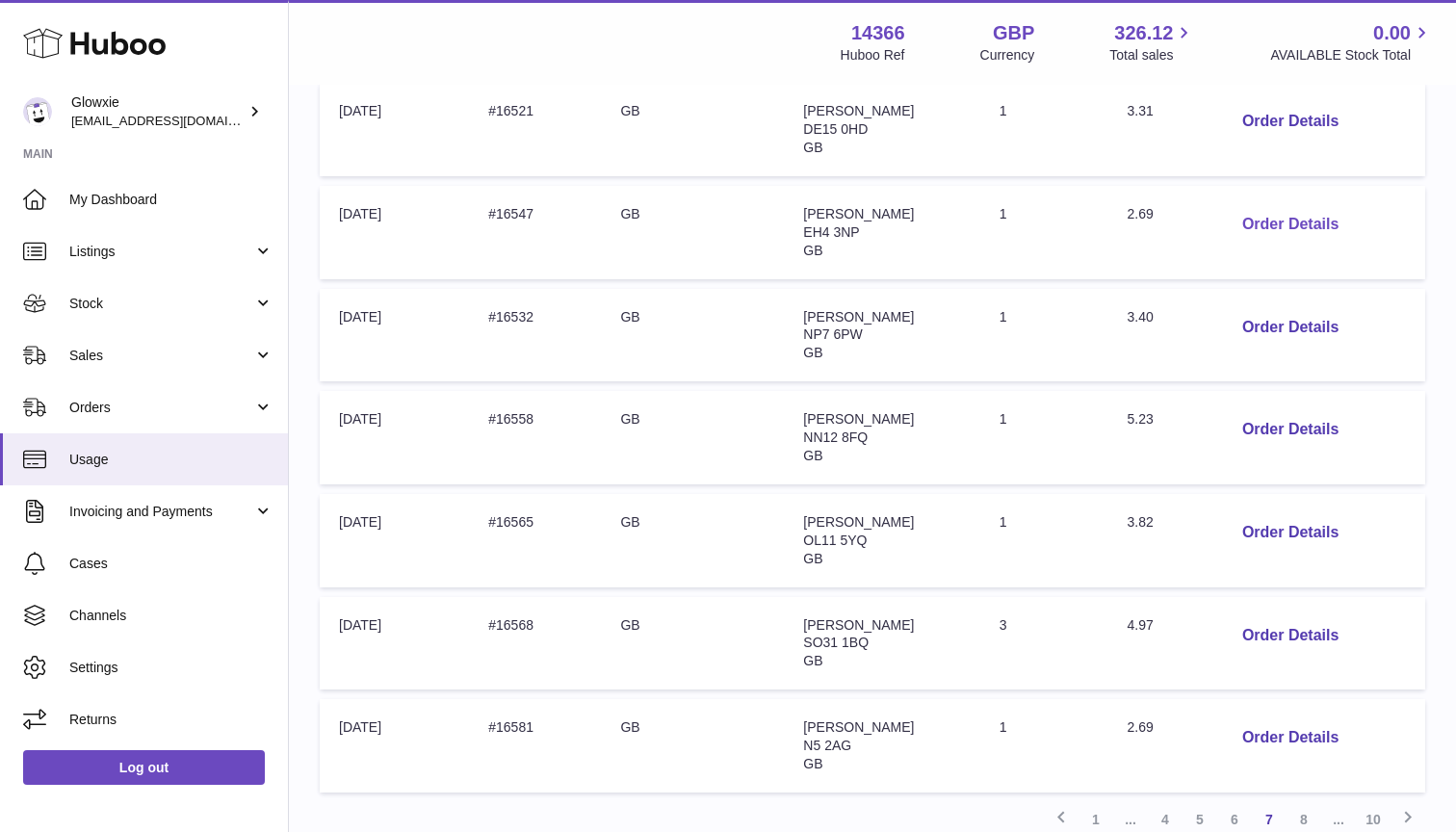
click at [1292, 219] on button "Order Details" at bounding box center [1290, 224] width 127 height 39
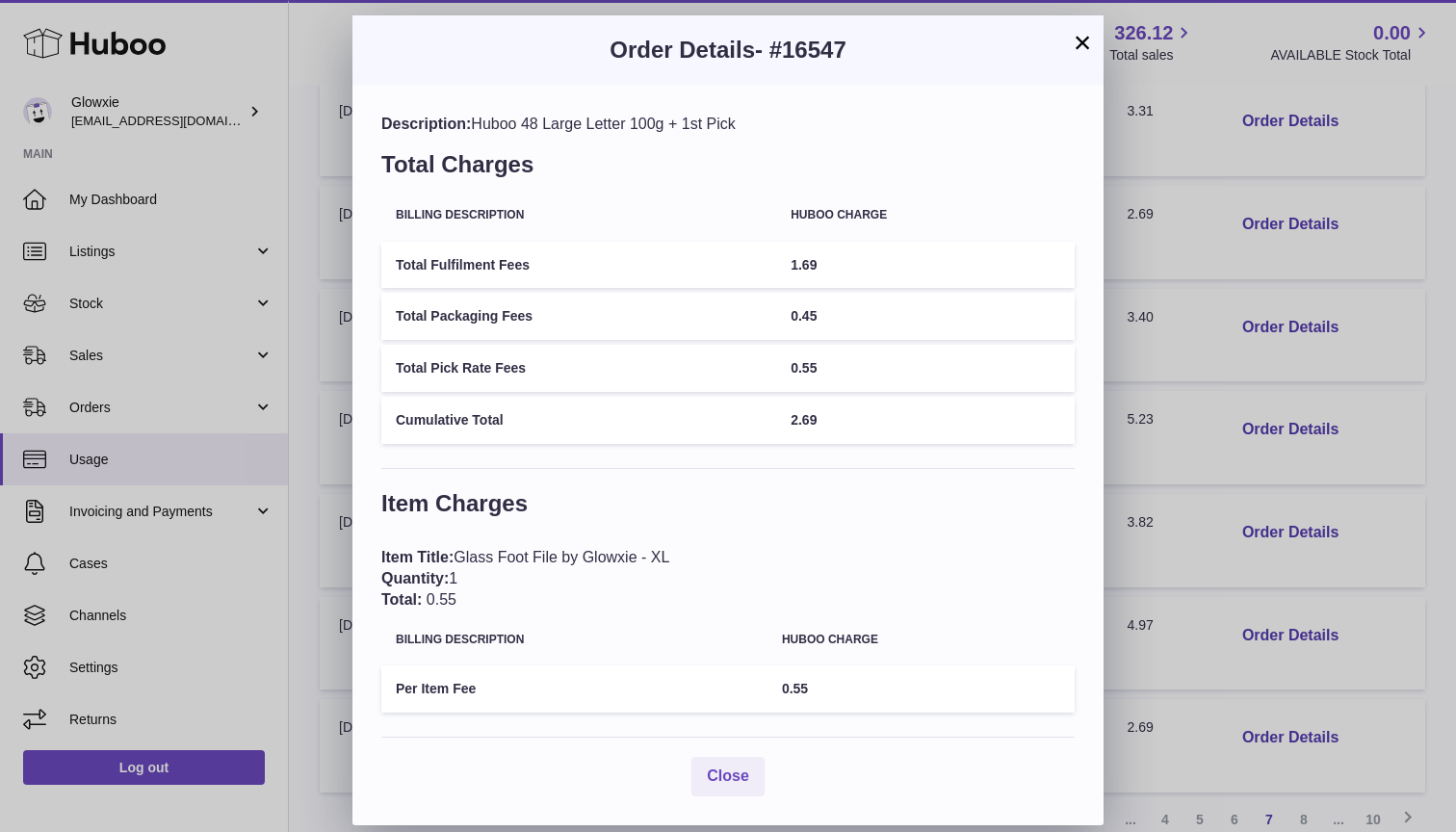
click at [1084, 44] on button "×" at bounding box center [1082, 41] width 23 height 23
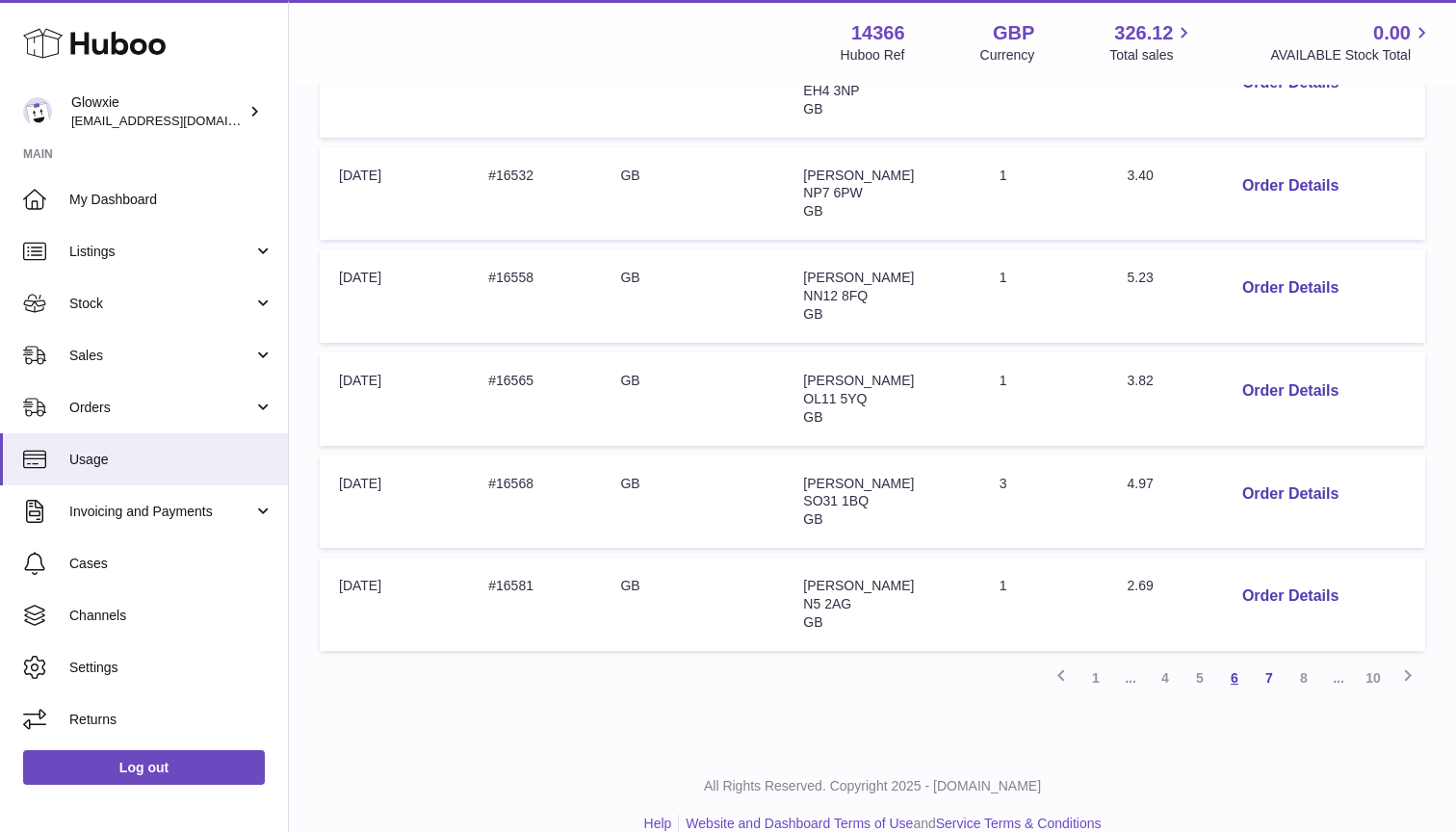
click at [1236, 661] on link "6" at bounding box center [1234, 677] width 34 height 34
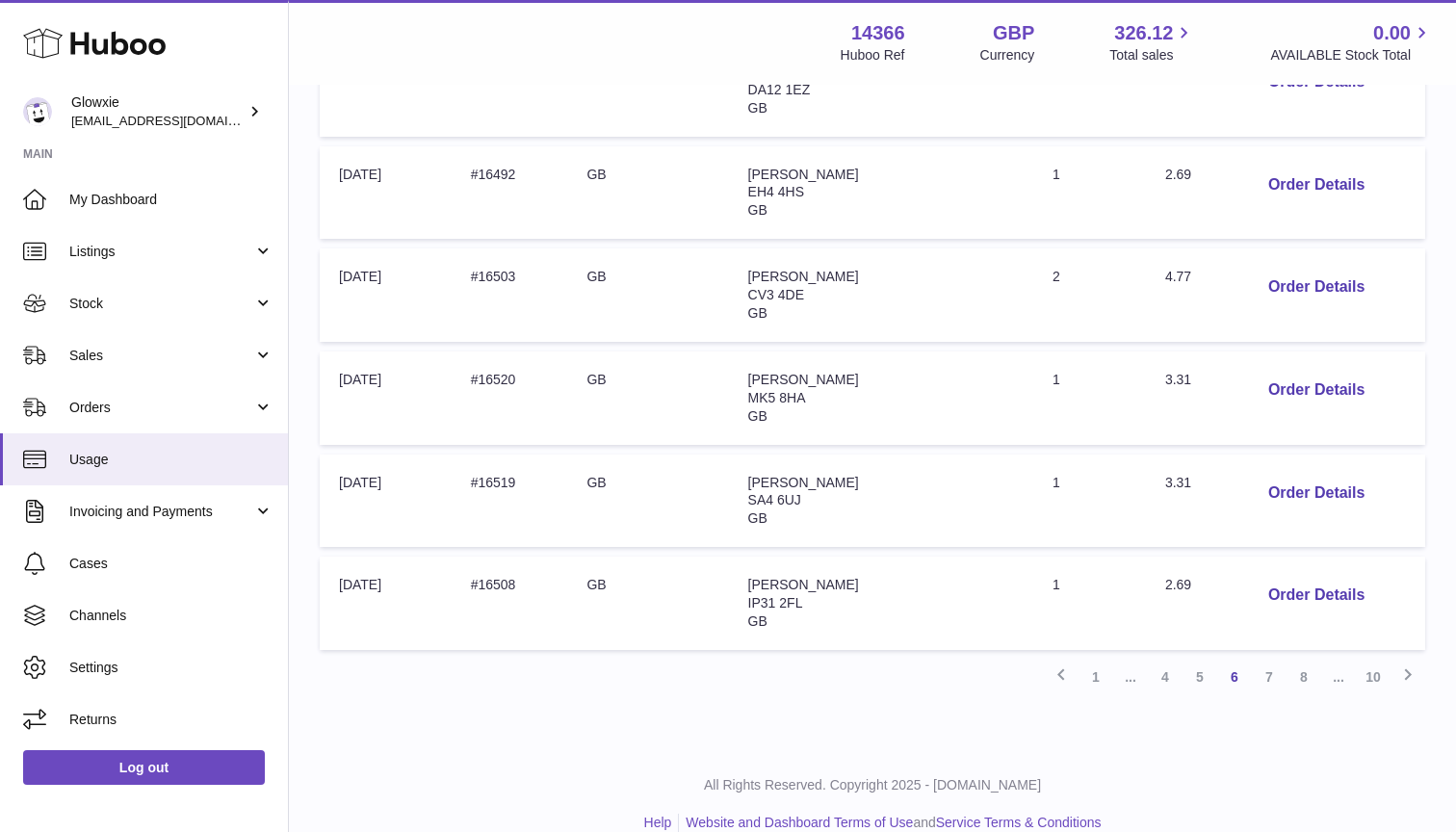
scroll to position [827, 0]
click at [176, 404] on span "Orders" at bounding box center [160, 408] width 184 height 19
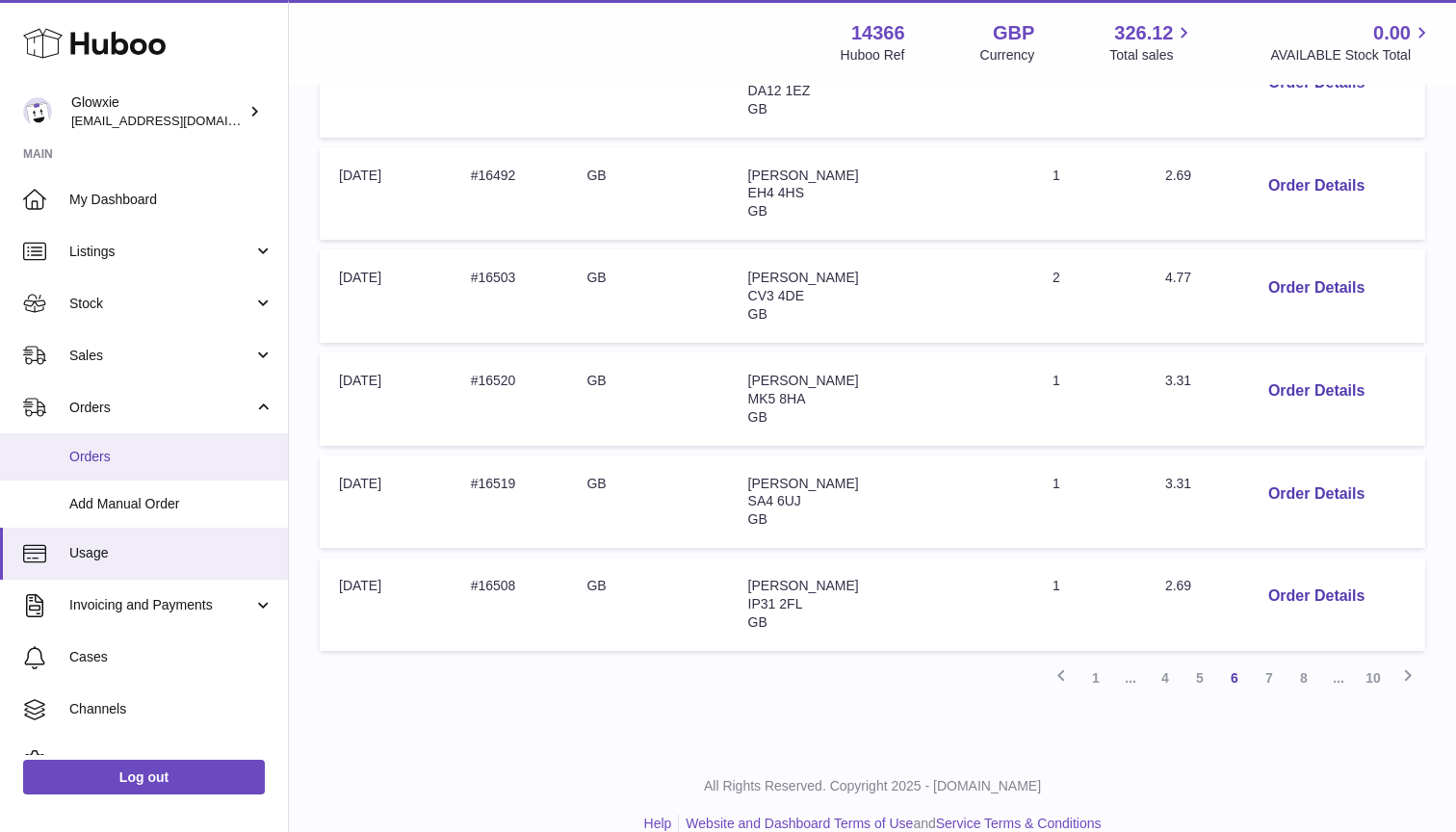
click at [169, 472] on link "Orders" at bounding box center [144, 457] width 288 height 47
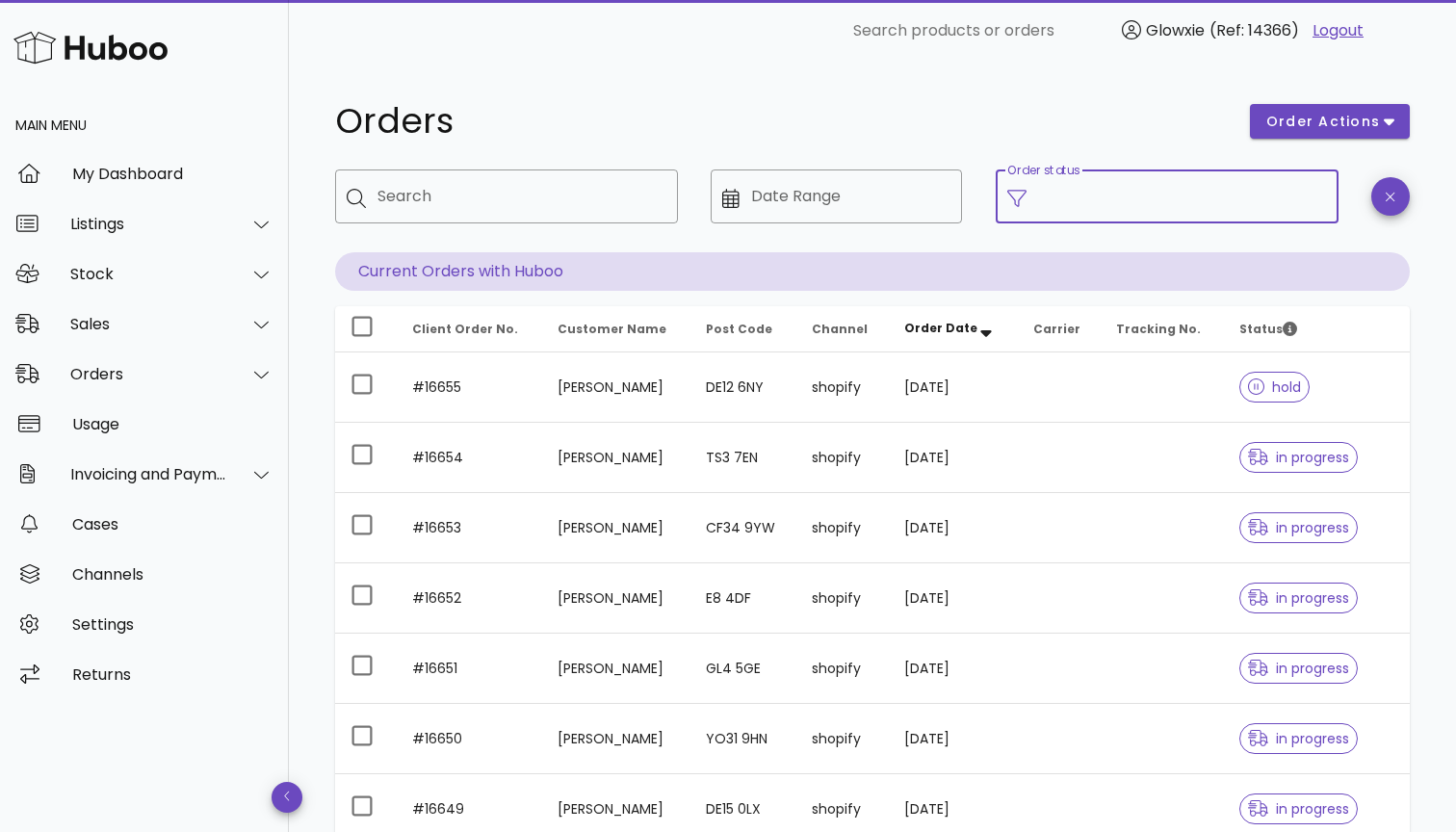
click at [1253, 183] on input "Order status" at bounding box center [1182, 196] width 288 height 31
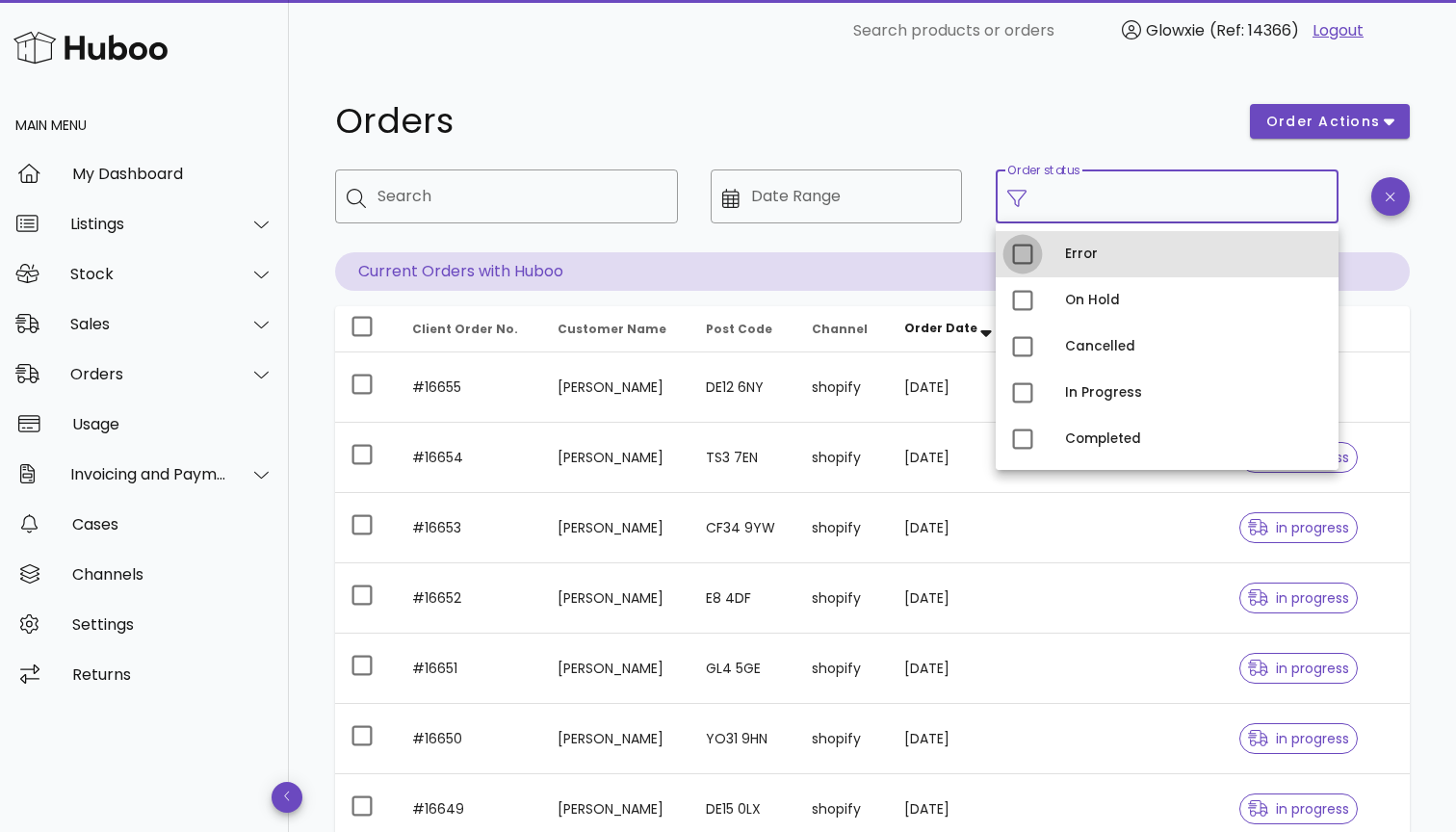
click at [1037, 243] on div at bounding box center [1022, 254] width 32 height 32
type input "**********"
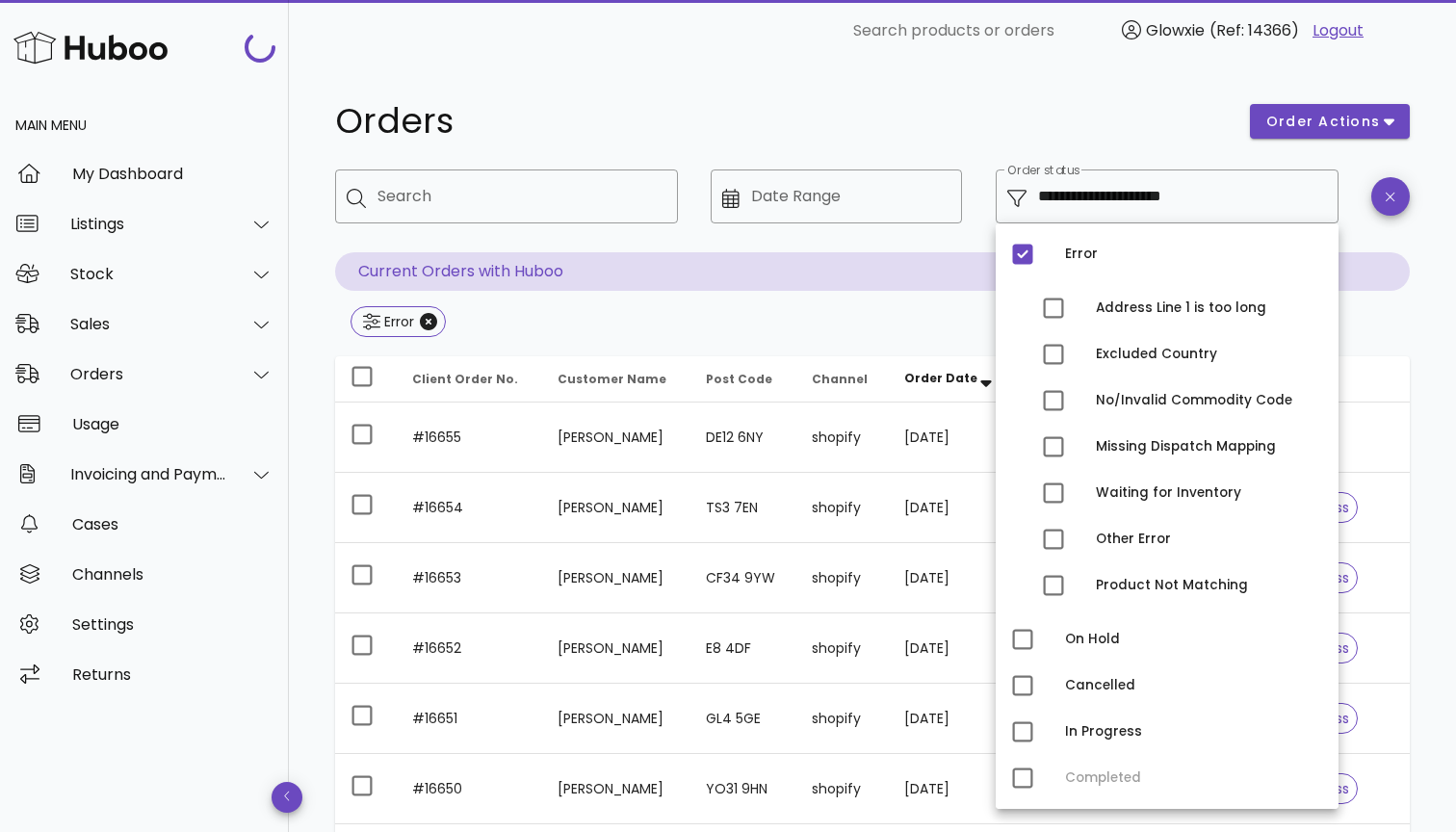
click at [1154, 90] on div "**********" at bounding box center [872, 690] width 1168 height 1256
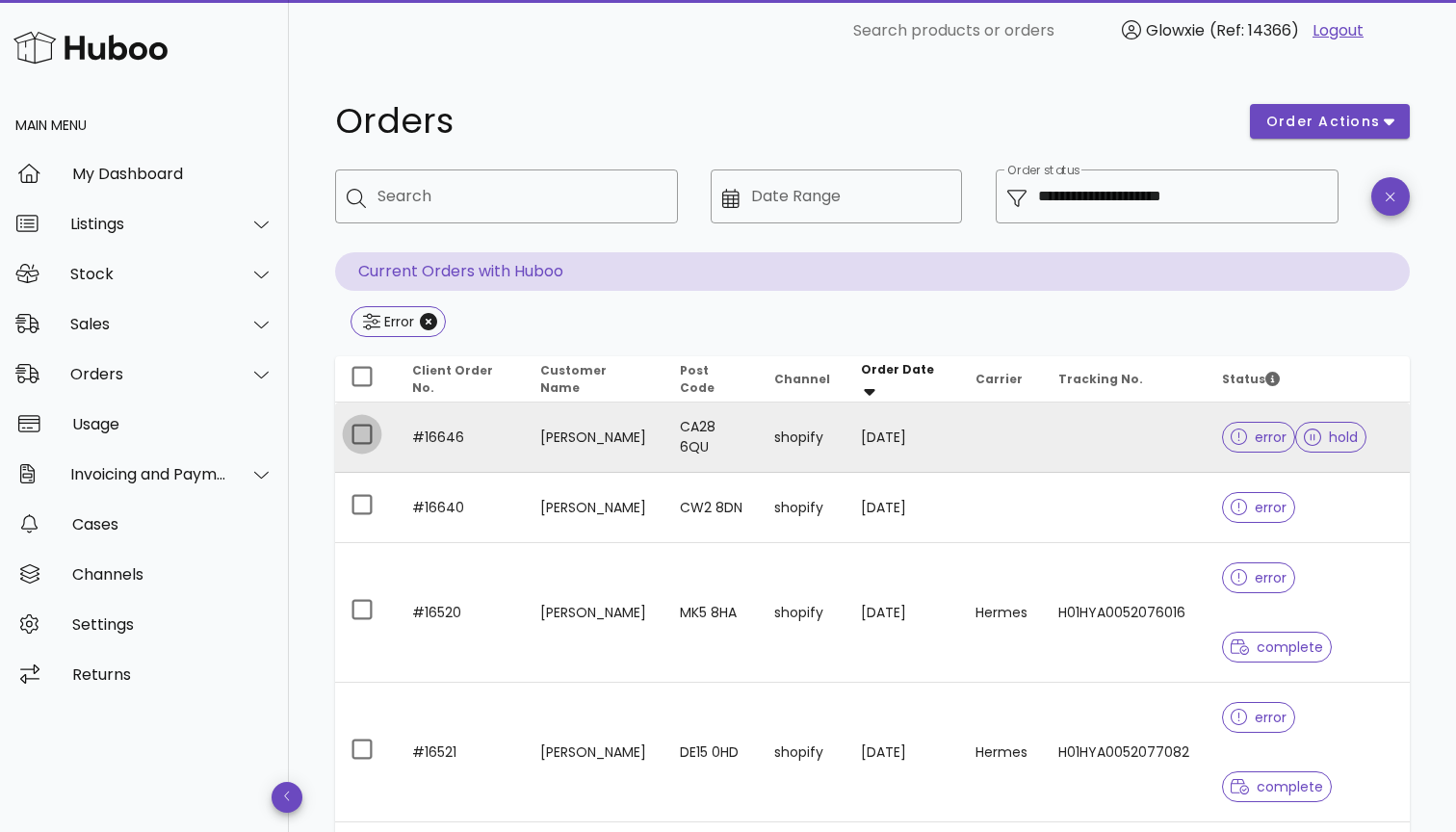
click at [368, 444] on div at bounding box center [361, 434] width 32 height 32
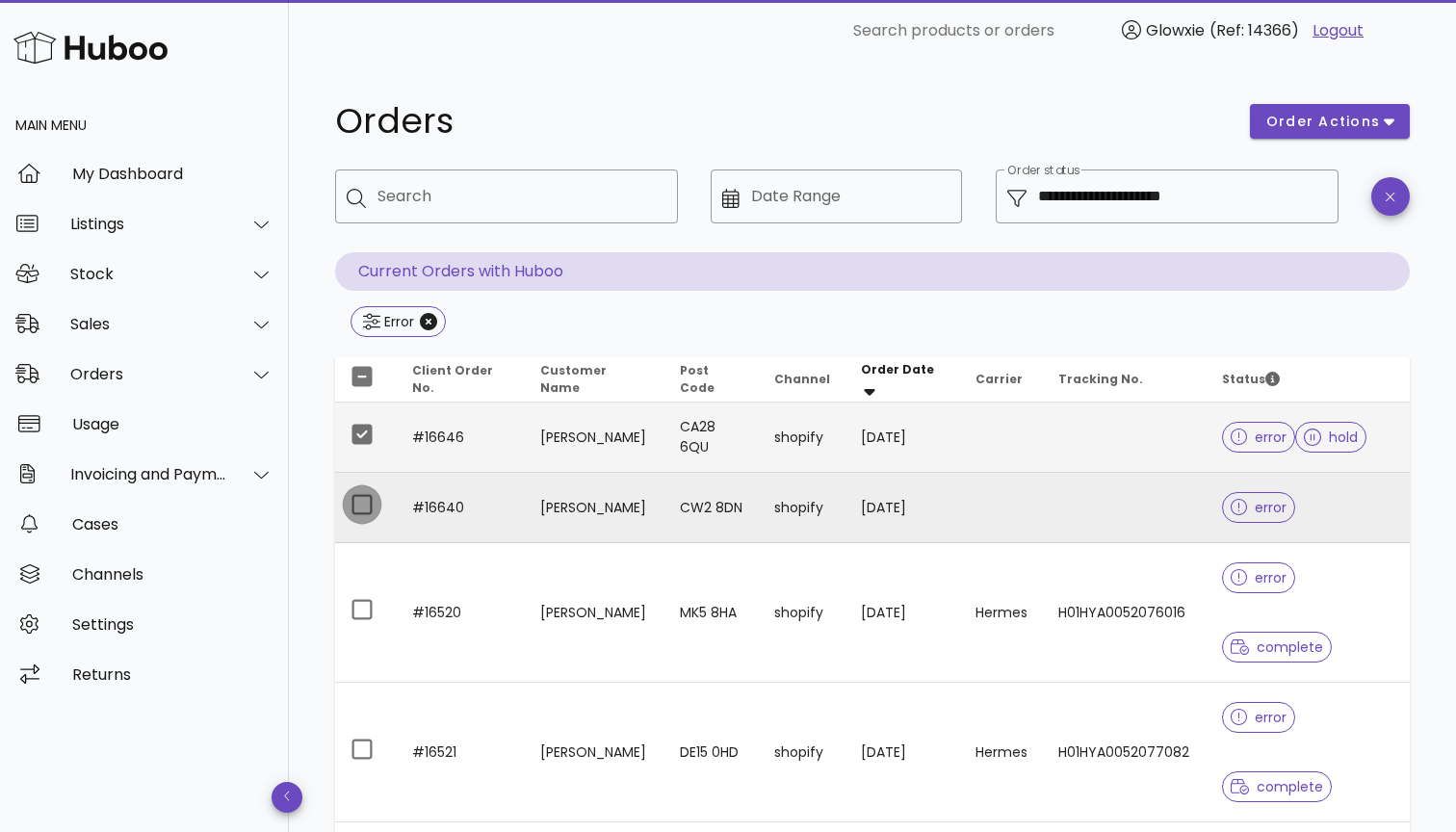
click at [358, 519] on div at bounding box center [361, 504] width 32 height 32
click at [1333, 111] on span "order actions" at bounding box center [1322, 121] width 115 height 21
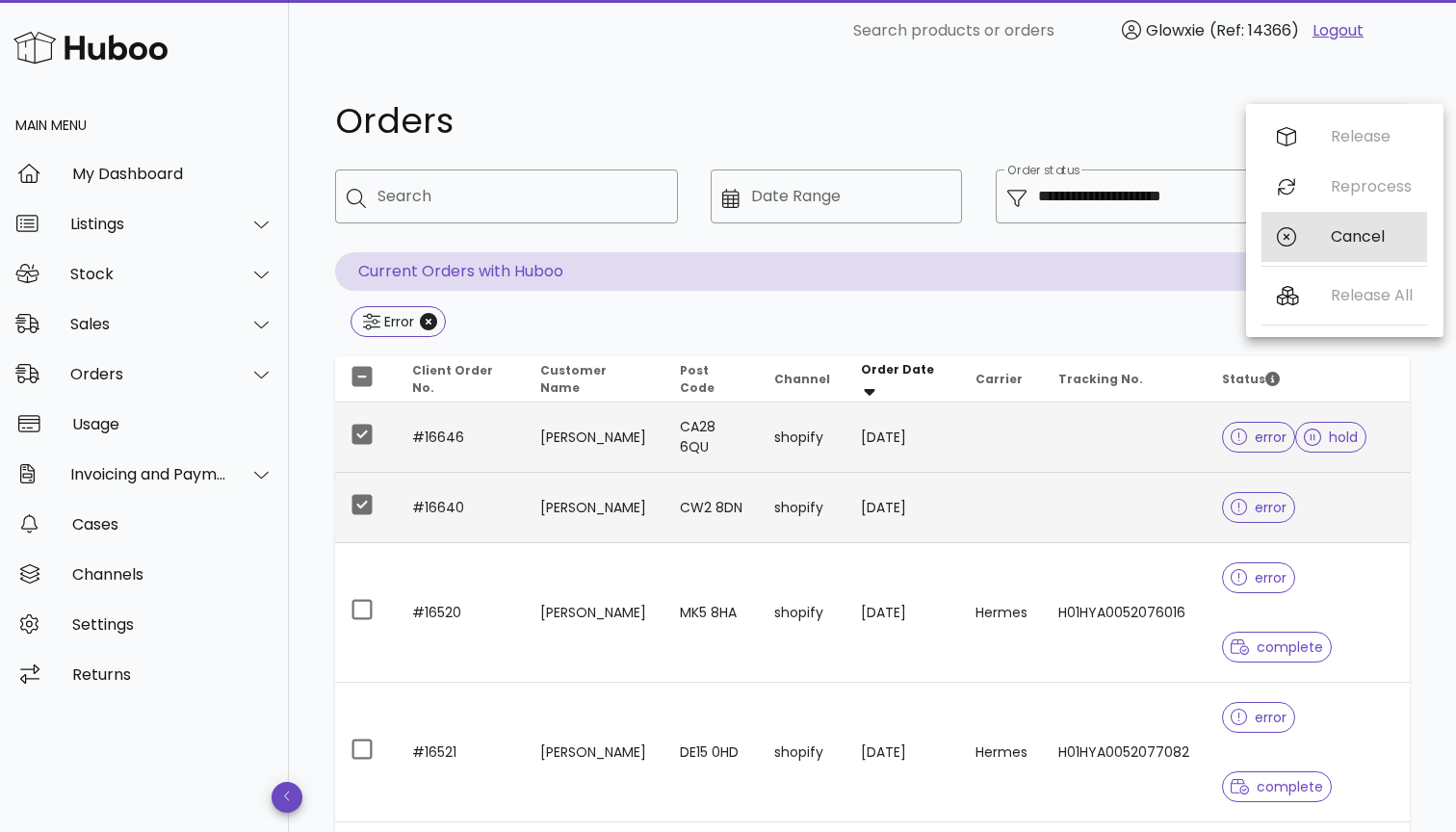
click at [1310, 236] on div "Cancel" at bounding box center [1345, 236] width 165 height 50
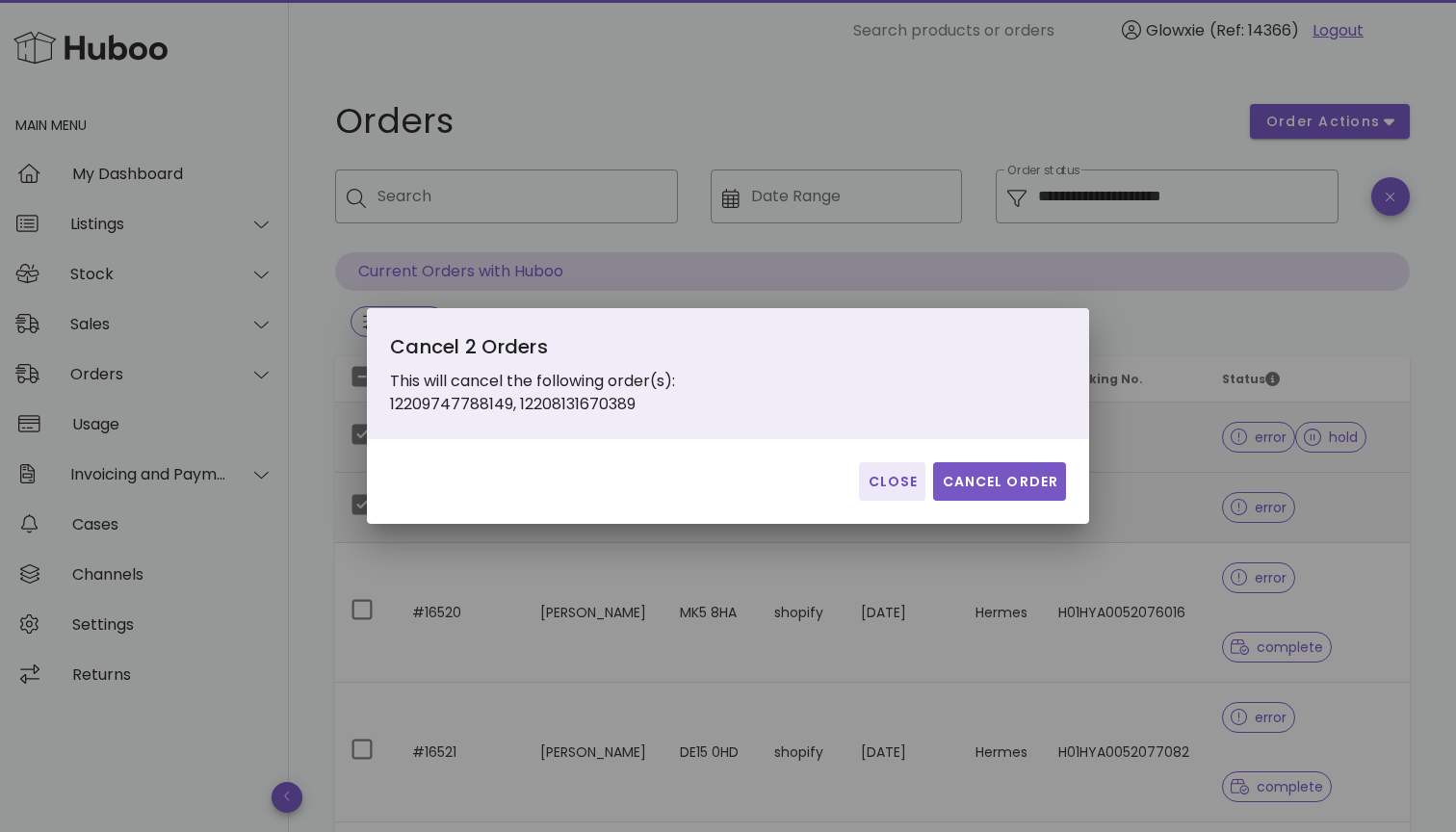
click at [1027, 485] on span "Cancel Order" at bounding box center [999, 481] width 117 height 21
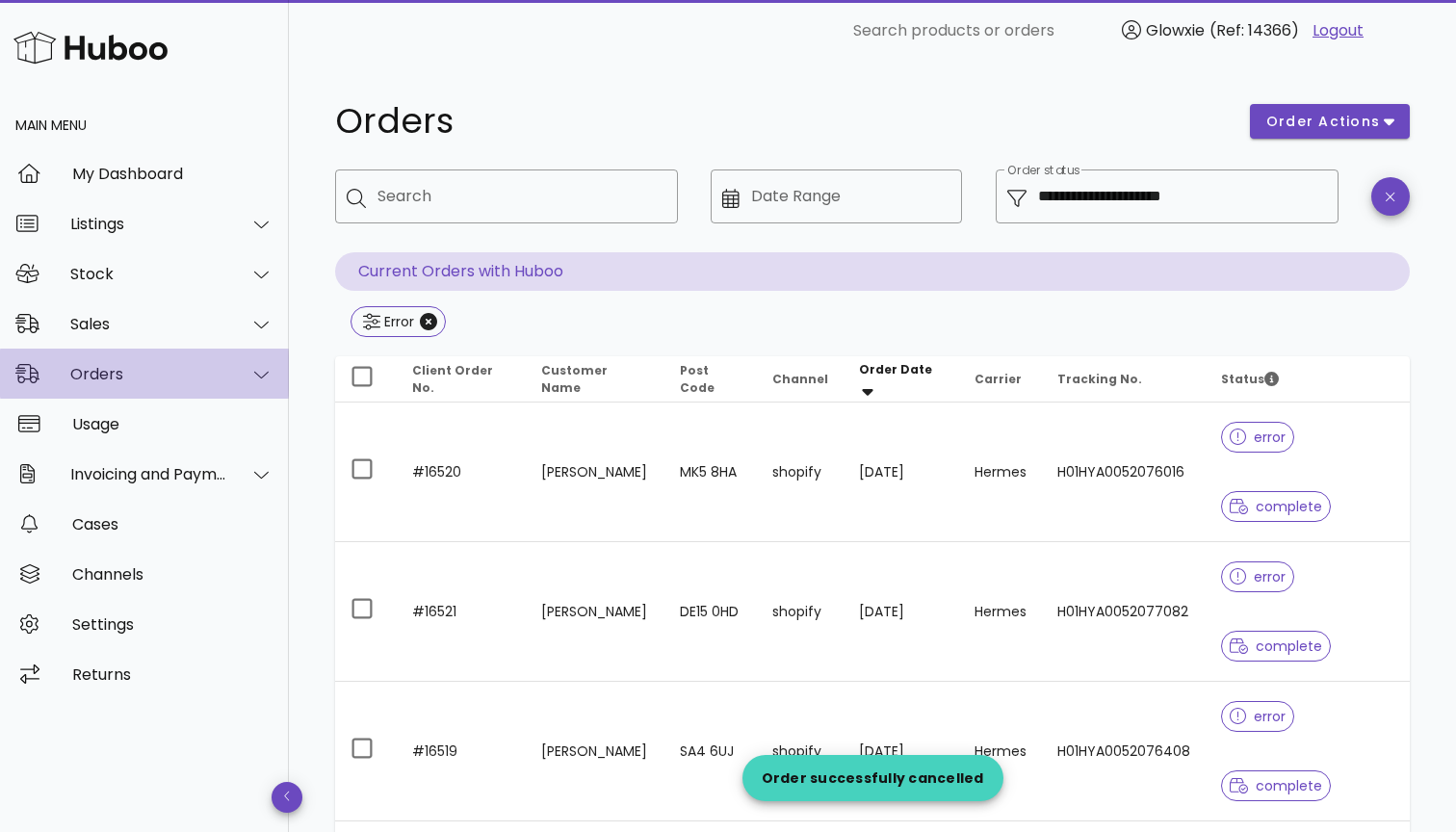
click at [107, 374] on div "Orders" at bounding box center [148, 374] width 157 height 19
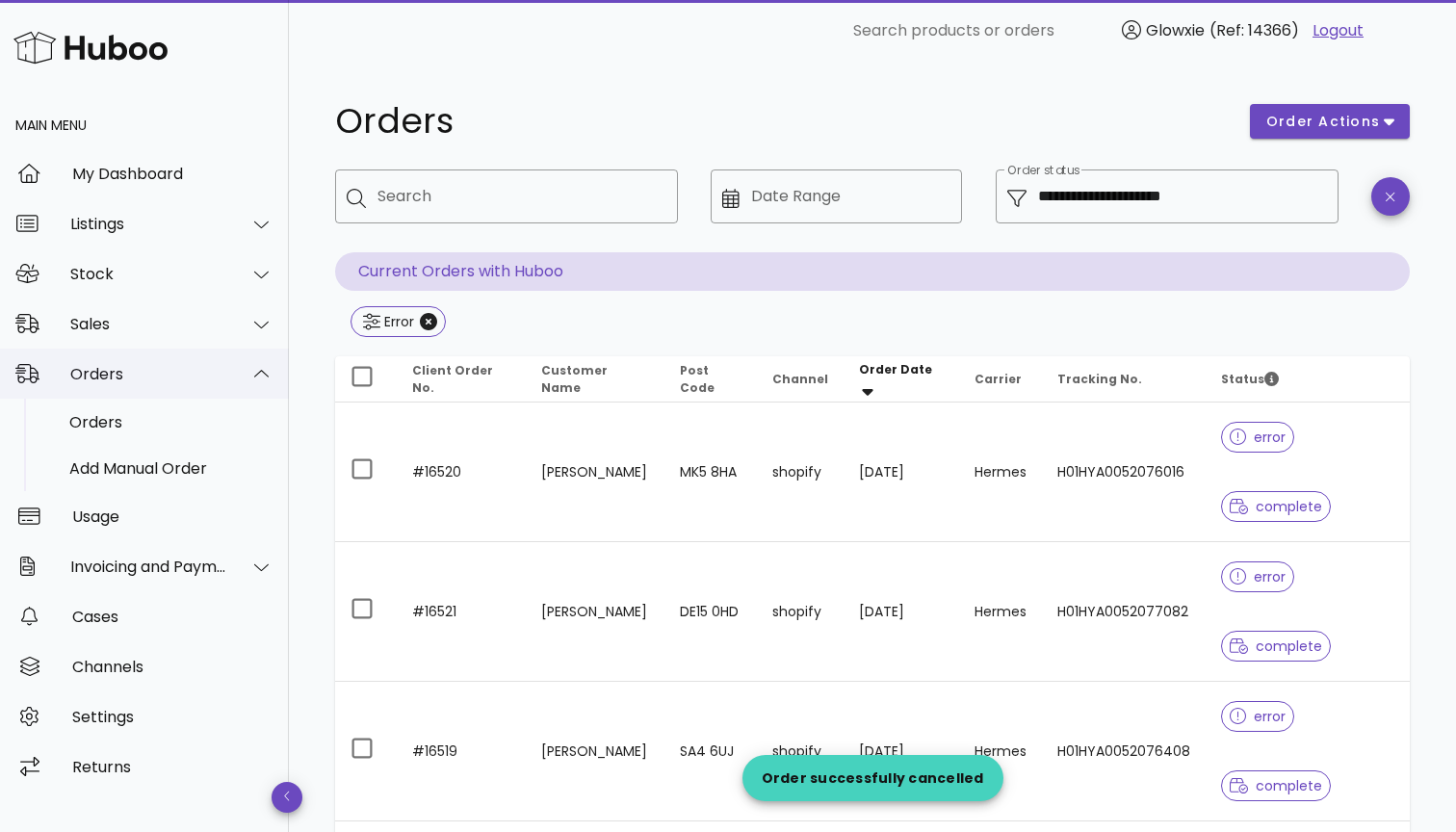
click at [107, 374] on div "Orders" at bounding box center [148, 374] width 157 height 19
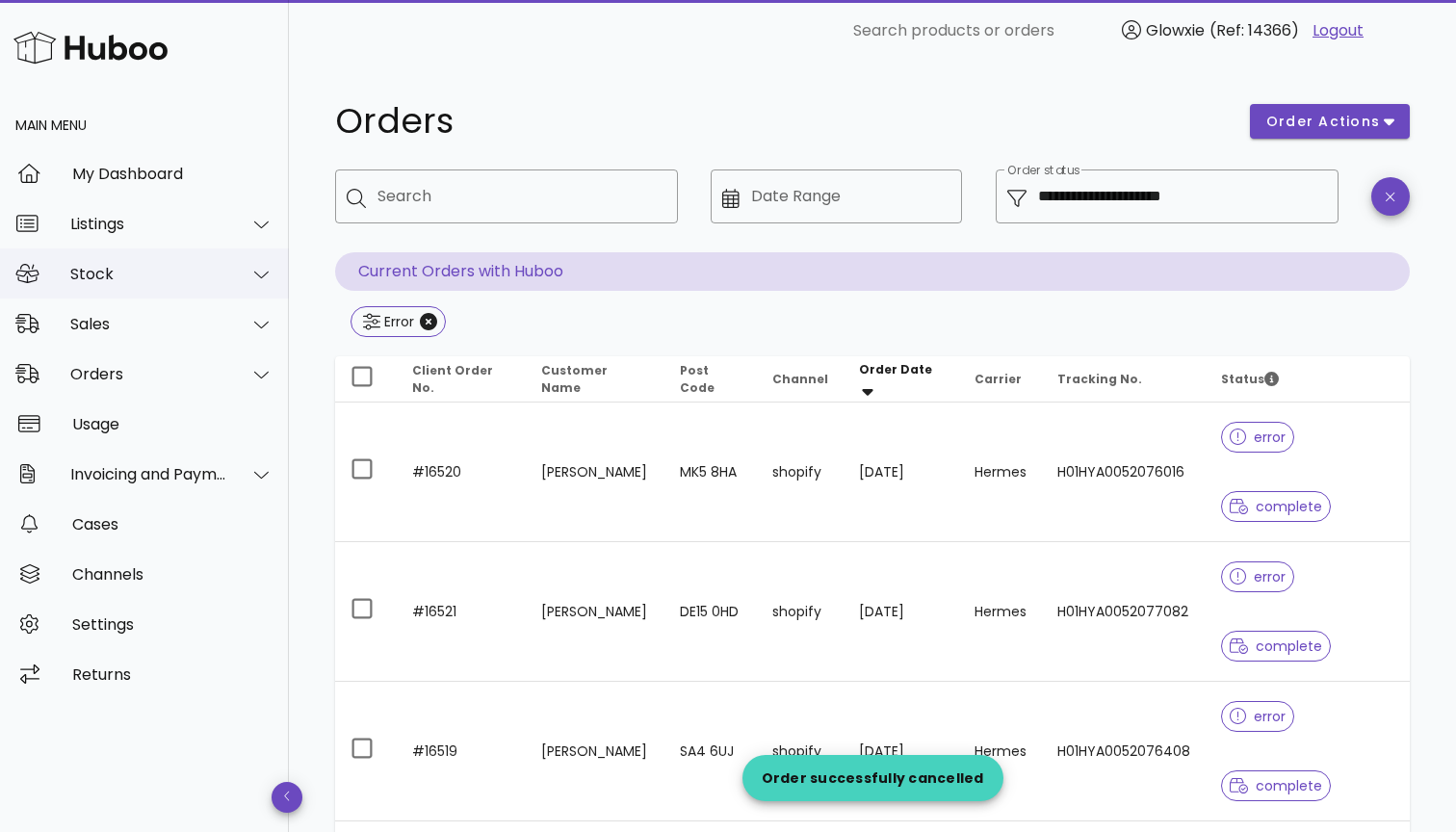
click at [111, 274] on div "Stock" at bounding box center [148, 274] width 157 height 19
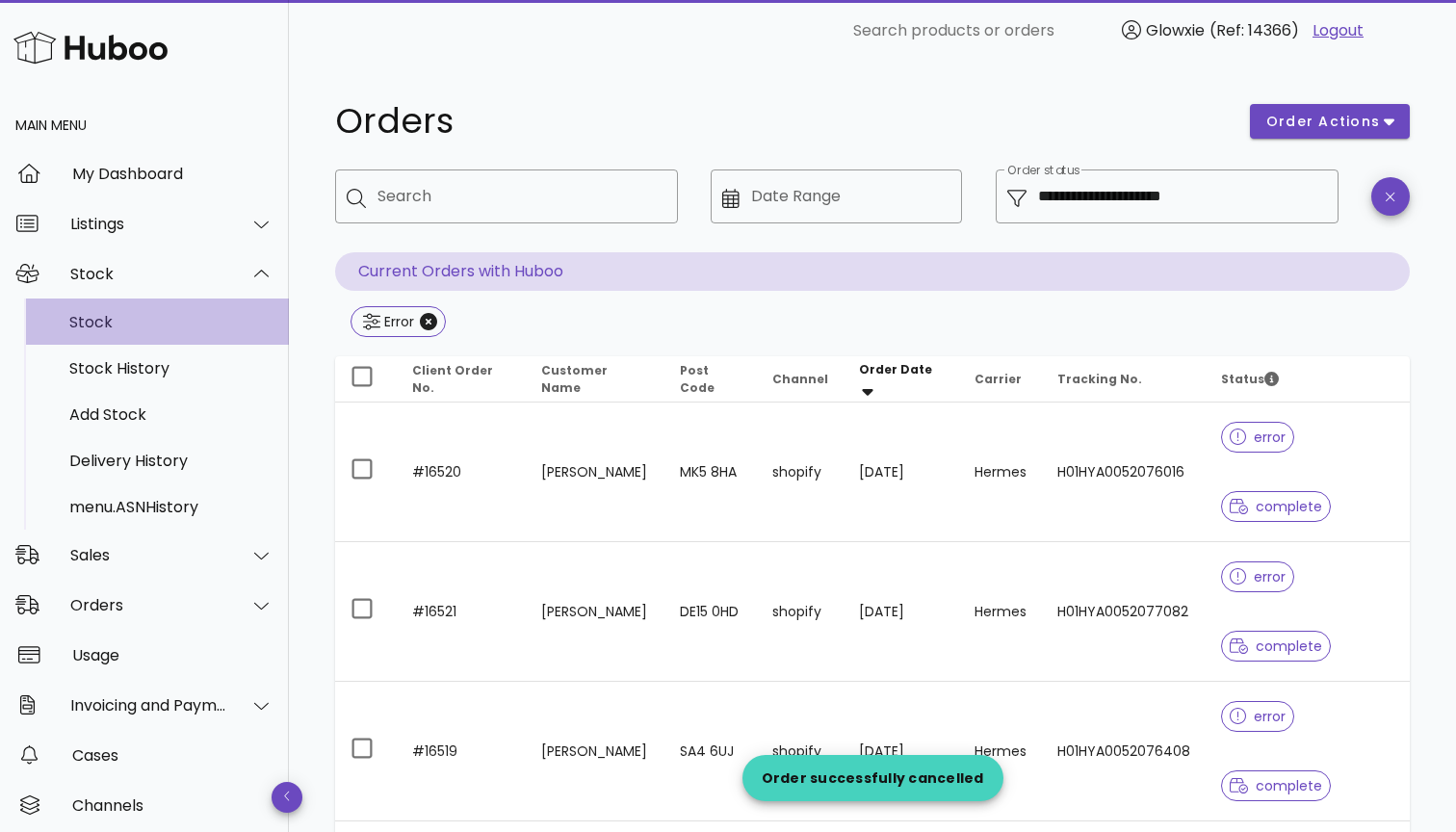
click at [105, 333] on div "Stock" at bounding box center [170, 322] width 204 height 41
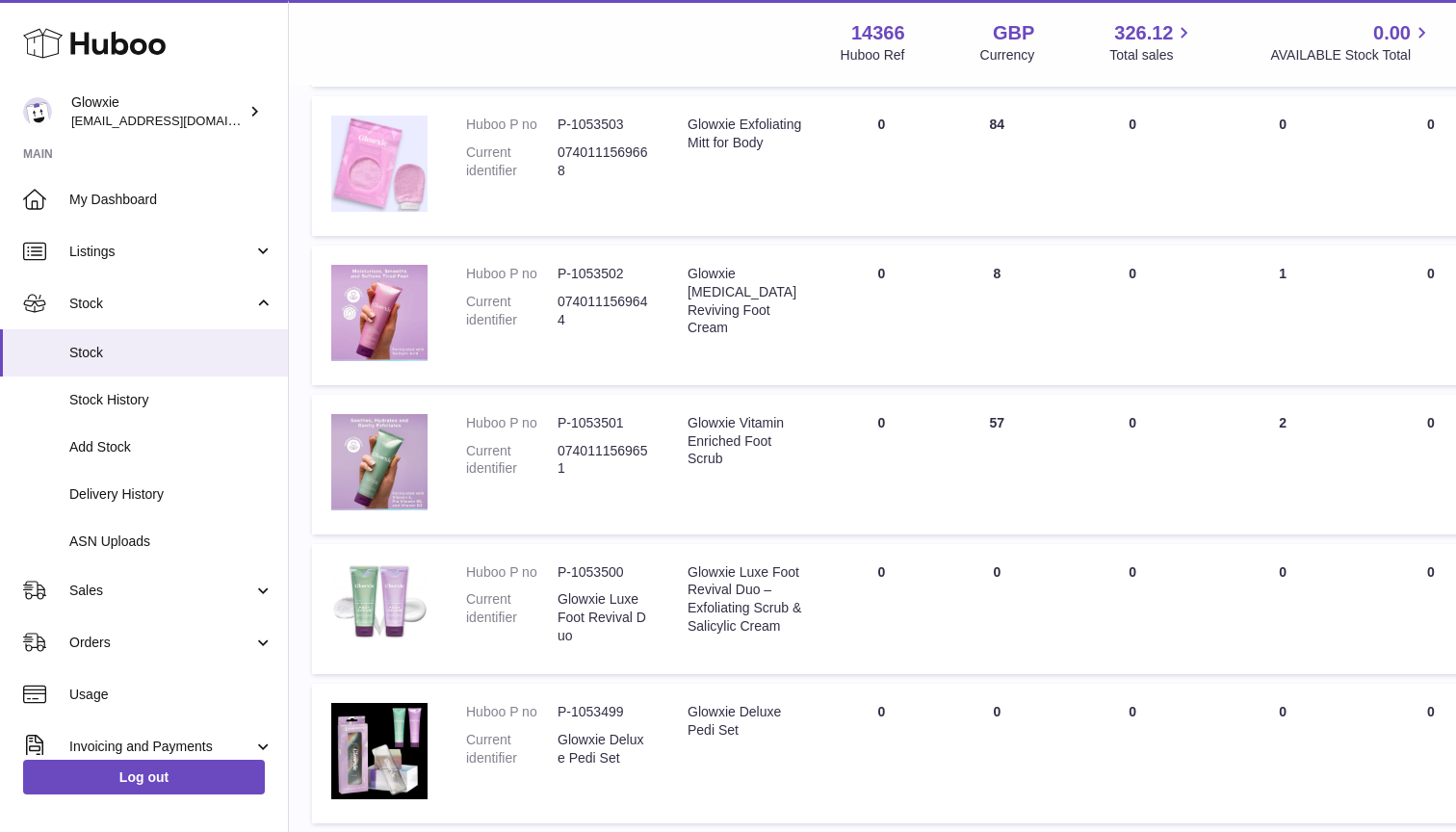
scroll to position [1124, 9]
